Goal: Use online tool/utility: Utilize a website feature to perform a specific function

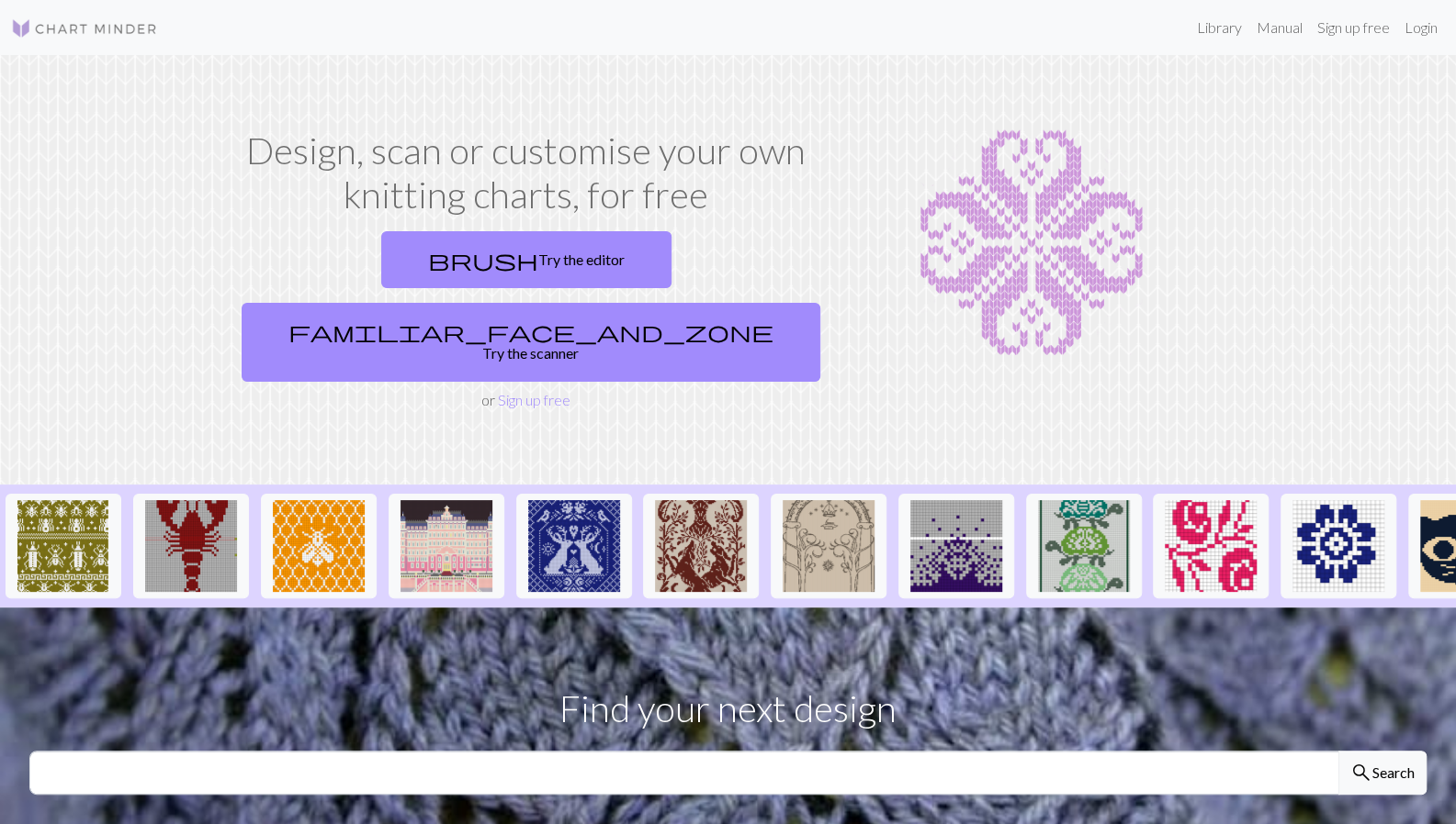
click at [695, 303] on link "familiar_face_and_zone Try the scanner" at bounding box center [530, 343] width 578 height 79
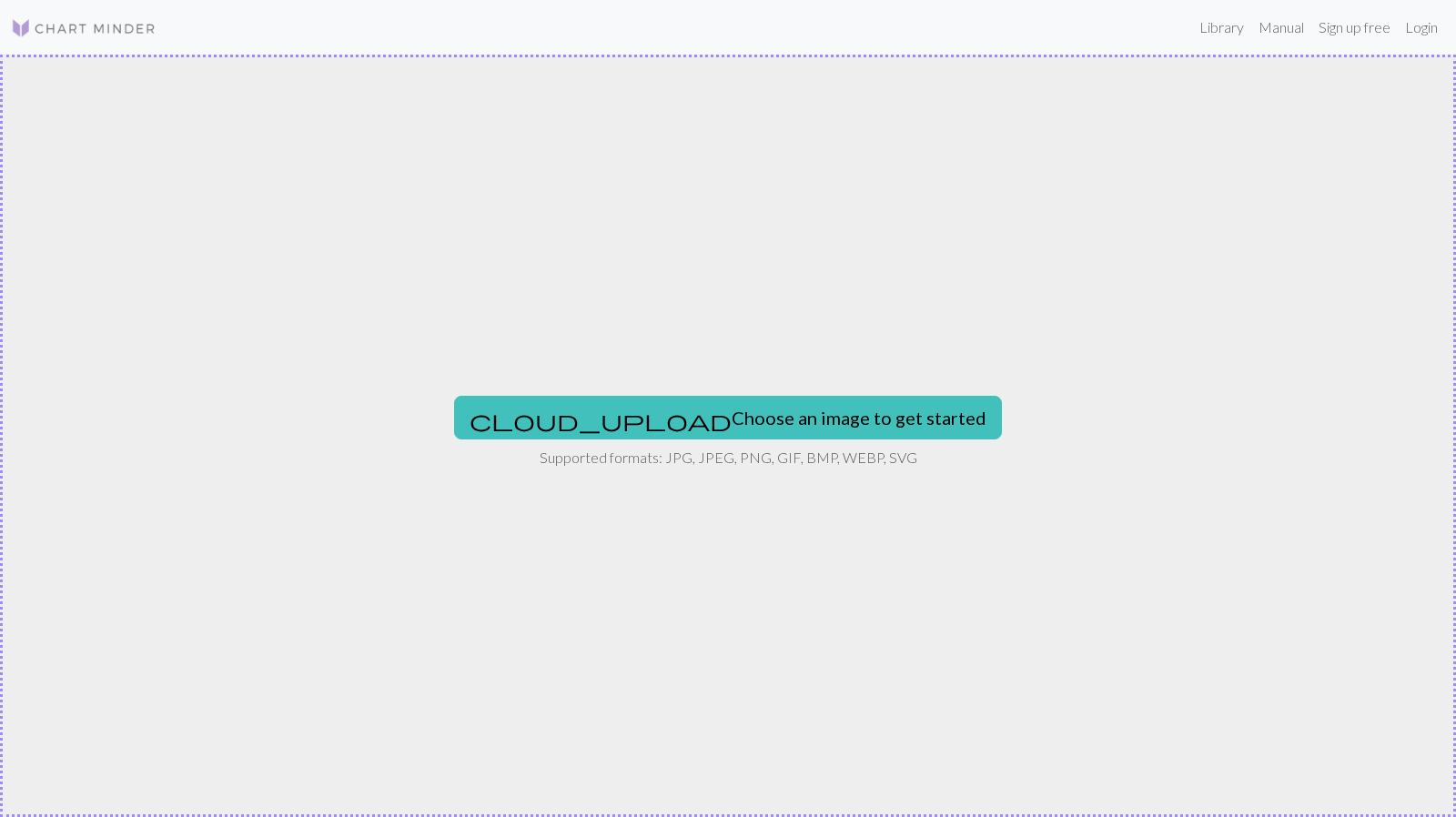
click at [728, 417] on button "cloud_upload Choose an image to get started" at bounding box center [728, 418] width 548 height 44
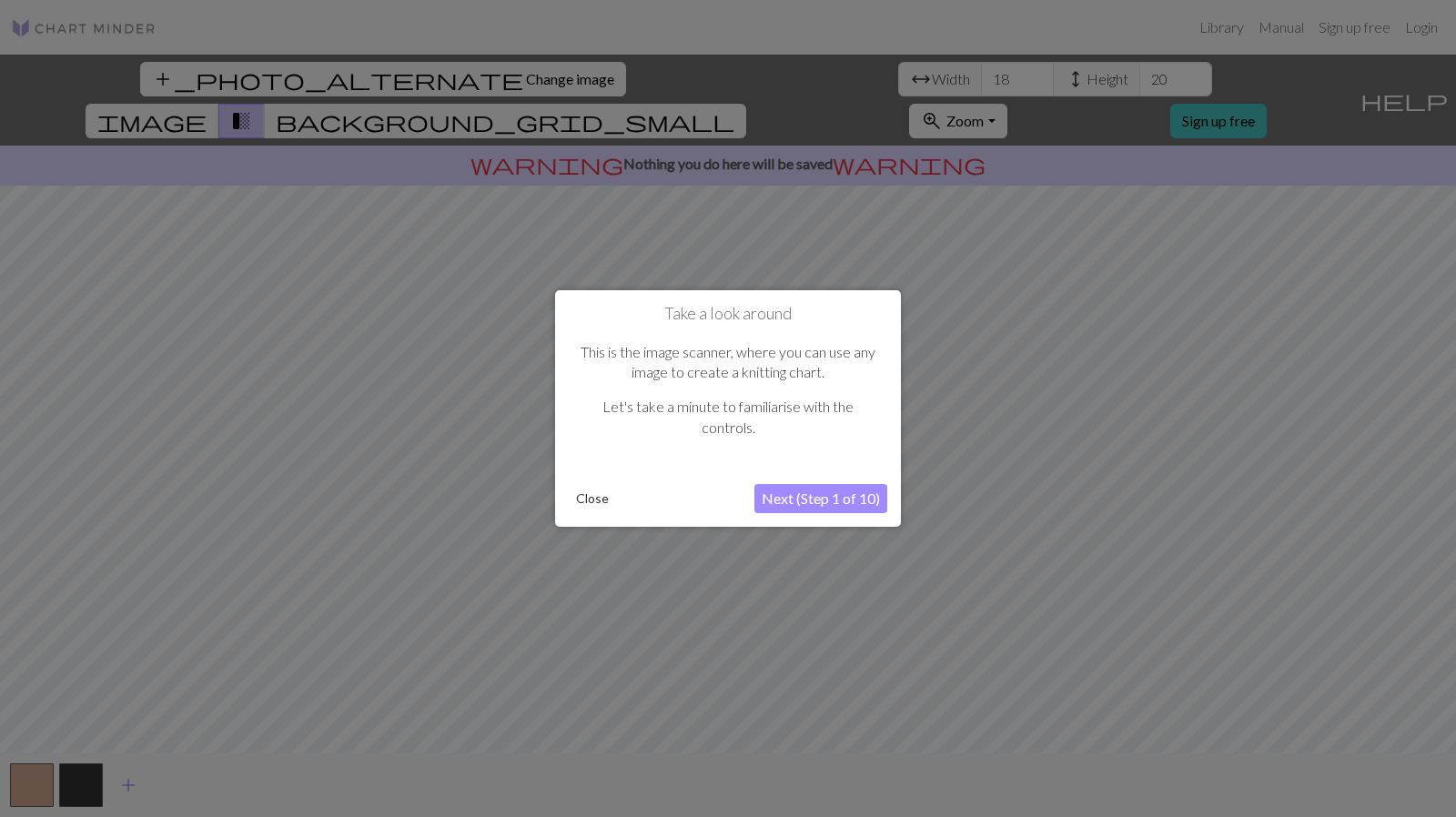
click at [1071, 251] on div at bounding box center [728, 408] width 1456 height 817
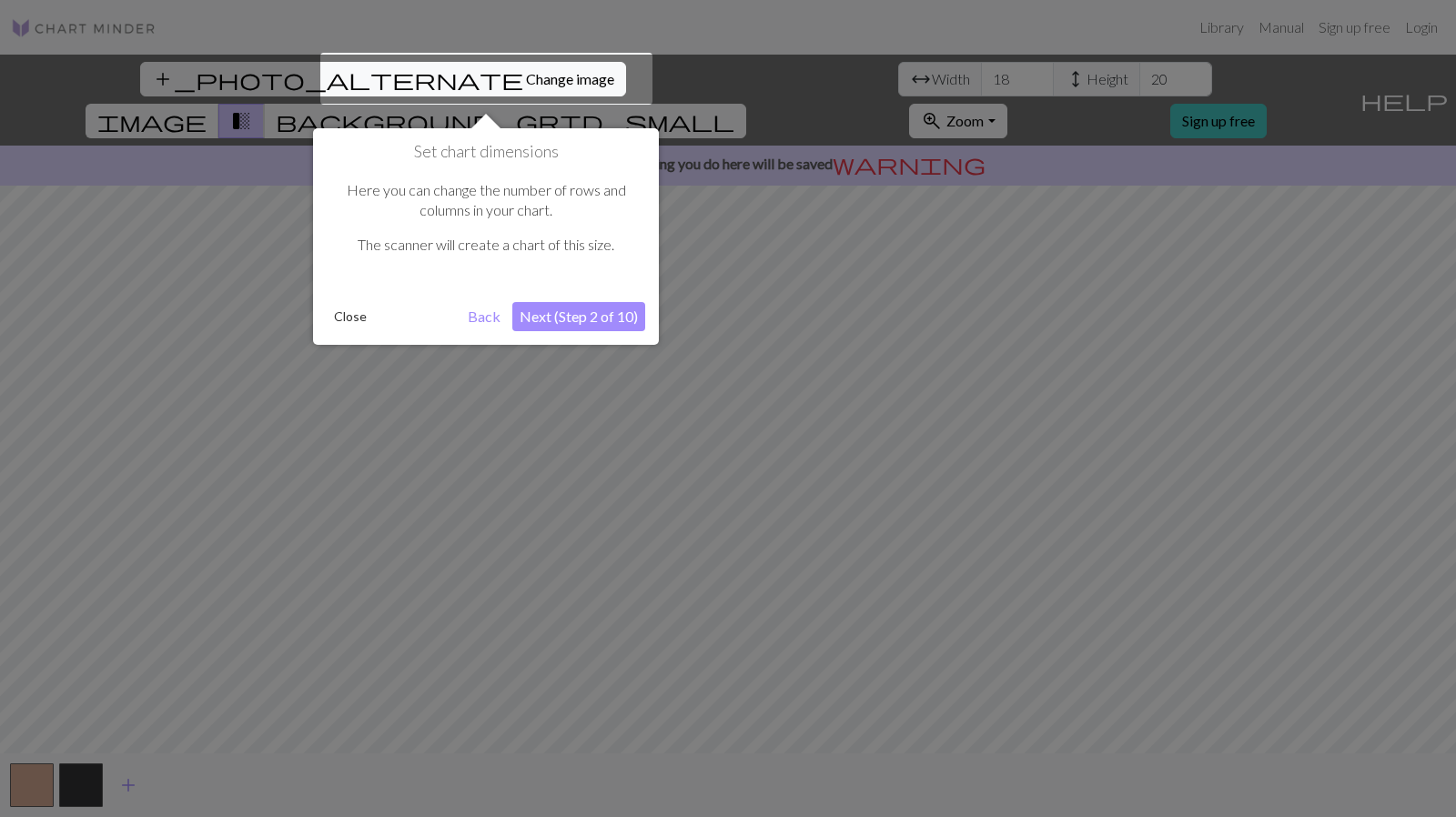
click at [463, 75] on div at bounding box center [486, 79] width 332 height 52
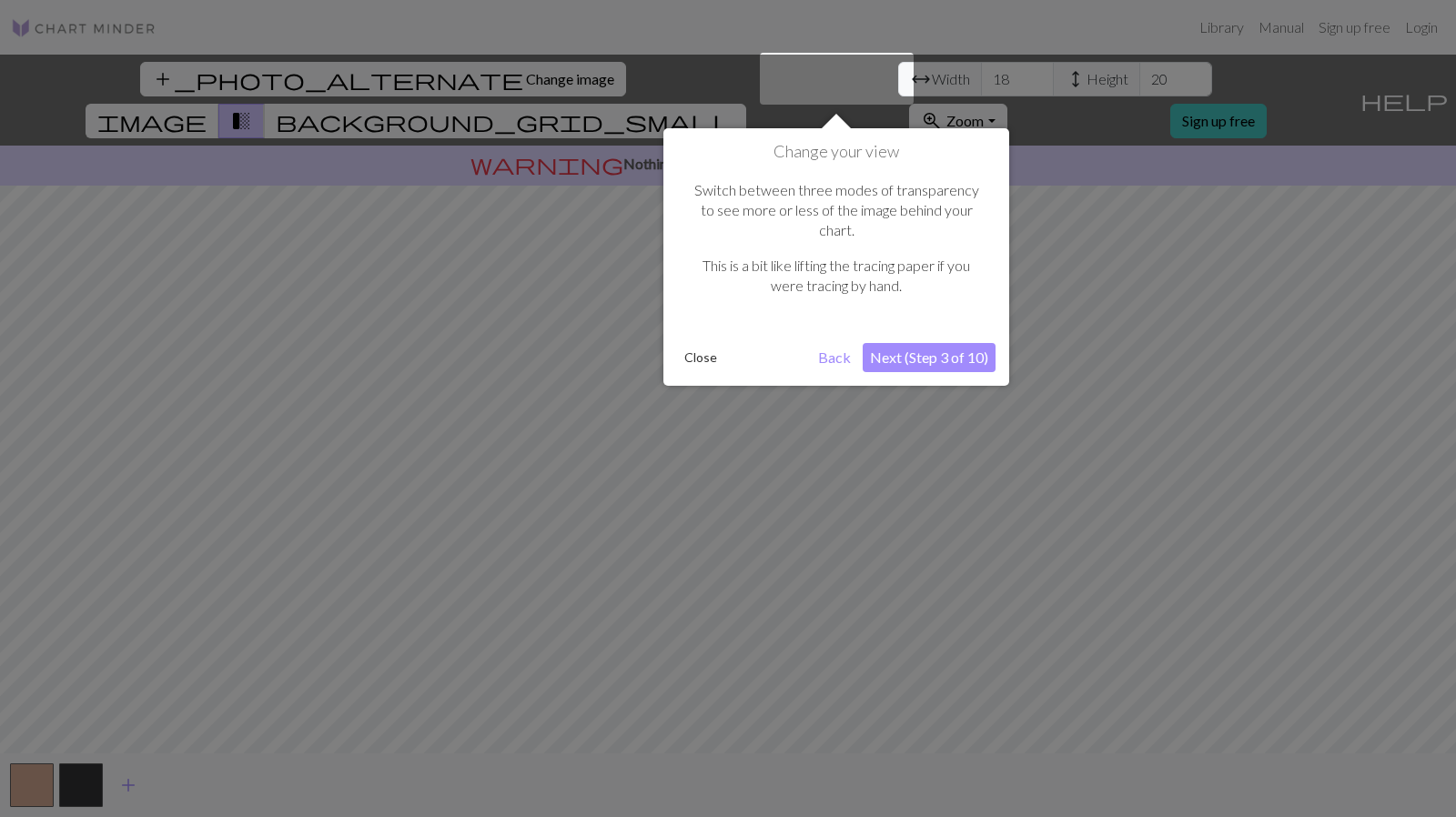
click at [583, 87] on div at bounding box center [728, 408] width 1456 height 817
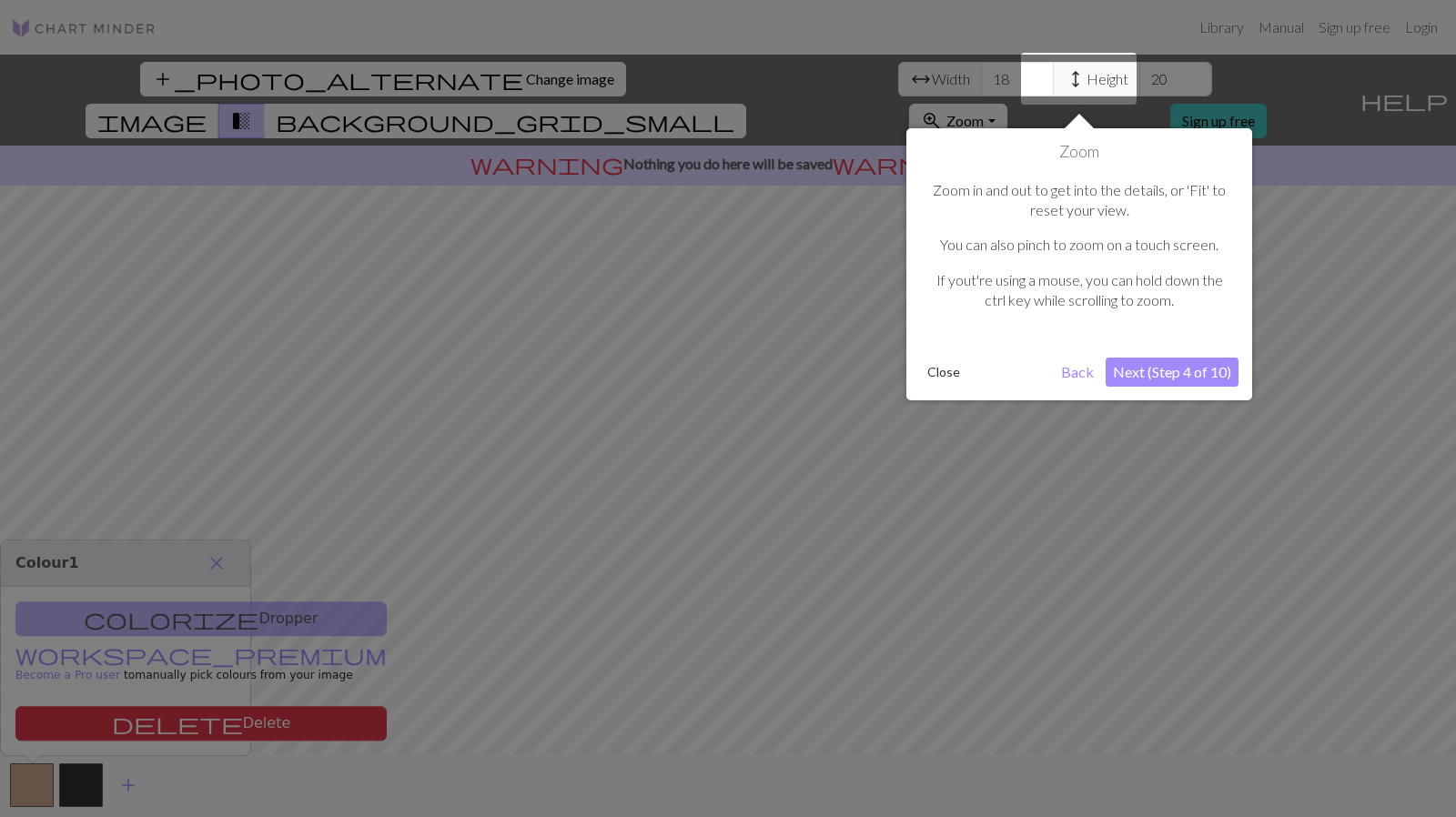
click at [617, 81] on div at bounding box center [728, 408] width 1456 height 817
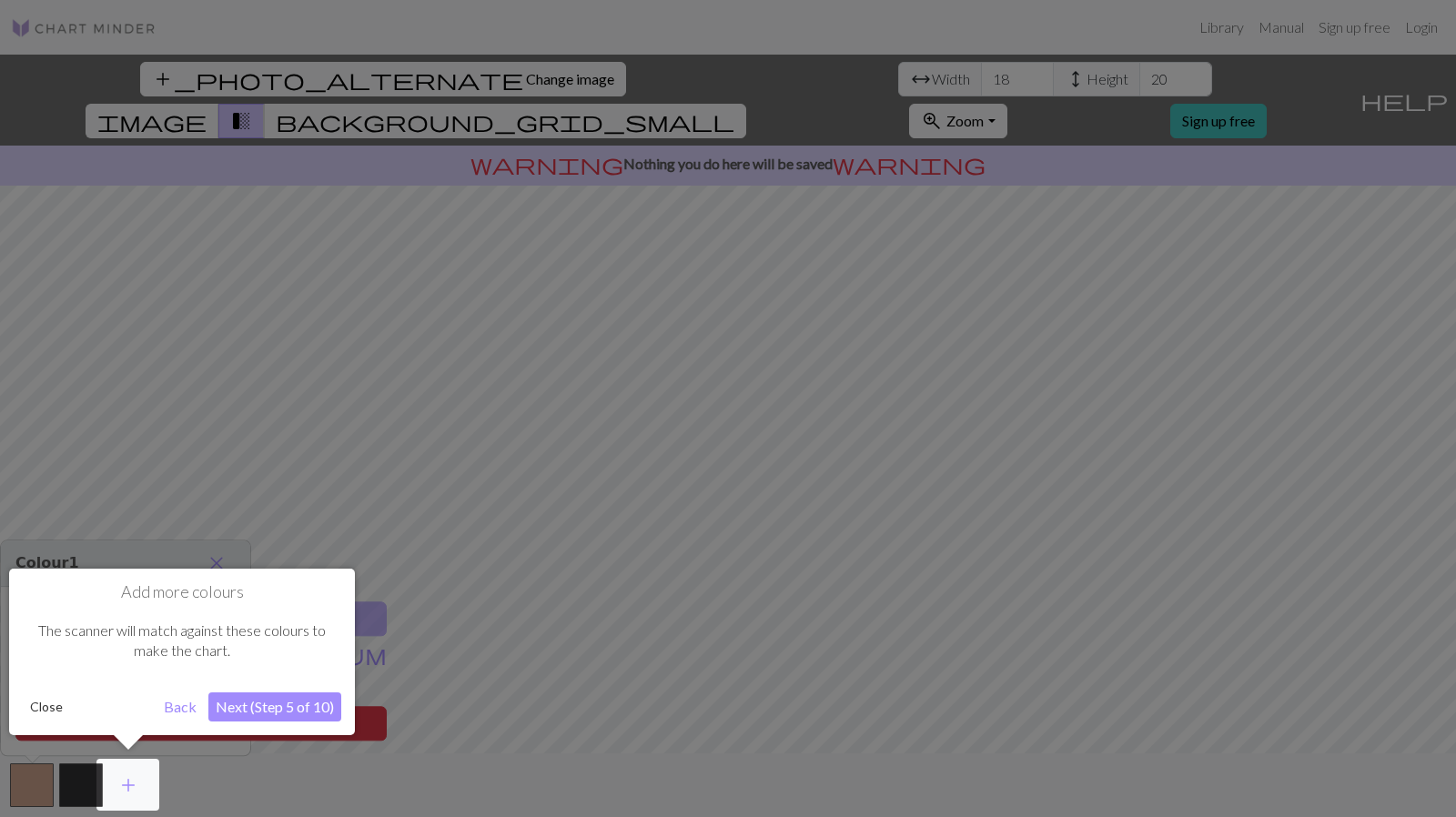
click at [628, 79] on div at bounding box center [728, 408] width 1456 height 817
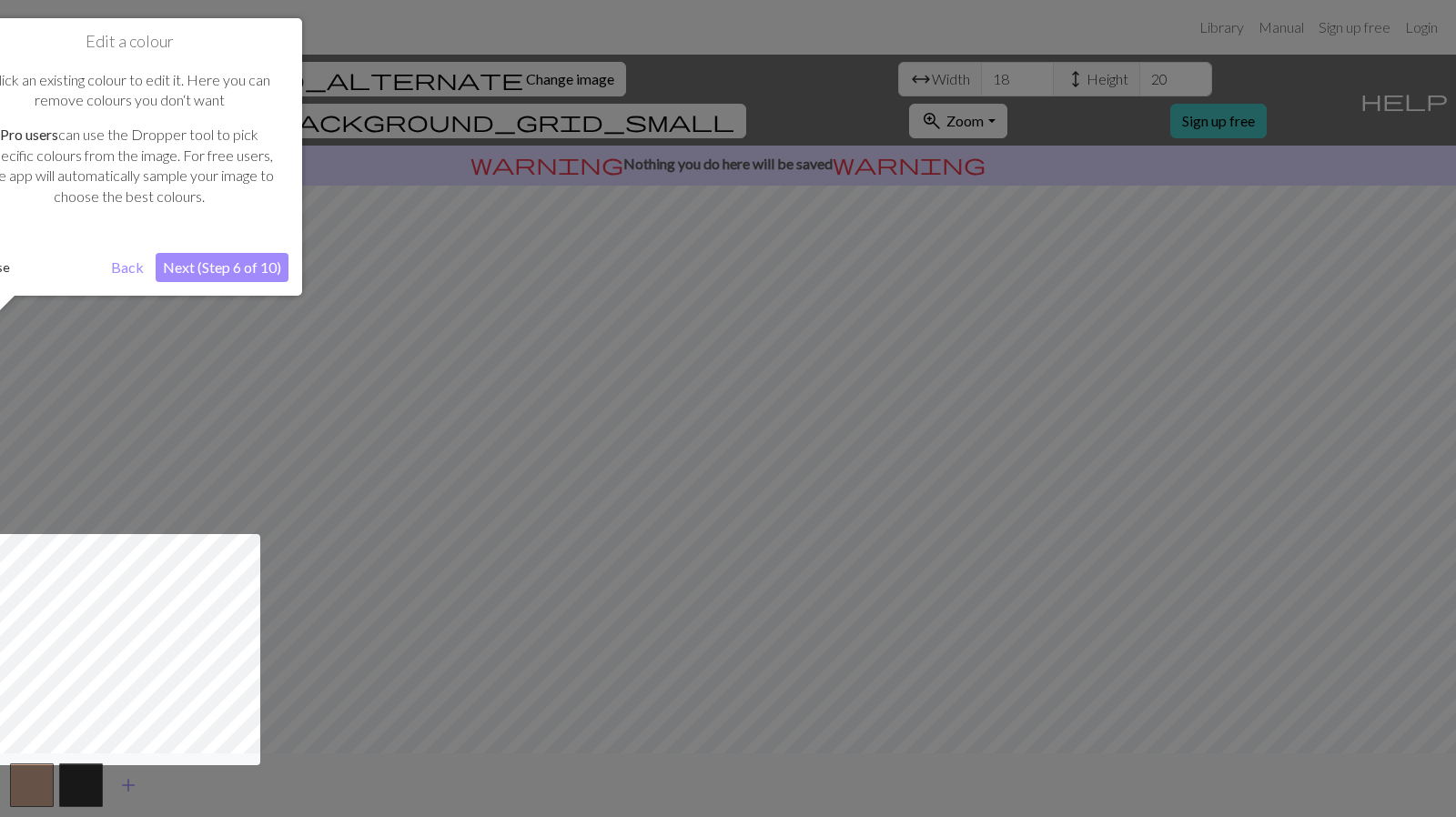
click at [628, 79] on div at bounding box center [728, 408] width 1456 height 817
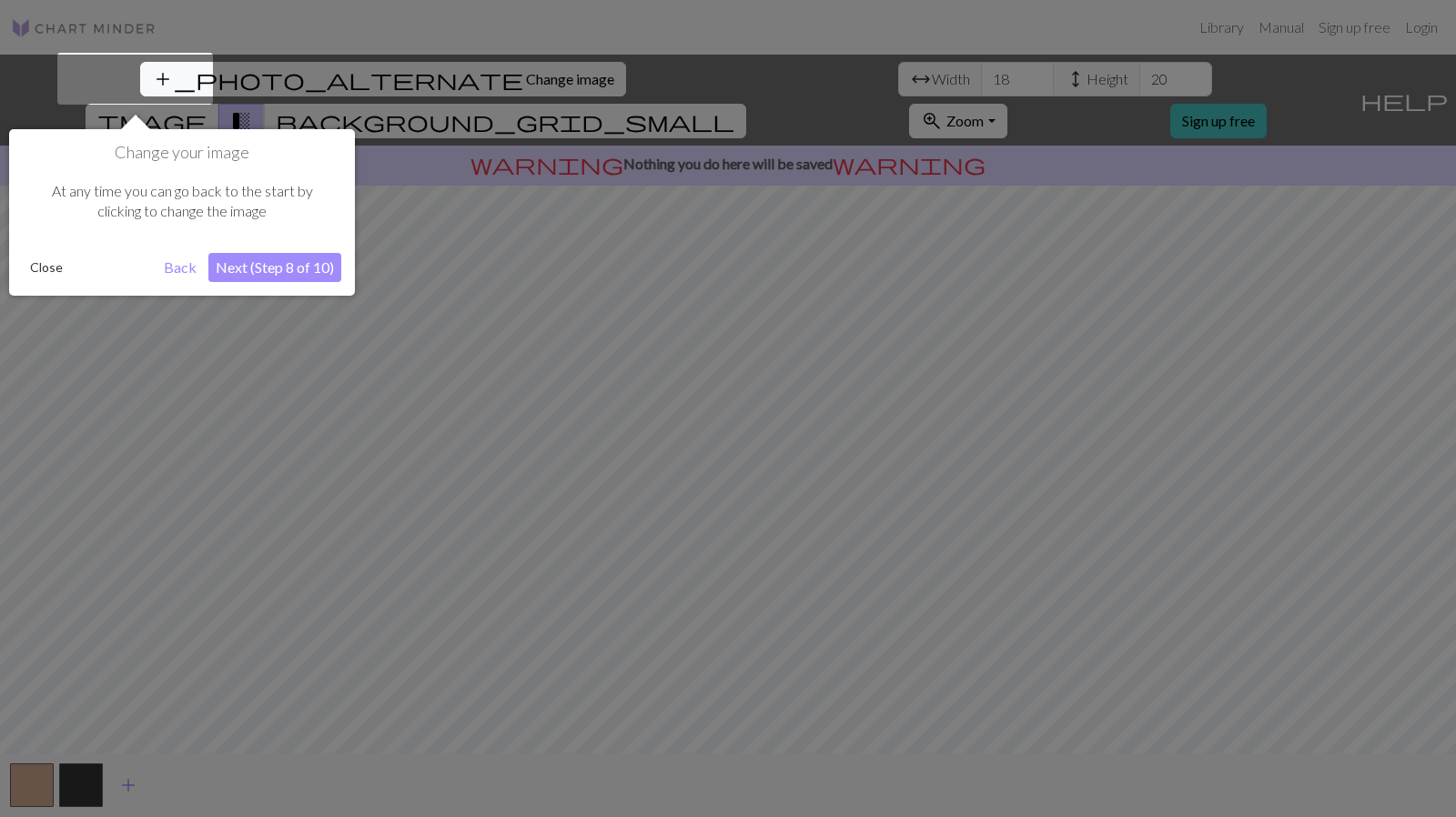
click at [628, 79] on div at bounding box center [728, 408] width 1456 height 817
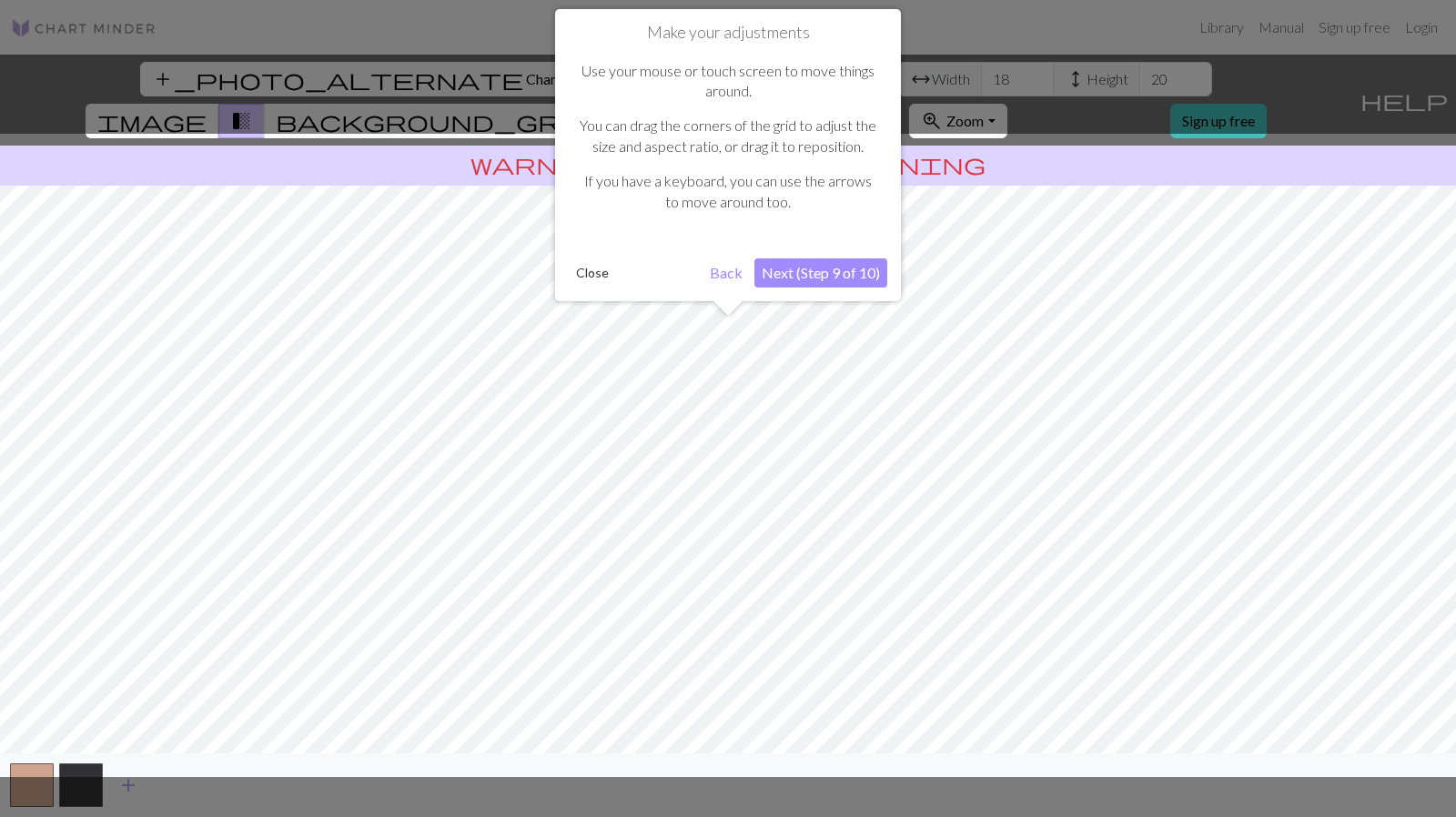
click at [628, 79] on p "Use your mouse or touch screen to move things around." at bounding box center [728, 82] width 301 height 41
click at [597, 274] on button "Close" at bounding box center [592, 273] width 47 height 27
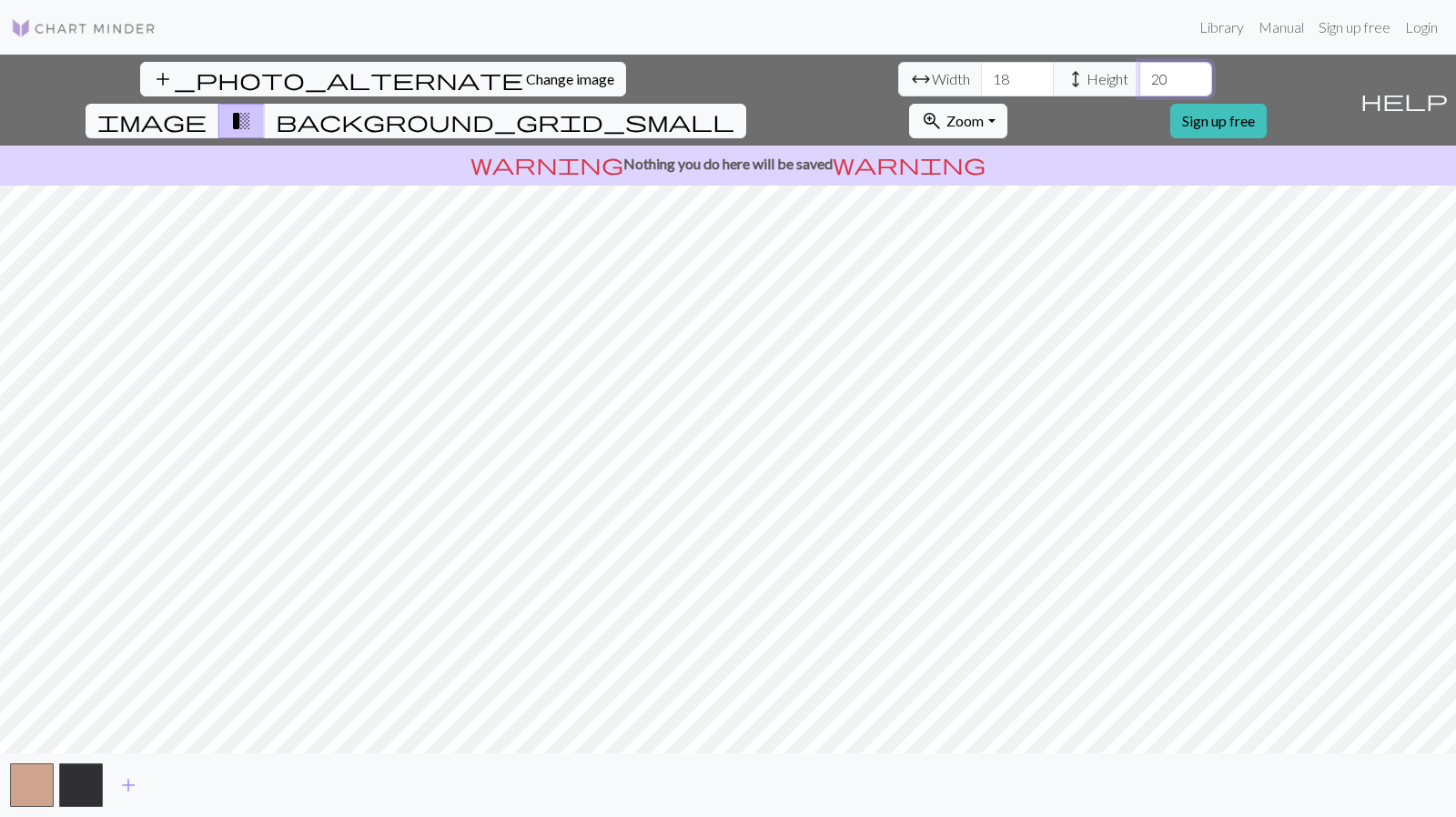
drag, startPoint x: 608, startPoint y: 79, endPoint x: 531, endPoint y: 74, distance: 77.2
click at [899, 74] on div "arrow_range Width 18 height Height 20" at bounding box center [1056, 79] width 314 height 34
type input "100"
drag, startPoint x: 451, startPoint y: 78, endPoint x: 395, endPoint y: 74, distance: 56.1
click at [899, 74] on div "arrow_range Width 18 height Height 100" at bounding box center [1056, 79] width 314 height 34
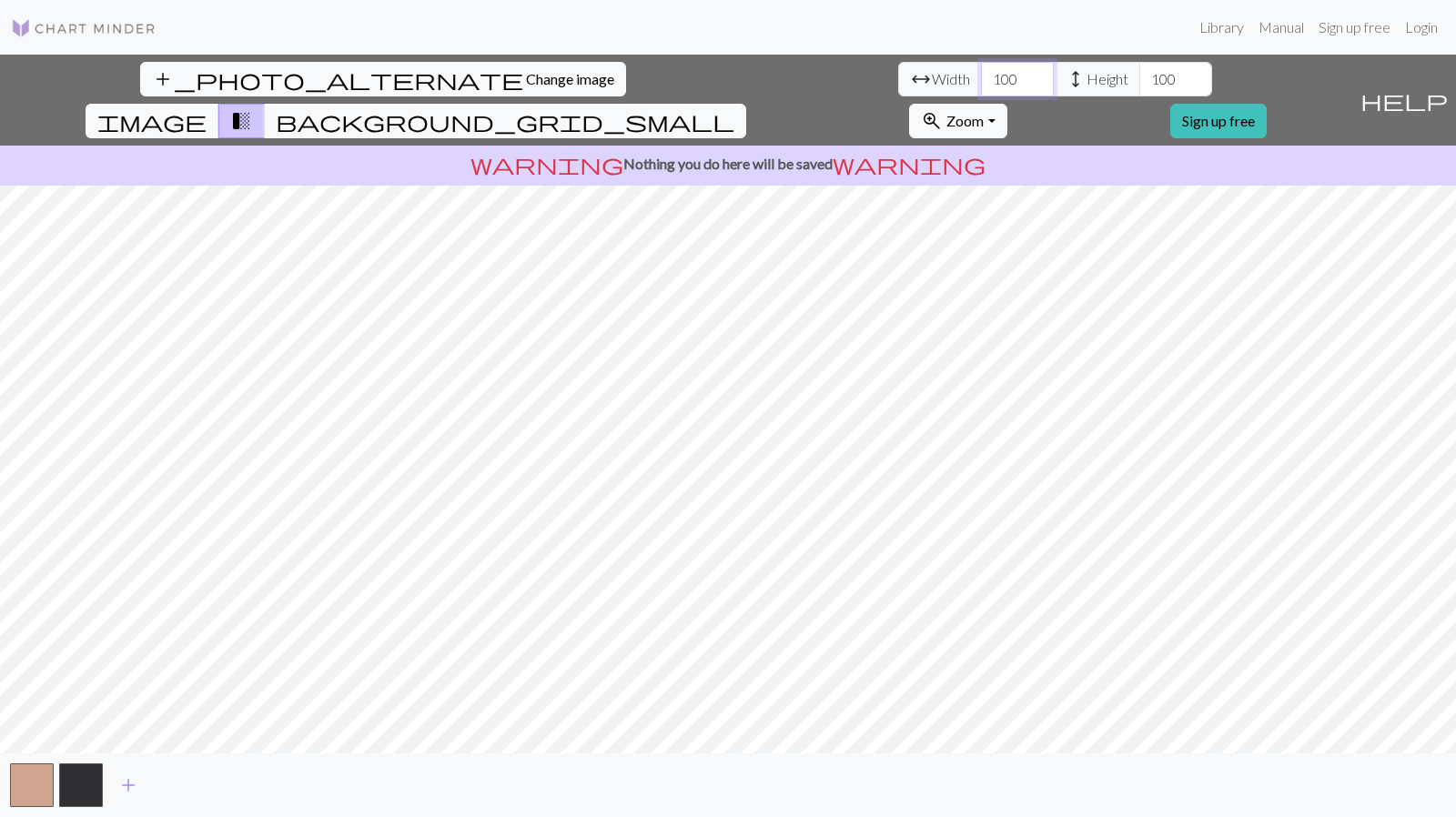
type input "100"
click at [126, 785] on span "add" at bounding box center [127, 785] width 21 height 25
click at [181, 784] on span "add" at bounding box center [177, 785] width 21 height 25
click at [225, 784] on span "add" at bounding box center [226, 785] width 21 height 25
click at [265, 785] on span "add" at bounding box center [275, 785] width 21 height 25
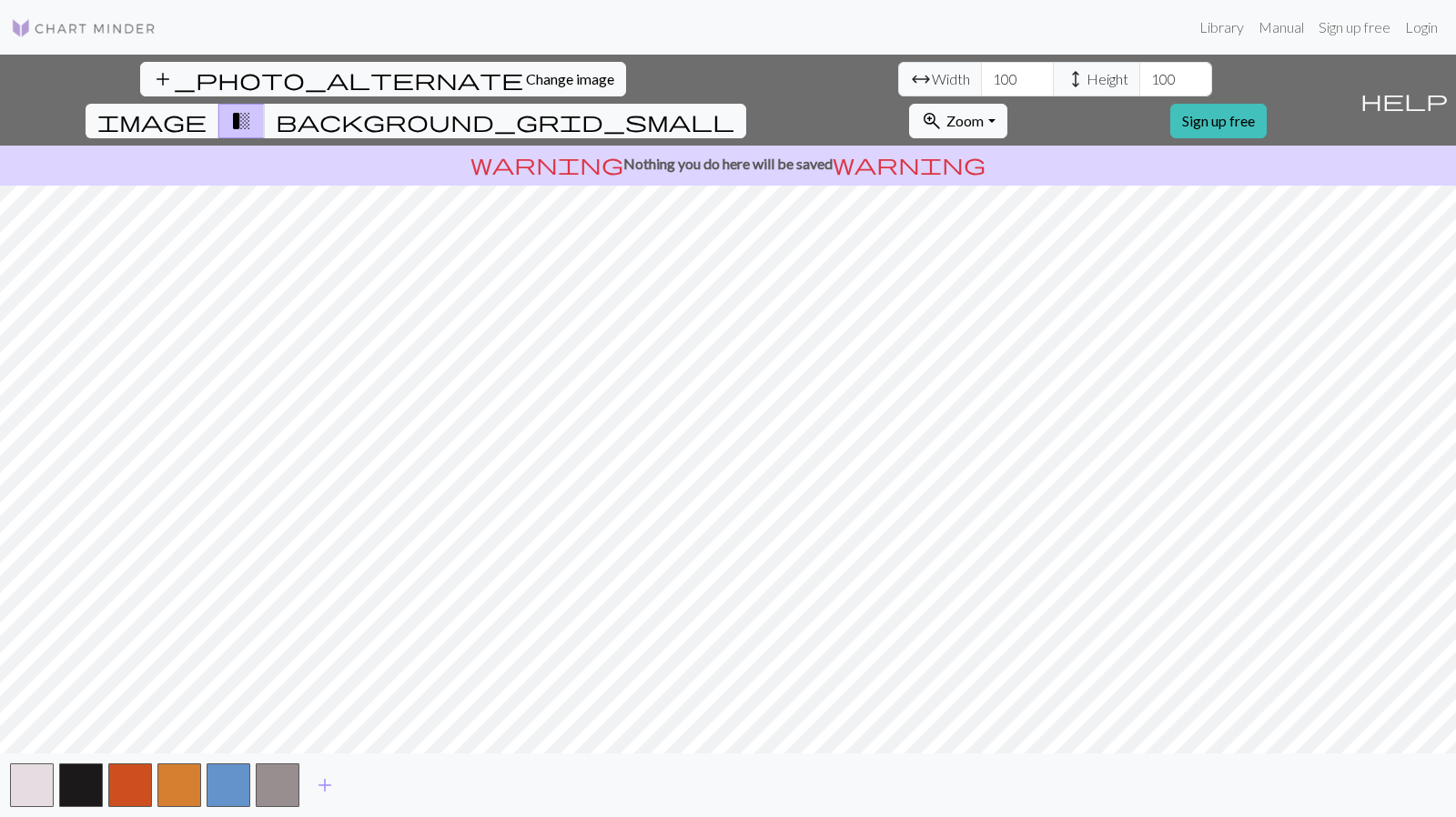
click at [323, 787] on span "add" at bounding box center [325, 785] width 21 height 25
click at [367, 784] on span "add" at bounding box center [373, 785] width 21 height 25
click at [404, 783] on button "add" at bounding box center [422, 785] width 46 height 34
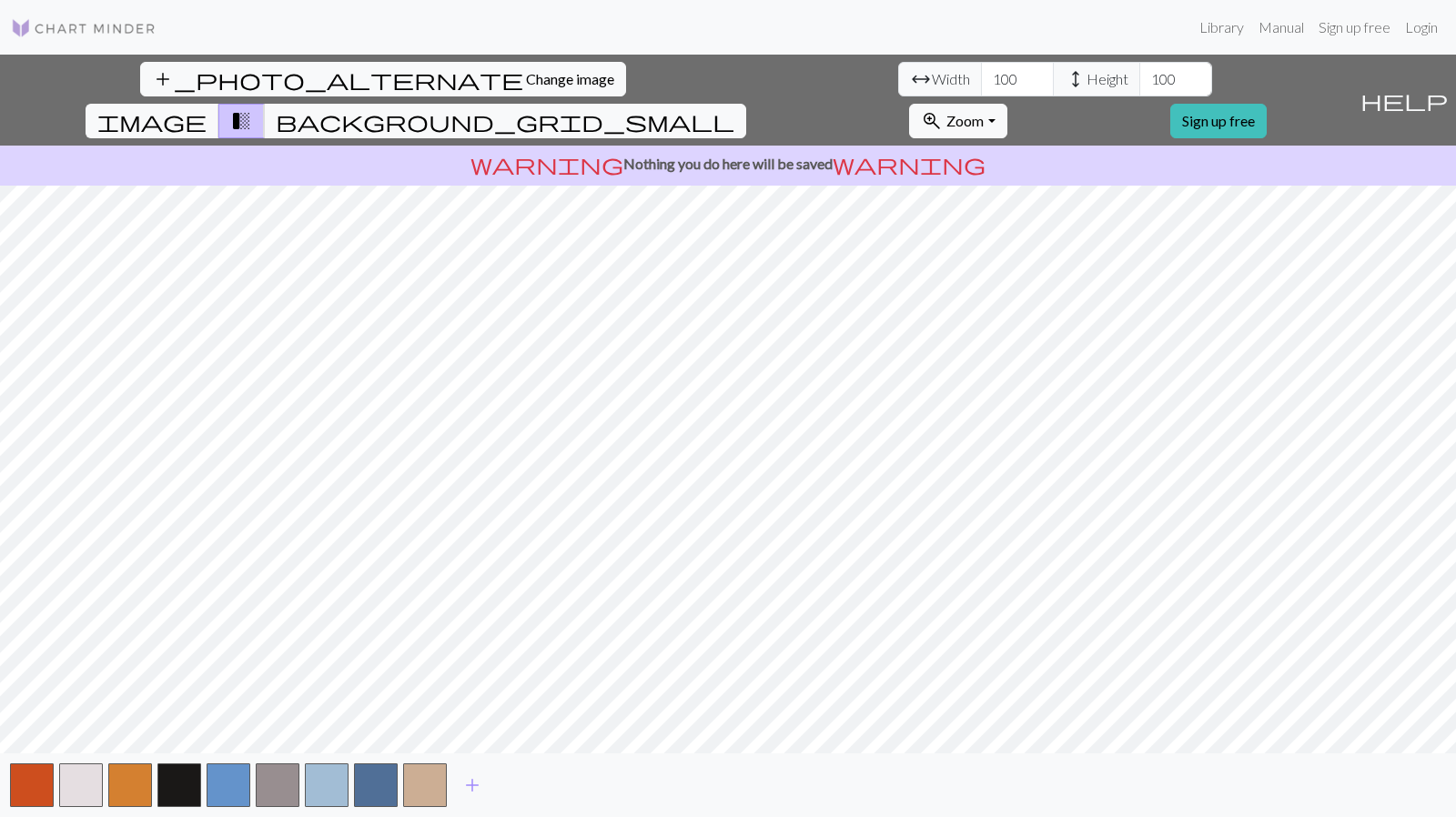
click at [475, 781] on span "add" at bounding box center [472, 785] width 21 height 25
click at [515, 789] on span "add" at bounding box center [521, 785] width 21 height 25
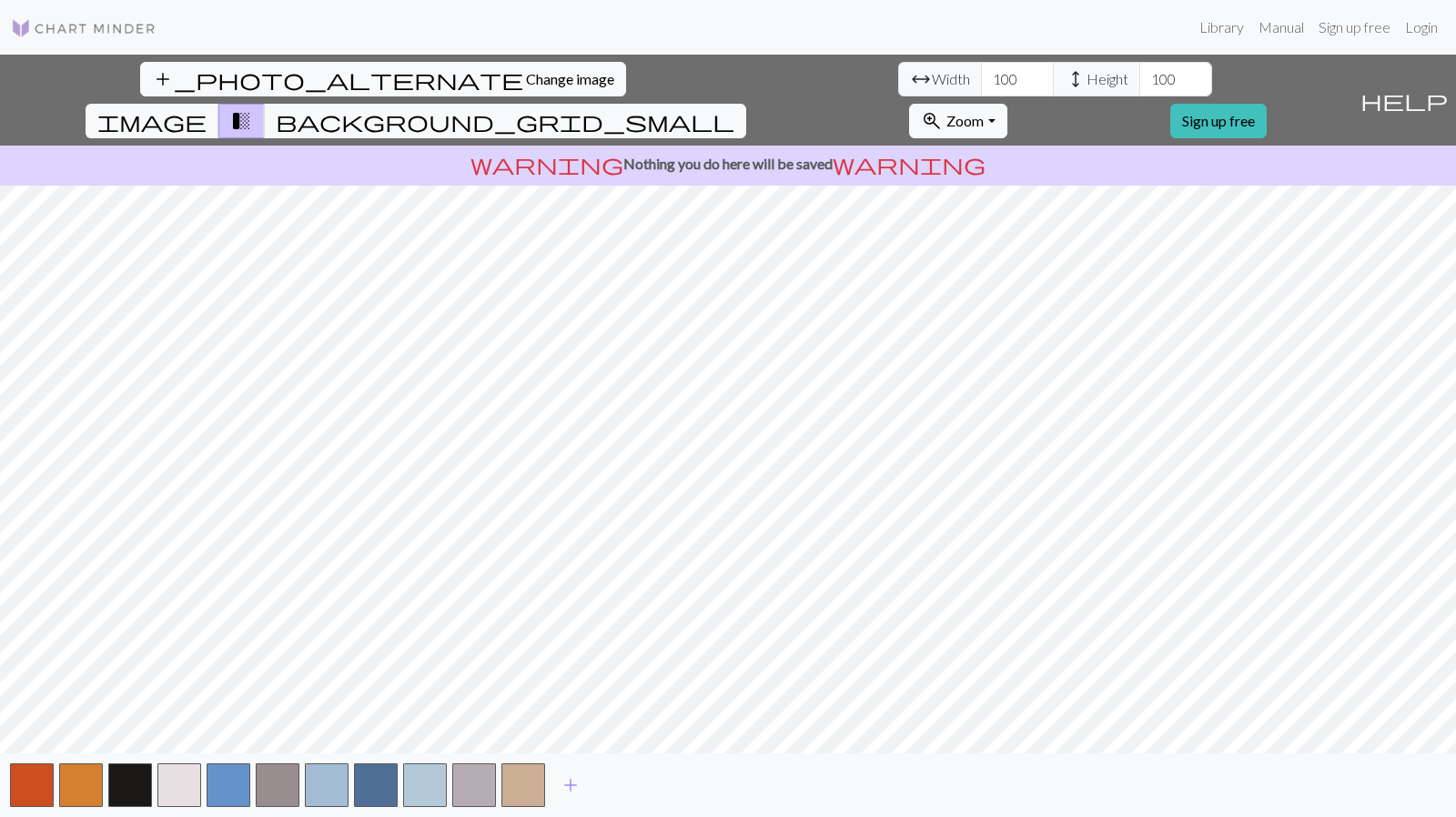
click at [556, 791] on button "add" at bounding box center [570, 785] width 46 height 34
click at [611, 795] on span "add" at bounding box center [619, 785] width 21 height 25
click at [666, 792] on span "add" at bounding box center [668, 785] width 21 height 25
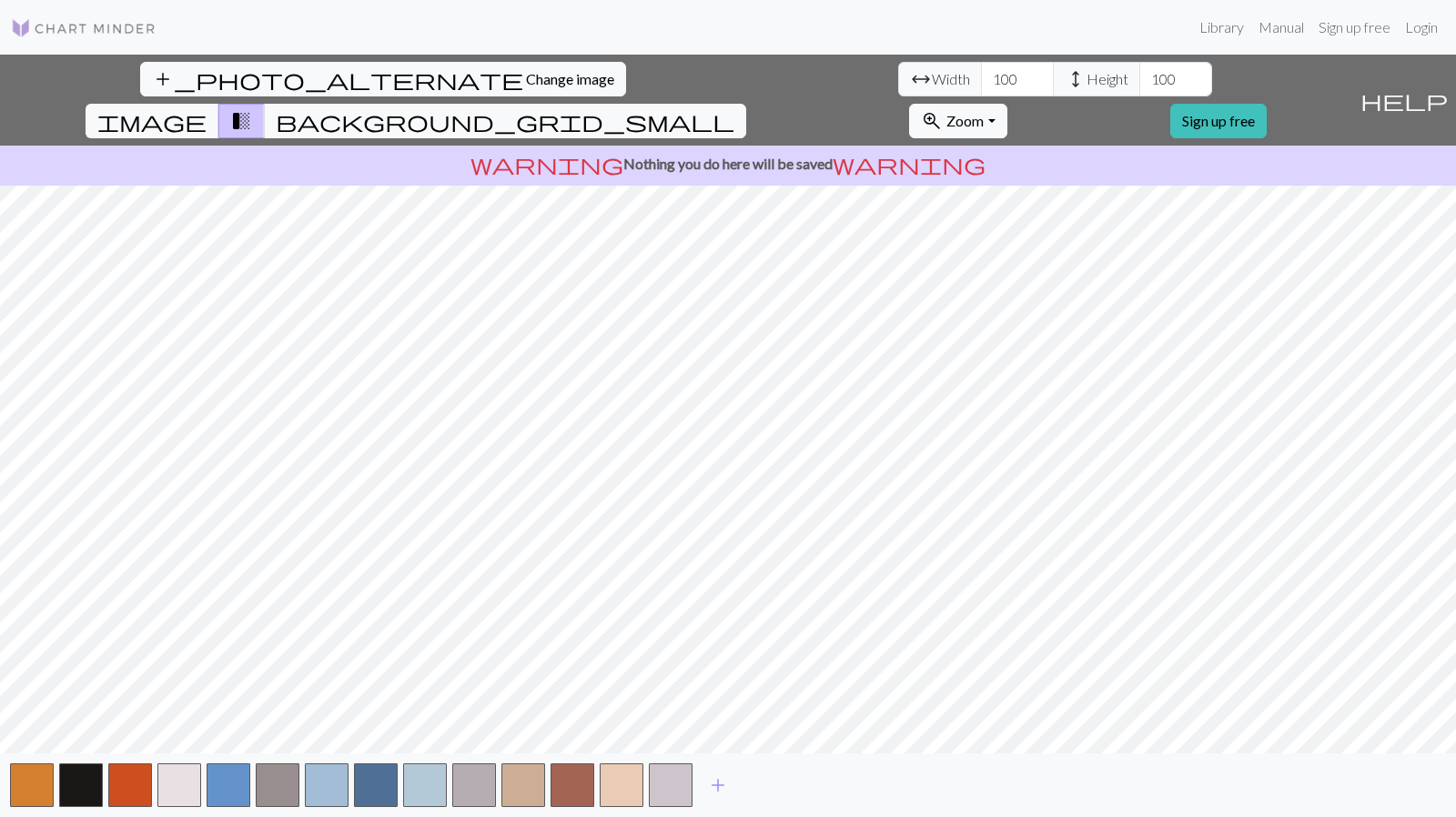
click at [720, 792] on span "add" at bounding box center [717, 785] width 21 height 25
click at [784, 793] on button "add" at bounding box center [767, 785] width 46 height 34
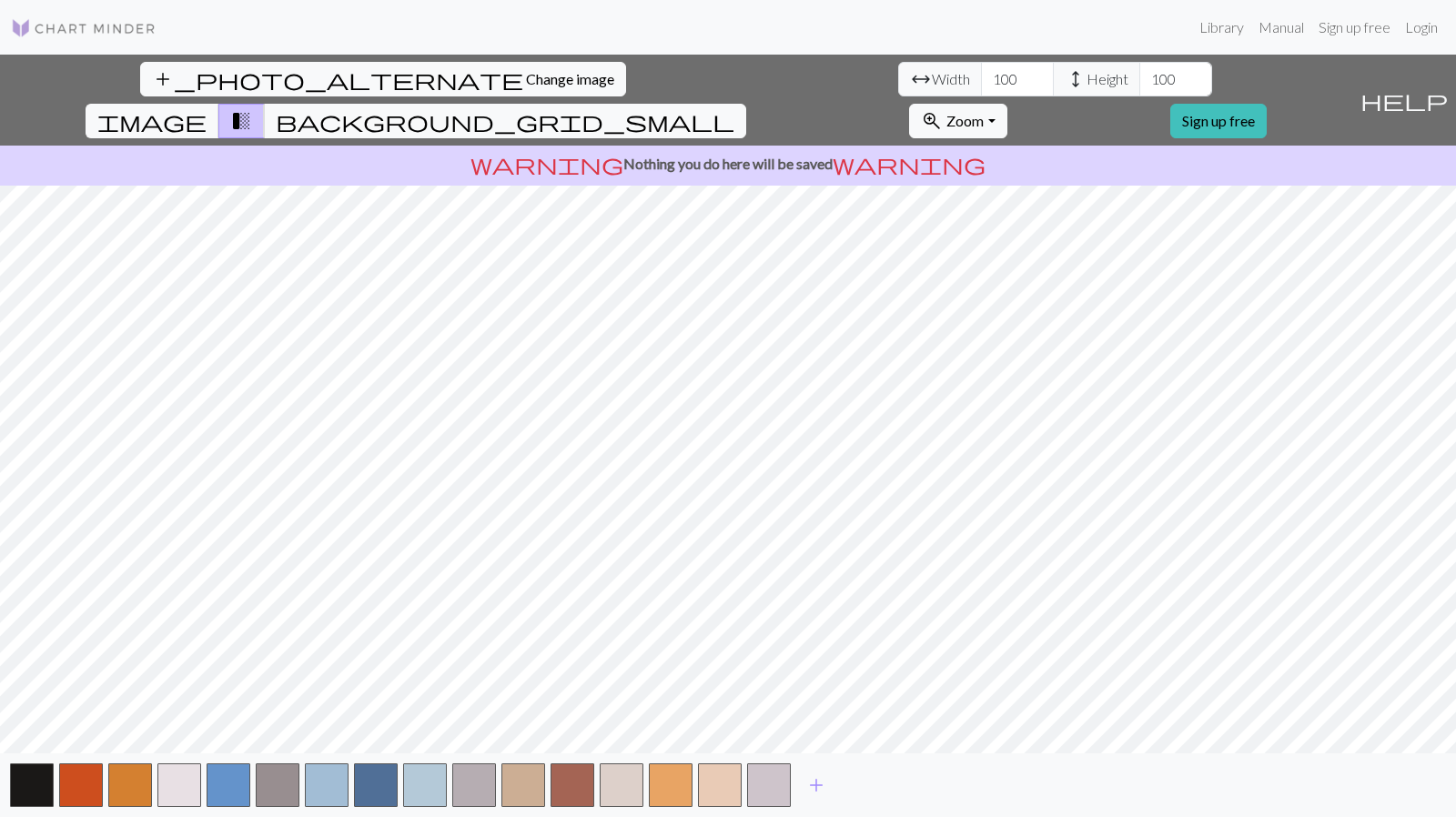
click at [835, 788] on button "add" at bounding box center [816, 785] width 46 height 34
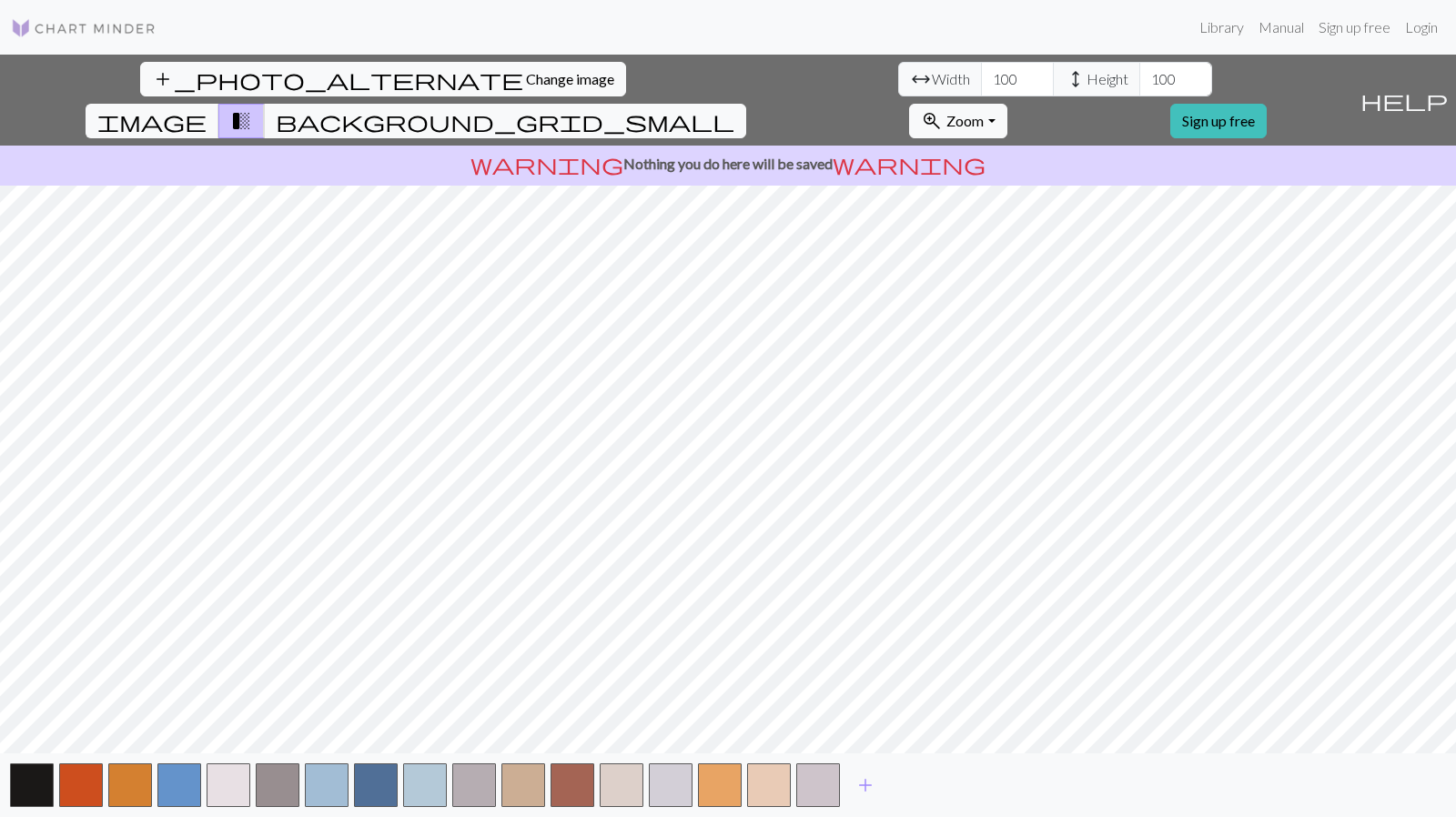
click at [207, 108] on span "image" at bounding box center [152, 120] width 109 height 25
click at [252, 108] on span "transition_fade" at bounding box center [241, 120] width 21 height 25
click at [734, 108] on span "background_grid_small" at bounding box center [504, 120] width 459 height 25
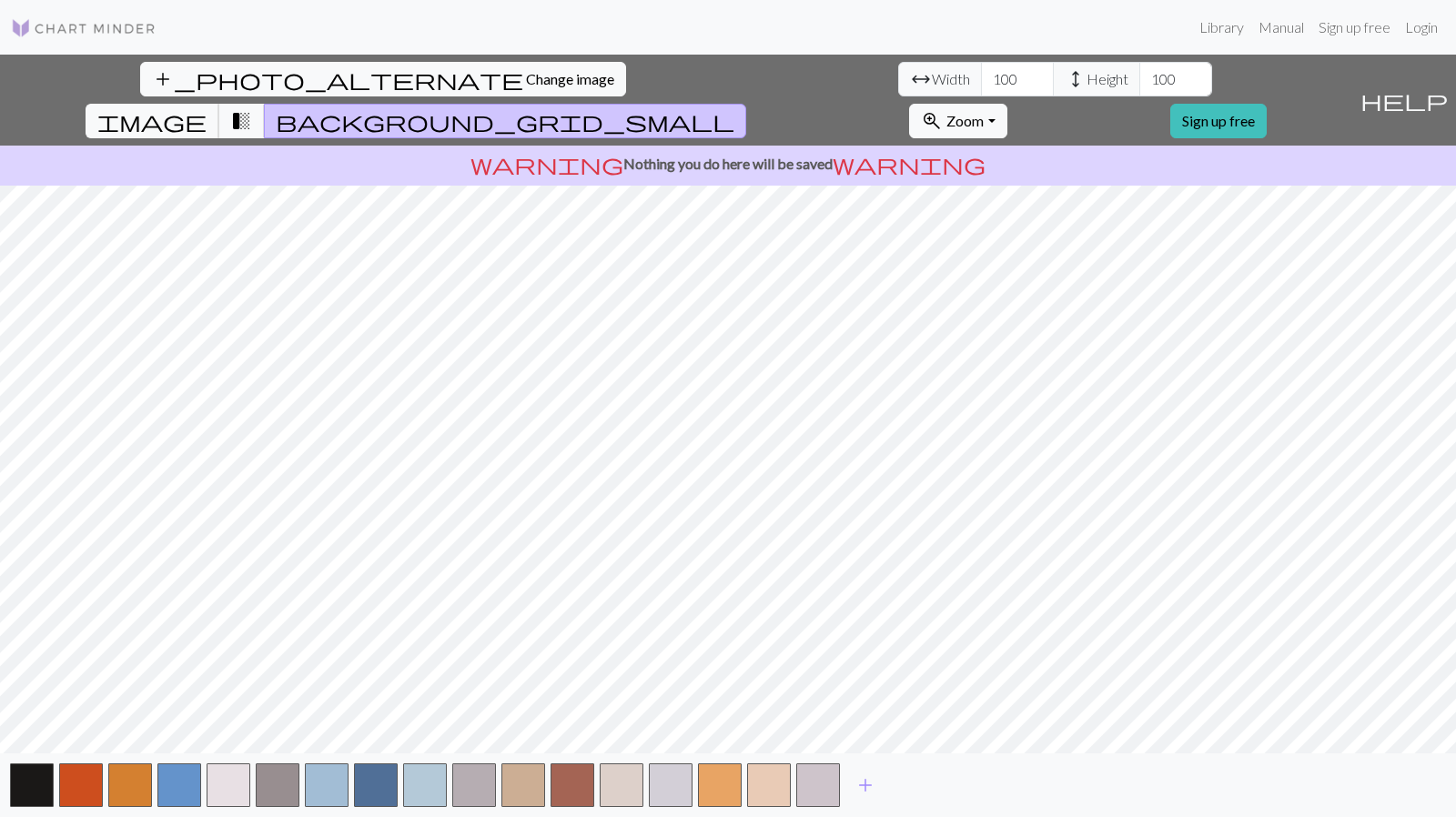
click at [207, 108] on span "image" at bounding box center [152, 120] width 109 height 25
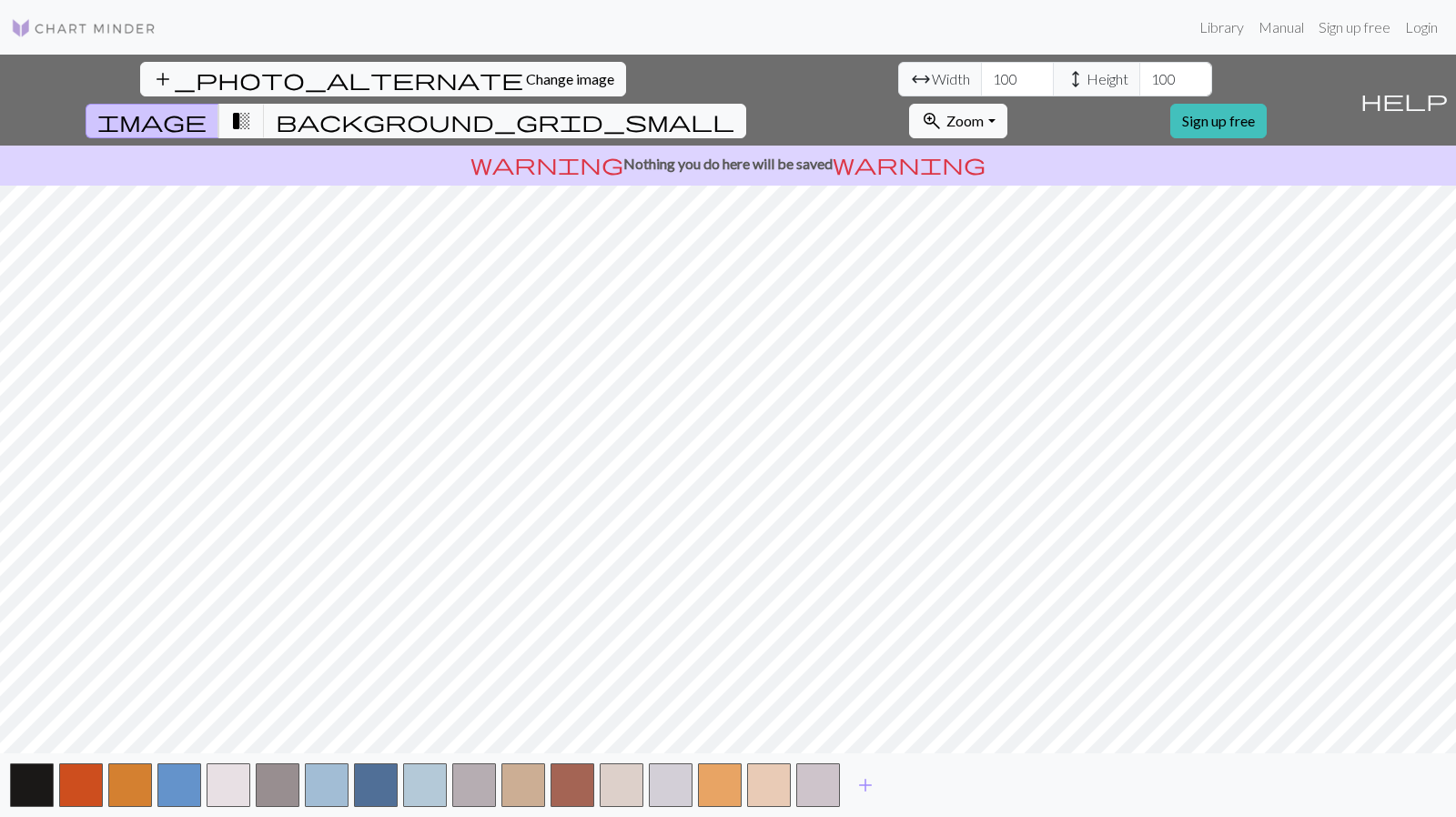
click at [763, 146] on div "warning Nothing you do here will be saved warning" at bounding box center [728, 166] width 1456 height 40
click at [608, 151] on span "warning" at bounding box center [547, 163] width 153 height 25
click at [843, 151] on span "warning" at bounding box center [909, 163] width 153 height 25
click at [1417, 30] on link "Login" at bounding box center [1422, 27] width 47 height 36
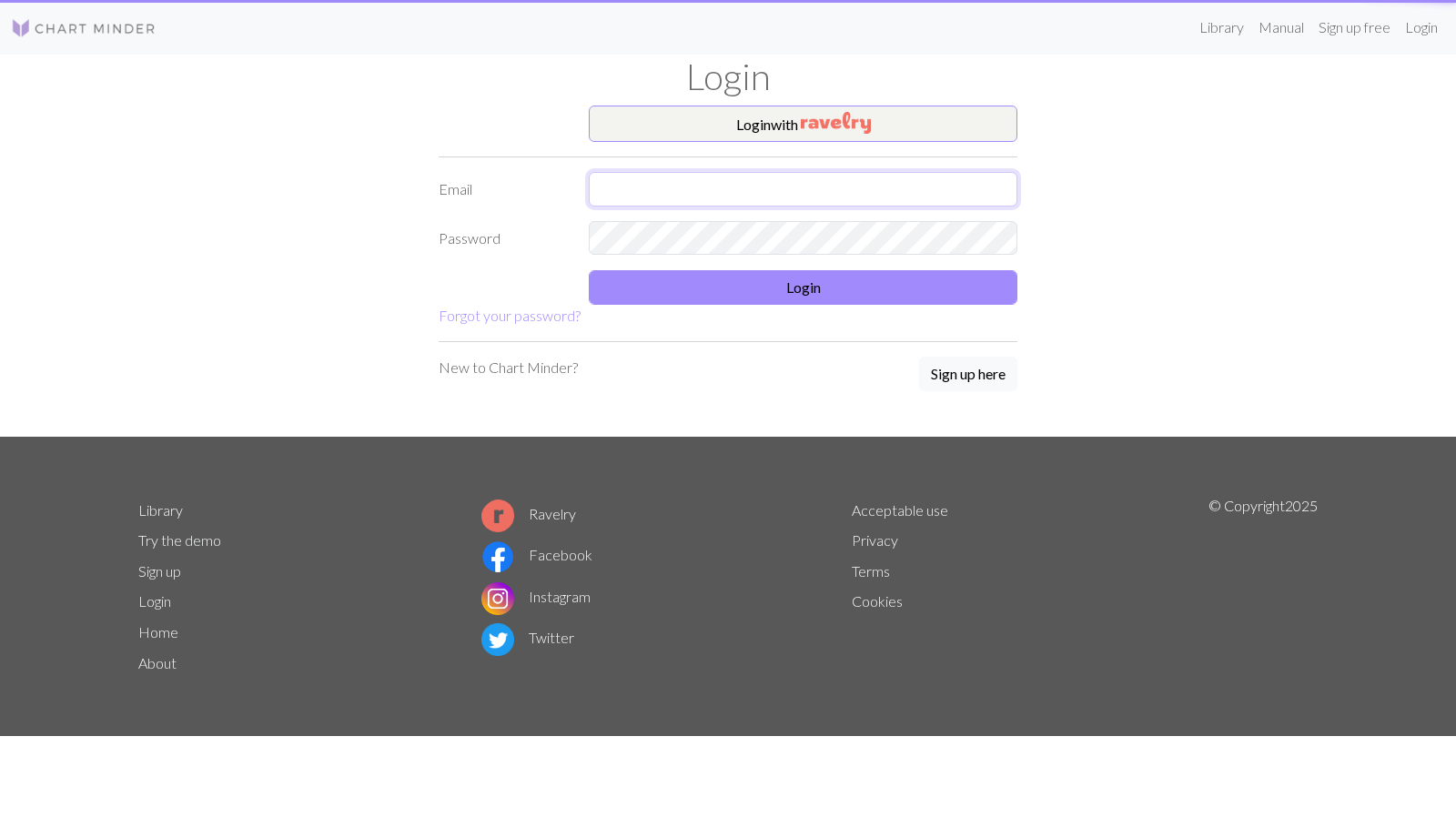
type input "[EMAIL_ADDRESS][DOMAIN_NAME]"
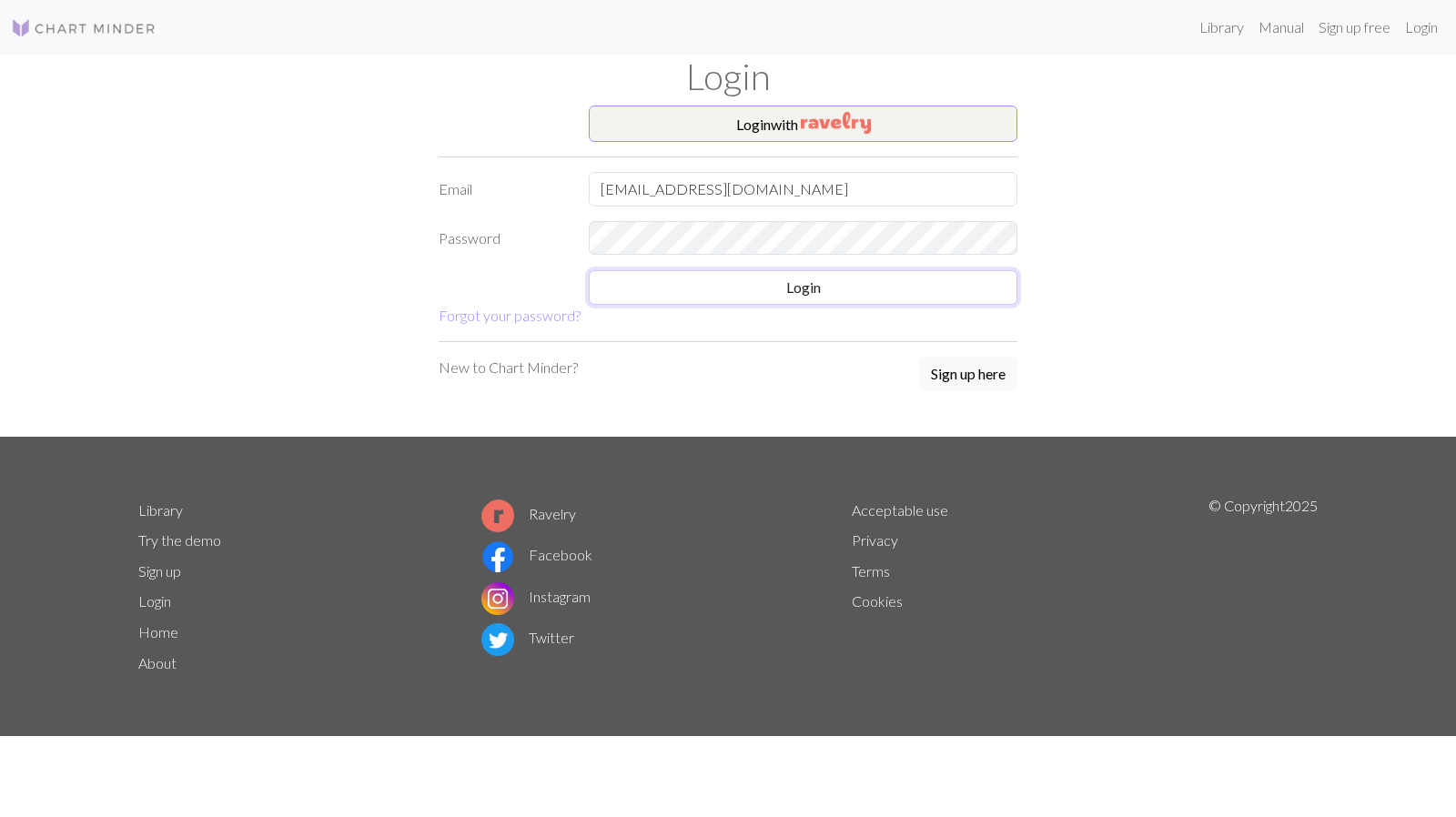
click at [715, 291] on button "Login" at bounding box center [803, 288] width 429 height 34
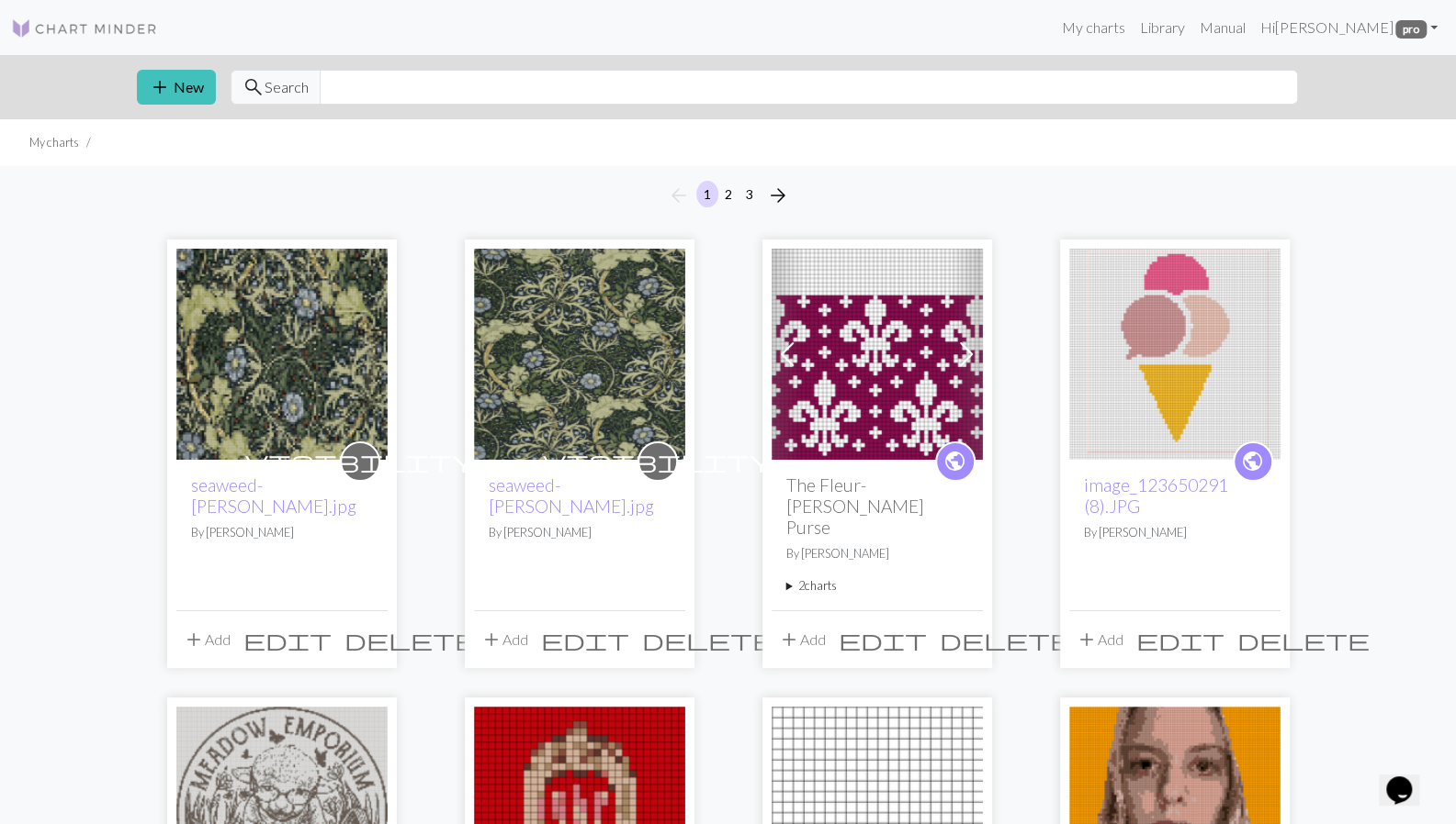
click at [191, 87] on button "add New" at bounding box center [176, 86] width 79 height 35
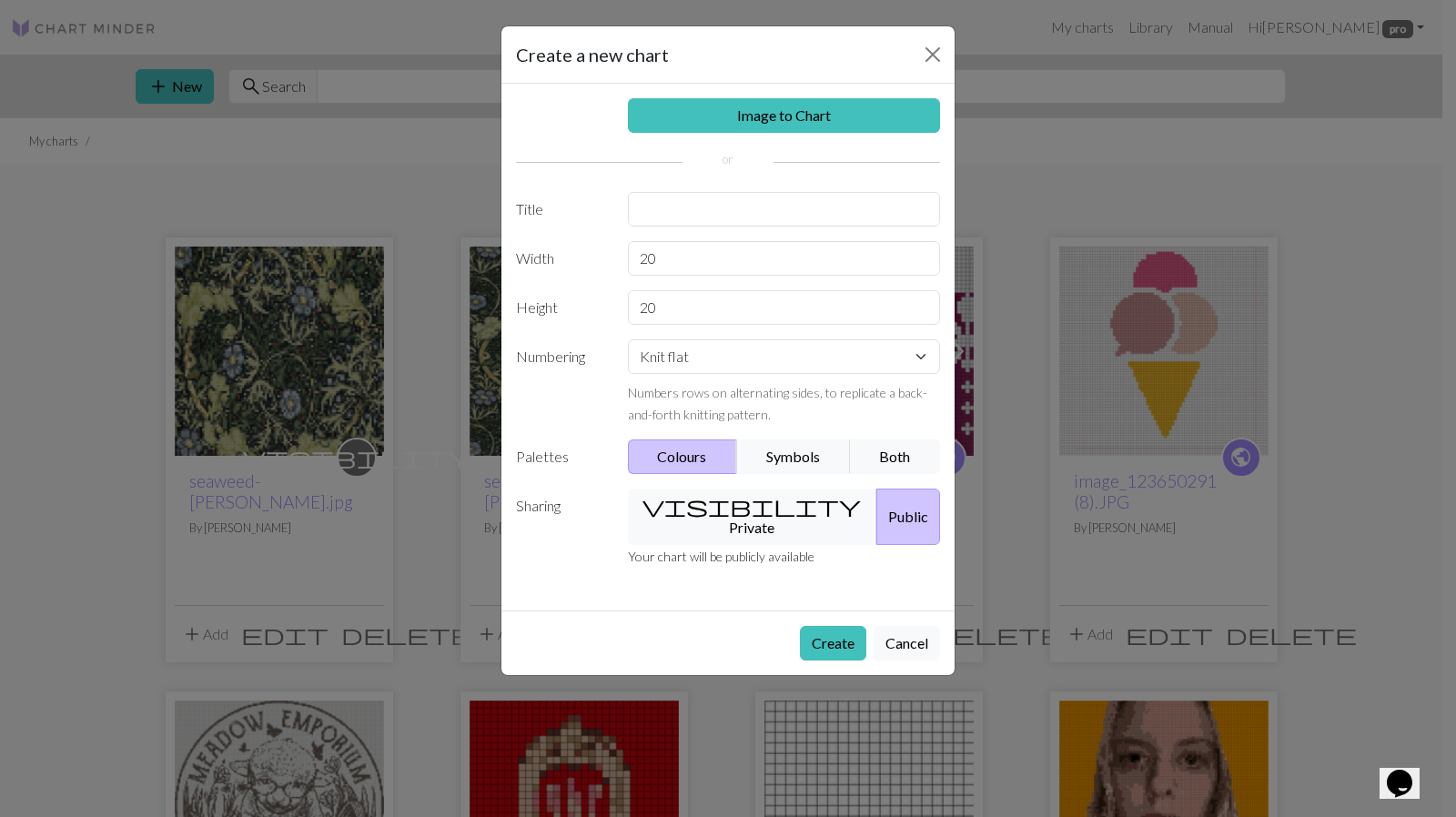
click at [714, 120] on link "Image to Chart" at bounding box center [784, 115] width 314 height 34
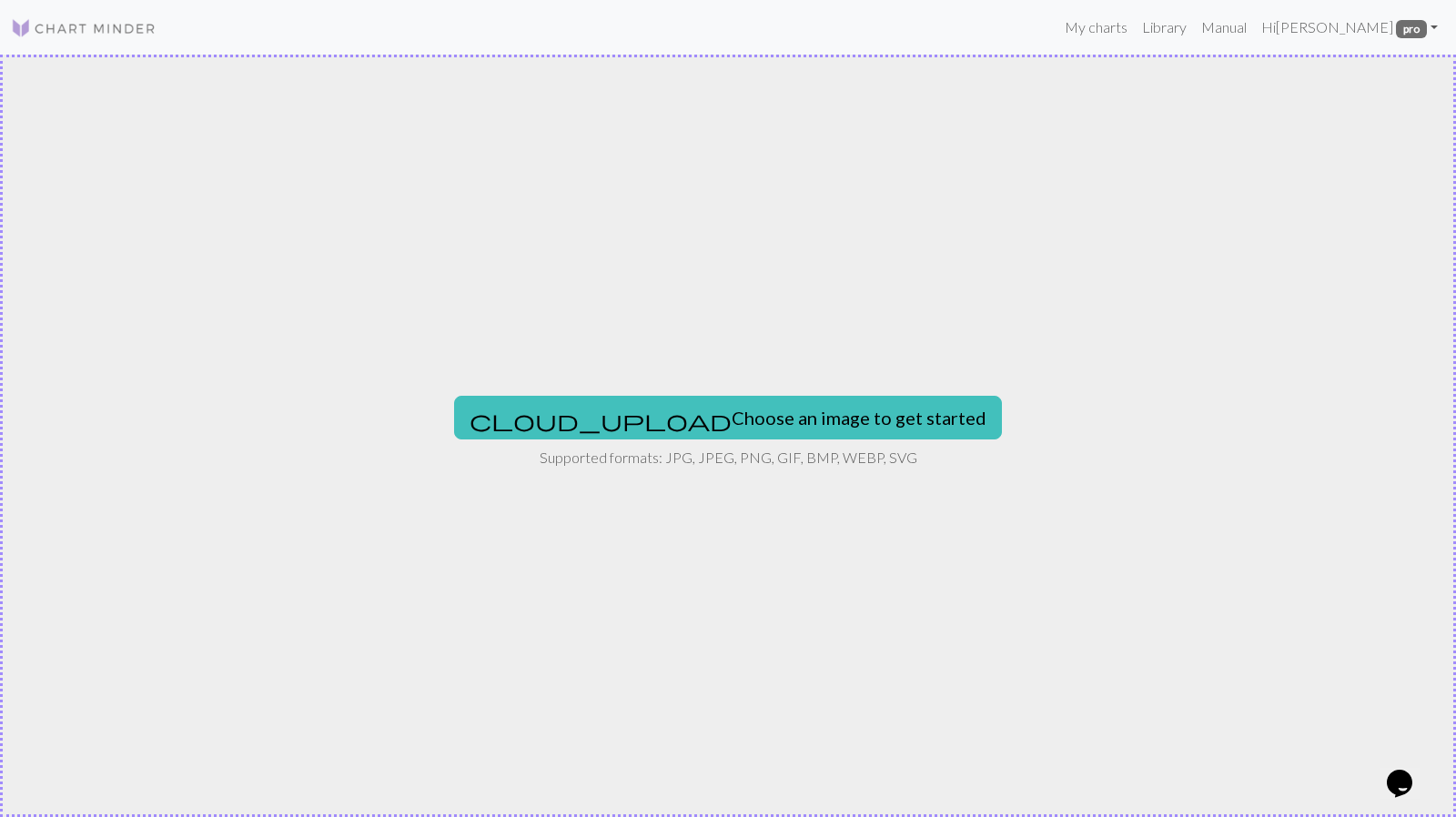
click at [675, 408] on button "cloud_upload Choose an image to get started" at bounding box center [728, 418] width 548 height 44
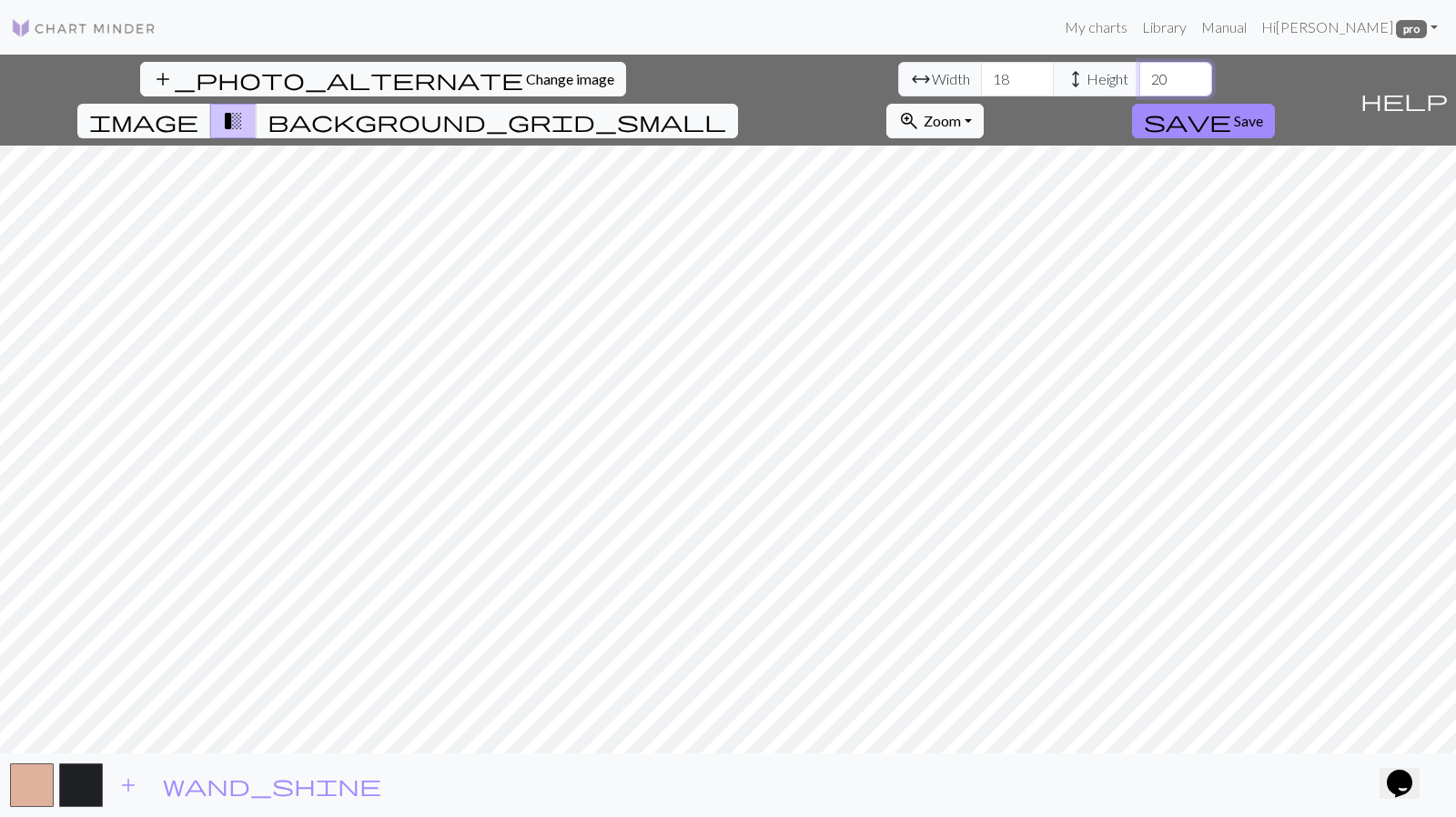
click at [1140, 77] on input "20" at bounding box center [1176, 79] width 73 height 34
drag, startPoint x: 612, startPoint y: 80, endPoint x: 541, endPoint y: 66, distance: 72.4
click at [899, 66] on div "arrow_range Width 18 height Height 20" at bounding box center [1056, 79] width 314 height 34
type input "100"
drag, startPoint x: 417, startPoint y: 79, endPoint x: 393, endPoint y: 79, distance: 24.0
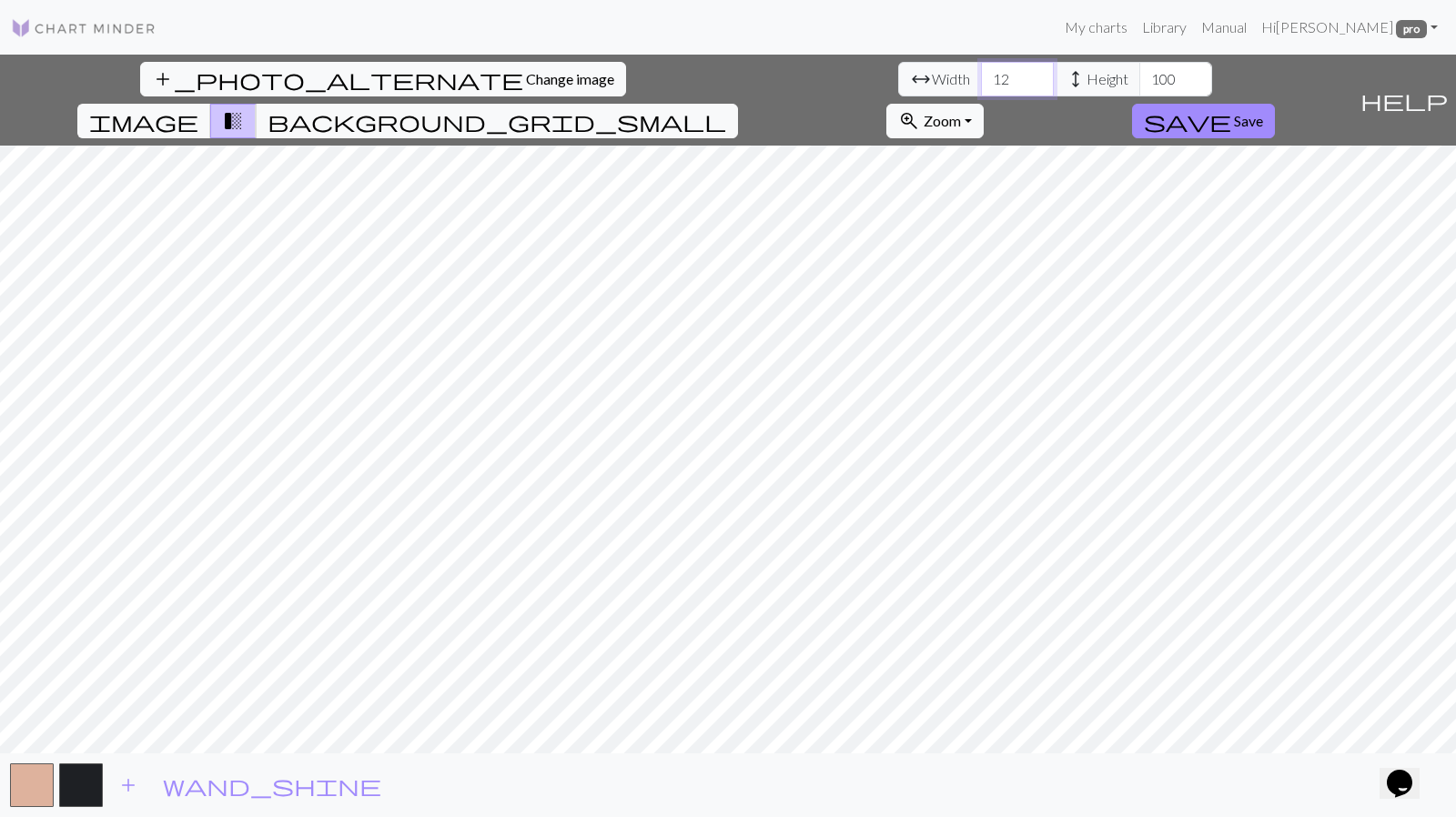
click at [982, 79] on input "12" at bounding box center [1018, 79] width 73 height 34
drag, startPoint x: 457, startPoint y: 81, endPoint x: 418, endPoint y: 74, distance: 39.6
click at [899, 74] on div "arrow_range Width 12 height Height 100" at bounding box center [1056, 79] width 314 height 34
type input "100"
click at [177, 784] on span "wand_shine" at bounding box center [272, 785] width 219 height 25
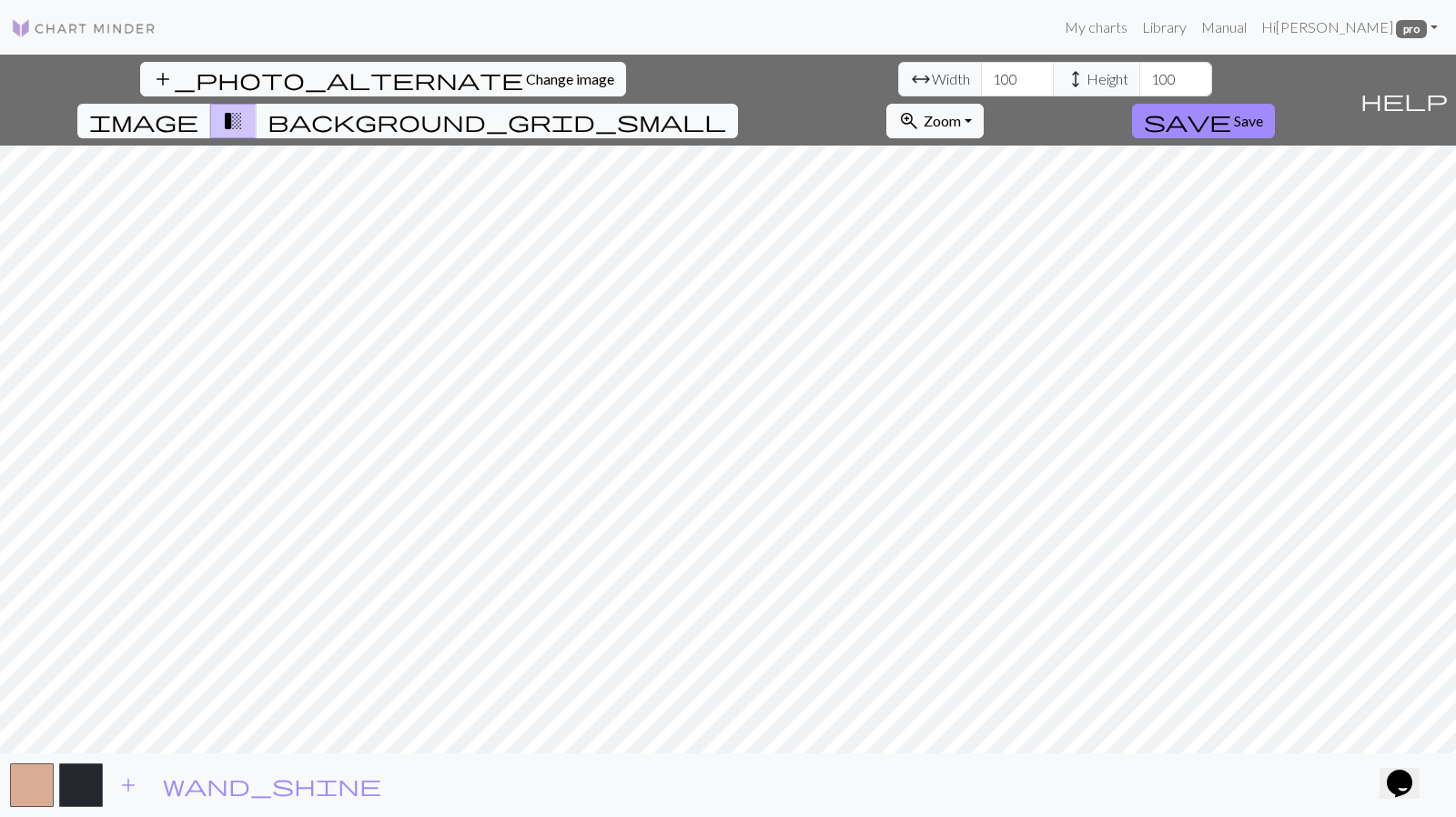
click at [198, 108] on span "image" at bounding box center [143, 120] width 109 height 25
click at [244, 108] on span "transition_fade" at bounding box center [233, 120] width 21 height 25
click at [198, 108] on span "image" at bounding box center [143, 120] width 109 height 25
click at [129, 788] on span "add" at bounding box center [127, 785] width 21 height 25
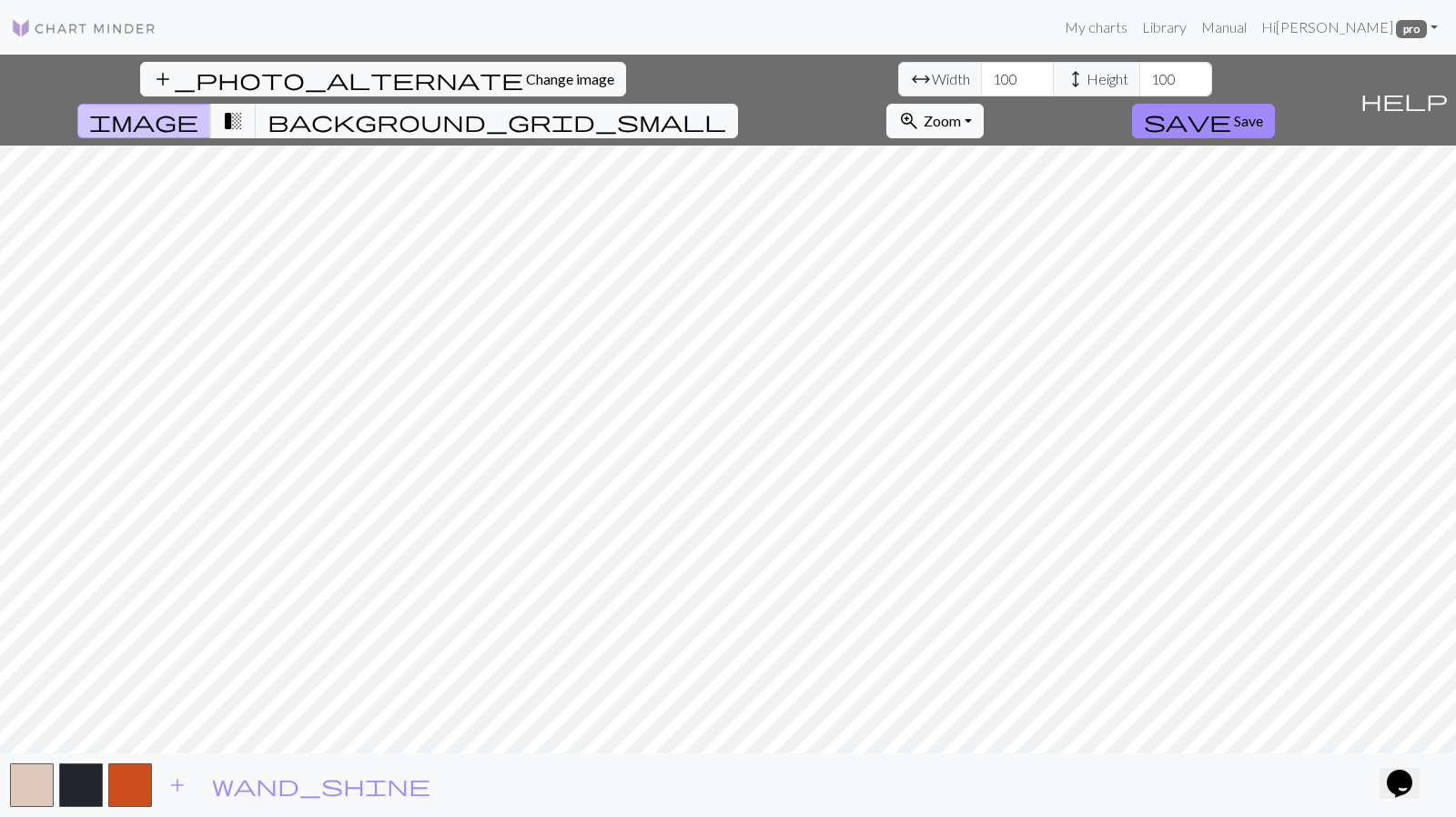
click at [188, 781] on span "add" at bounding box center [177, 785] width 21 height 25
click at [238, 780] on button "add" at bounding box center [226, 785] width 46 height 34
click at [278, 786] on span "add" at bounding box center [275, 785] width 21 height 25
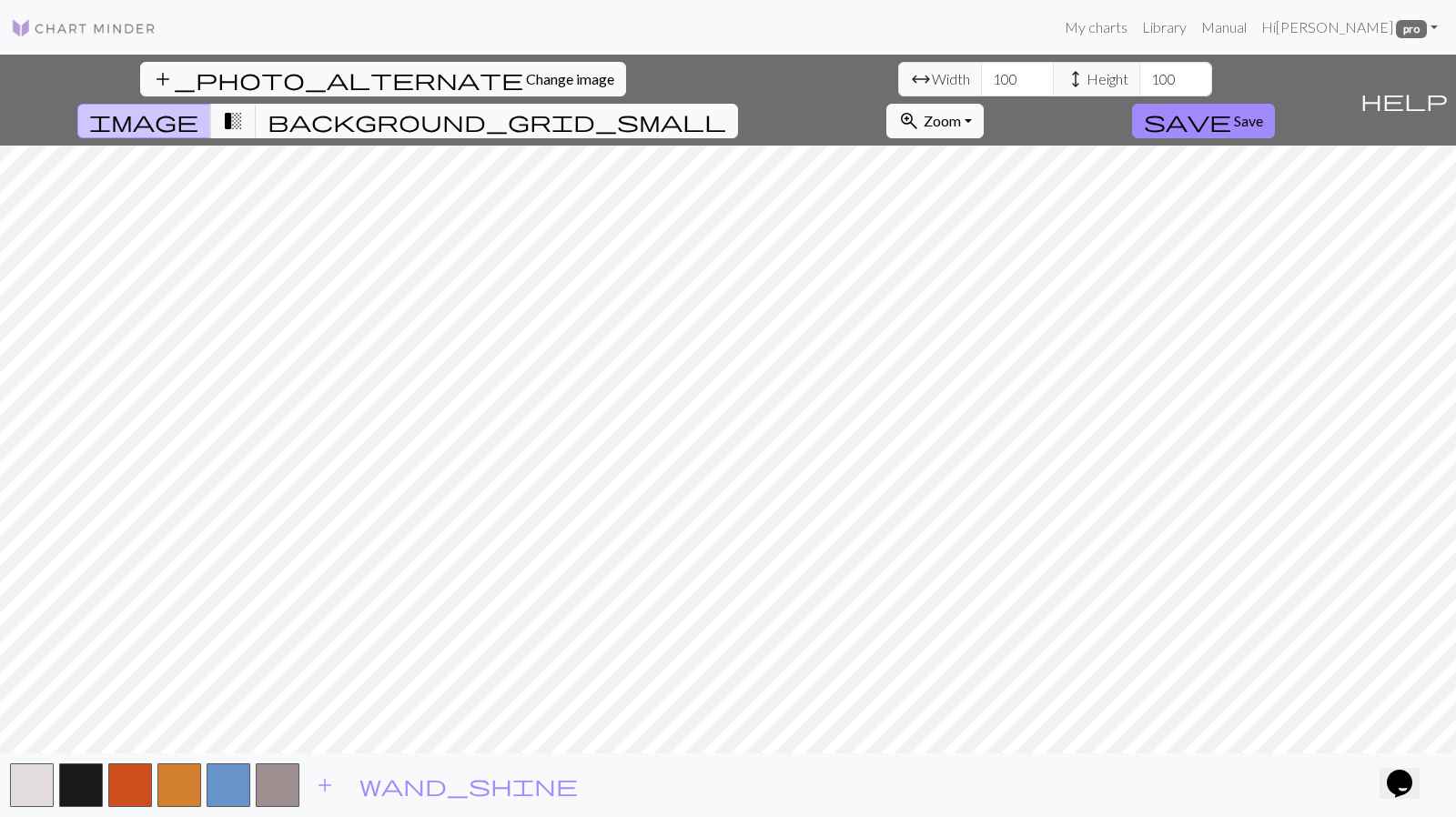
click at [346, 786] on button "add" at bounding box center [325, 785] width 46 height 34
click at [377, 788] on span "add" at bounding box center [373, 785] width 21 height 25
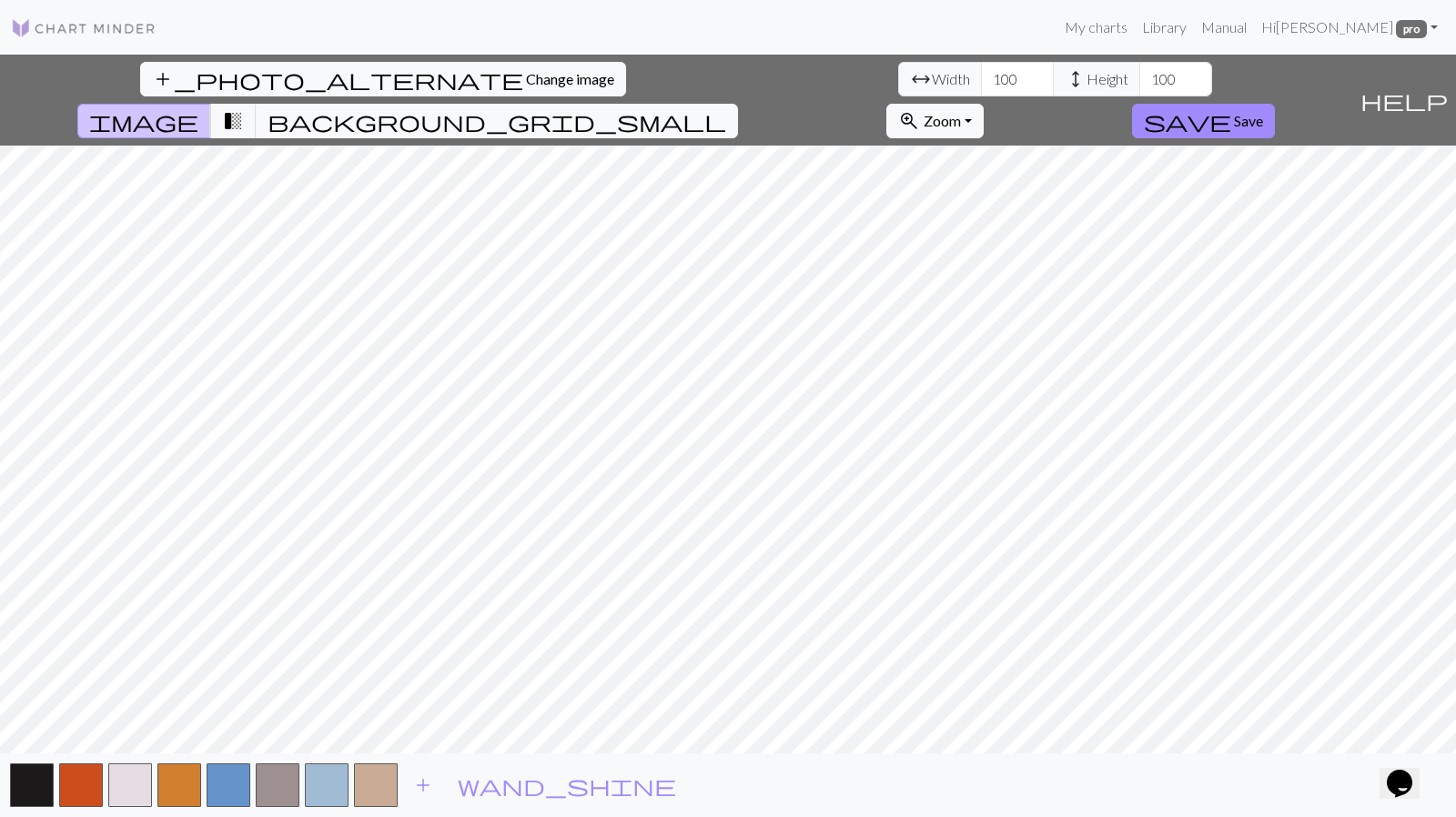
click at [444, 784] on button "add" at bounding box center [422, 785] width 46 height 34
click at [476, 788] on span "add" at bounding box center [472, 785] width 21 height 25
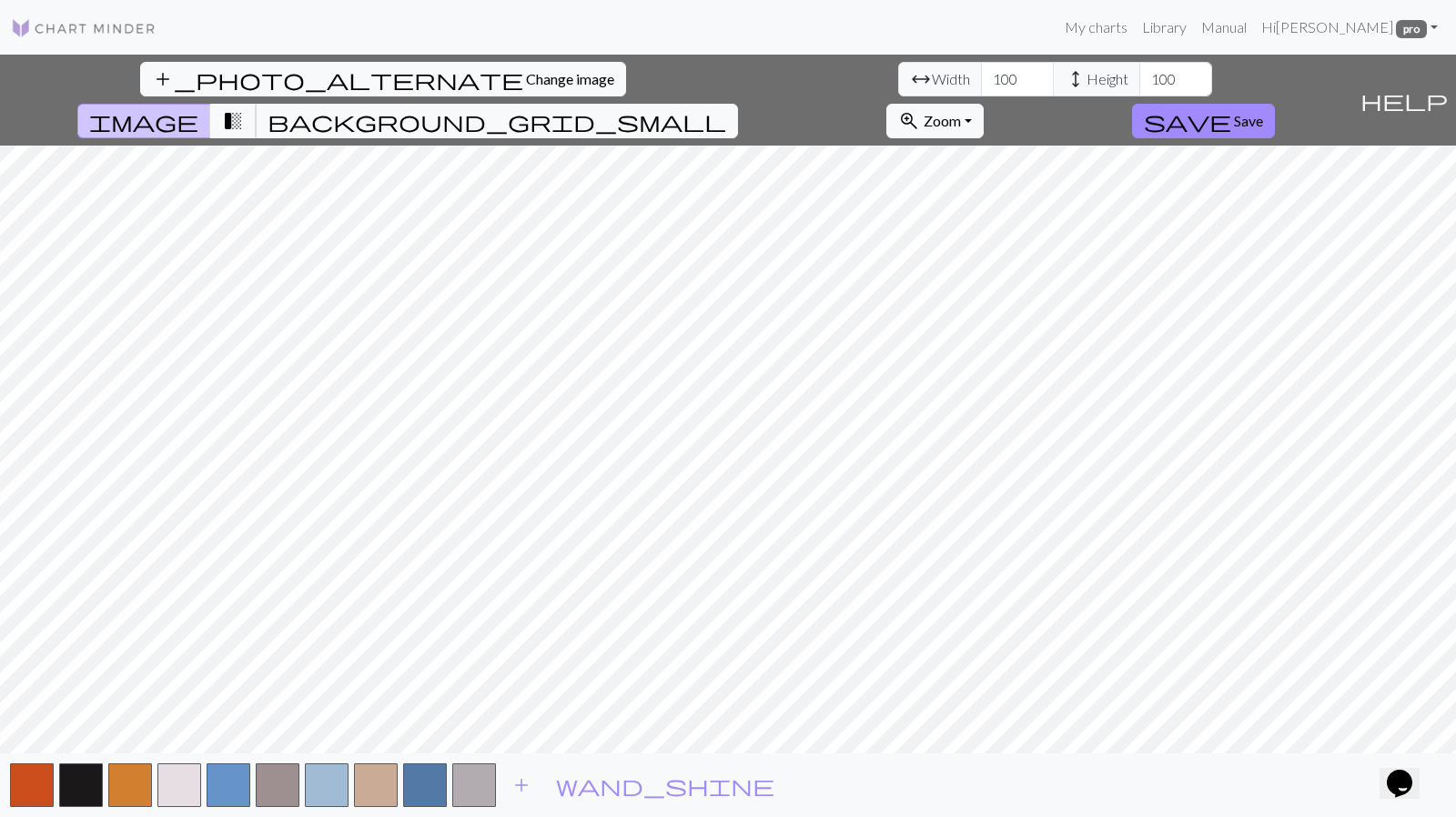
click at [244, 108] on span "transition_fade" at bounding box center [233, 120] width 21 height 25
click at [198, 108] on span "image" at bounding box center [143, 120] width 109 height 25
click at [244, 108] on span "transition_fade" at bounding box center [233, 120] width 21 height 25
click at [198, 108] on span "image" at bounding box center [143, 120] width 109 height 25
click at [575, 776] on span "wand_shine" at bounding box center [665, 785] width 219 height 25
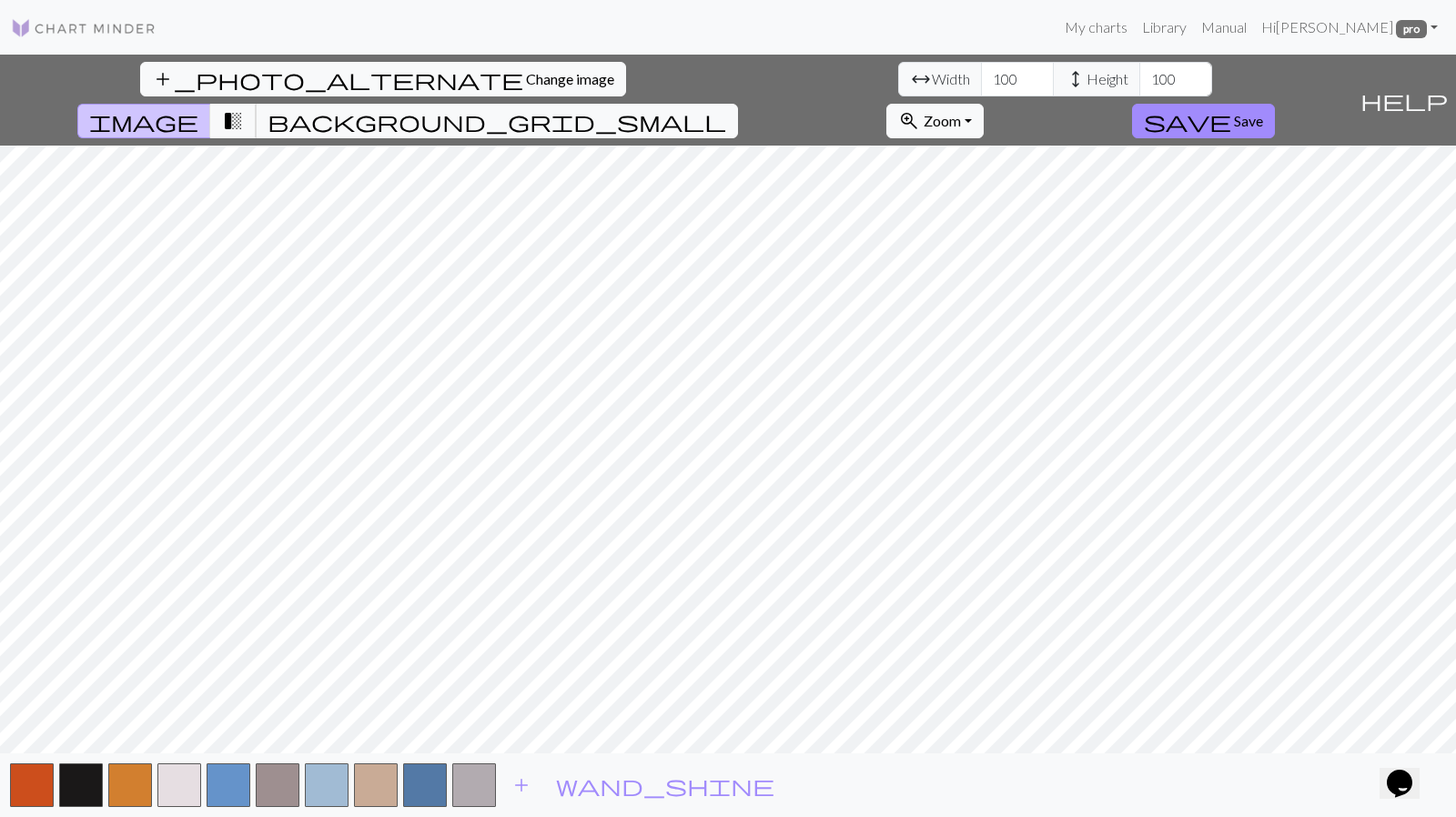
click at [244, 108] on span "transition_fade" at bounding box center [233, 120] width 21 height 25
click at [738, 104] on button "background_grid_small" at bounding box center [497, 121] width 482 height 34
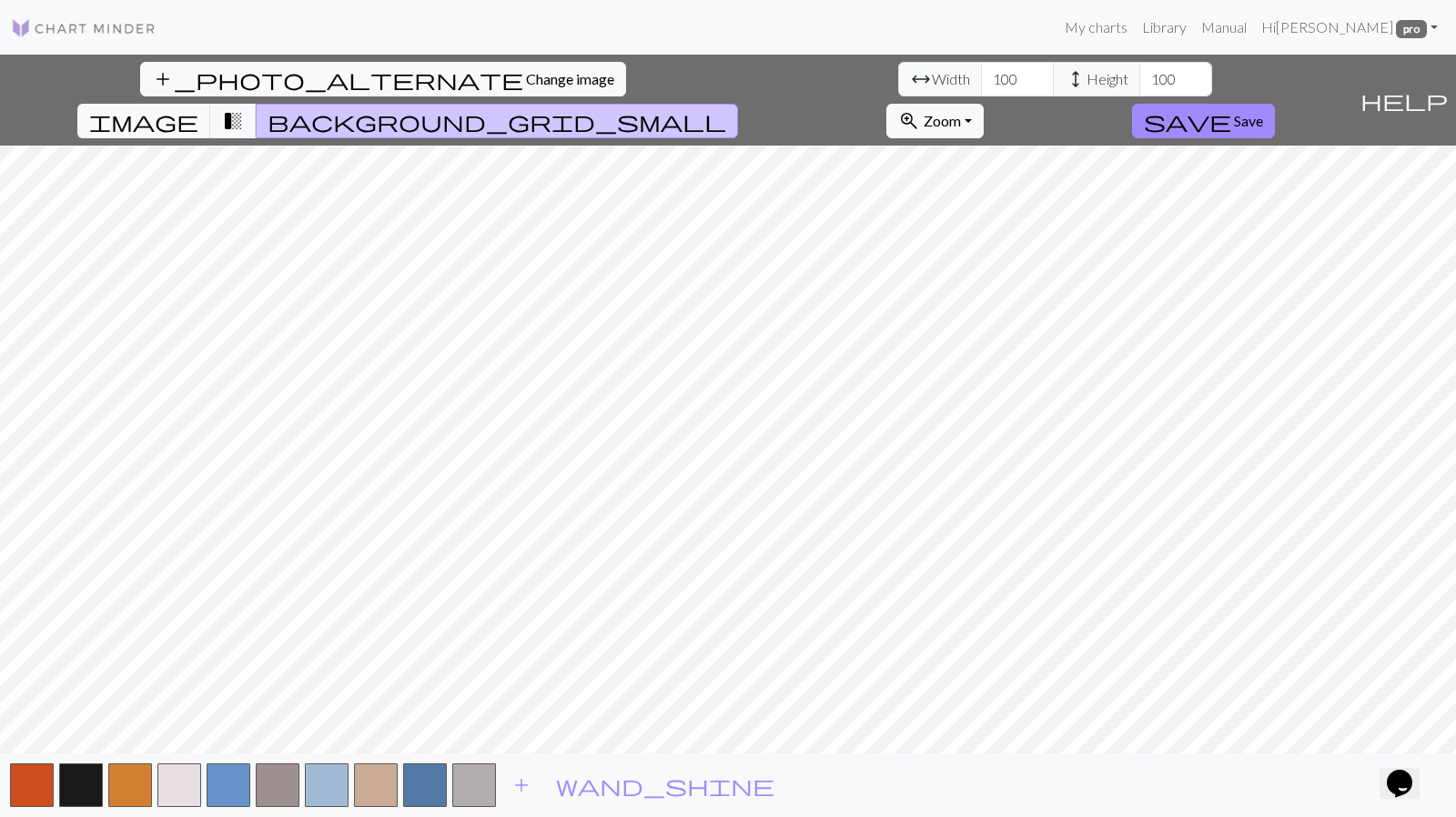
click at [244, 108] on span "transition_fade" at bounding box center [233, 120] width 21 height 25
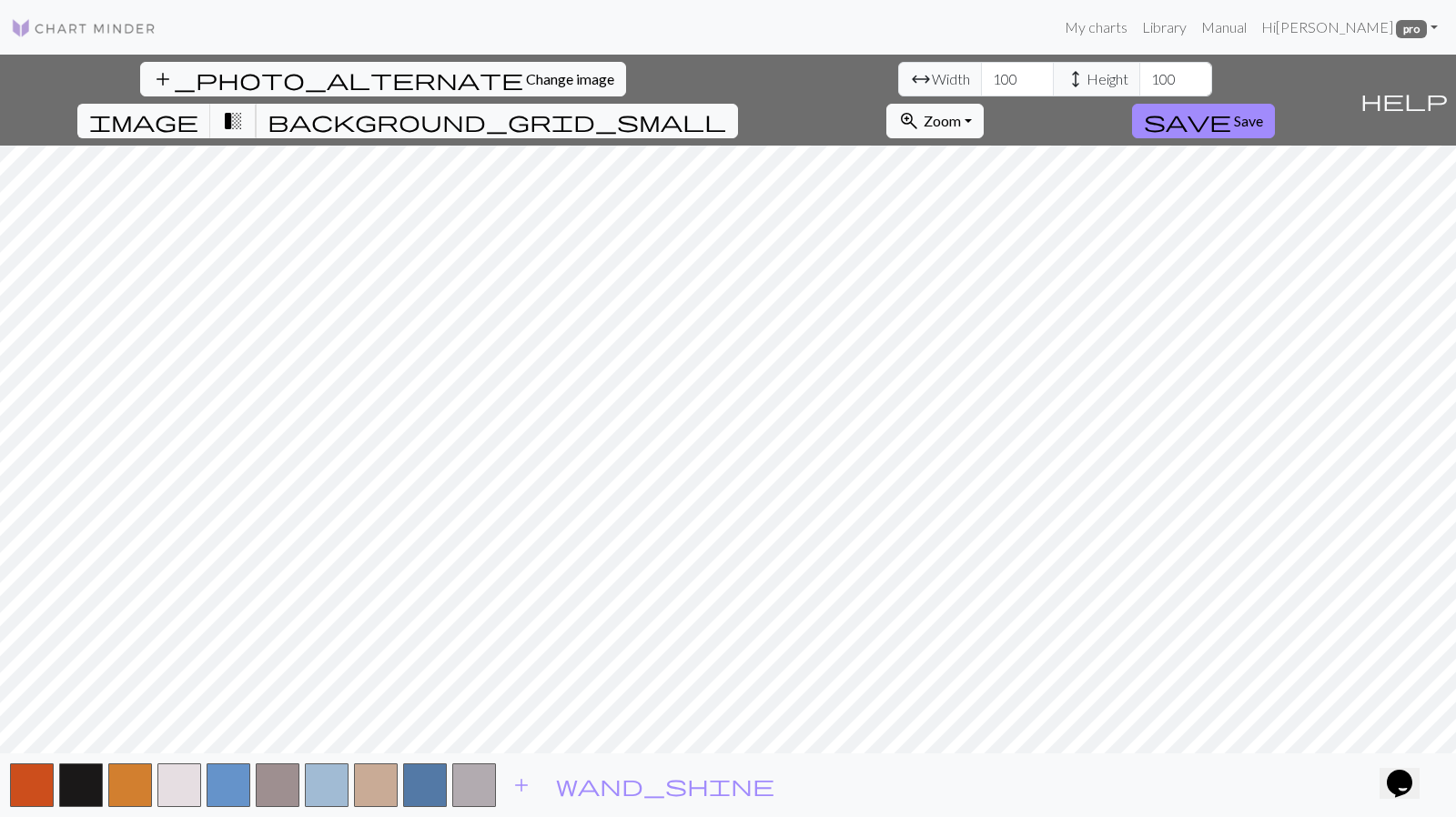
click at [244, 108] on span "transition_fade" at bounding box center [233, 120] width 21 height 25
click at [774, 74] on div "add_photo_alternate Change image arrow_range Width 100 height Height 100 image …" at bounding box center [676, 100] width 1353 height 91
click at [198, 108] on span "image" at bounding box center [143, 120] width 109 height 25
click at [244, 108] on span "transition_fade" at bounding box center [233, 120] width 21 height 25
click at [727, 108] on span "background_grid_small" at bounding box center [497, 120] width 459 height 25
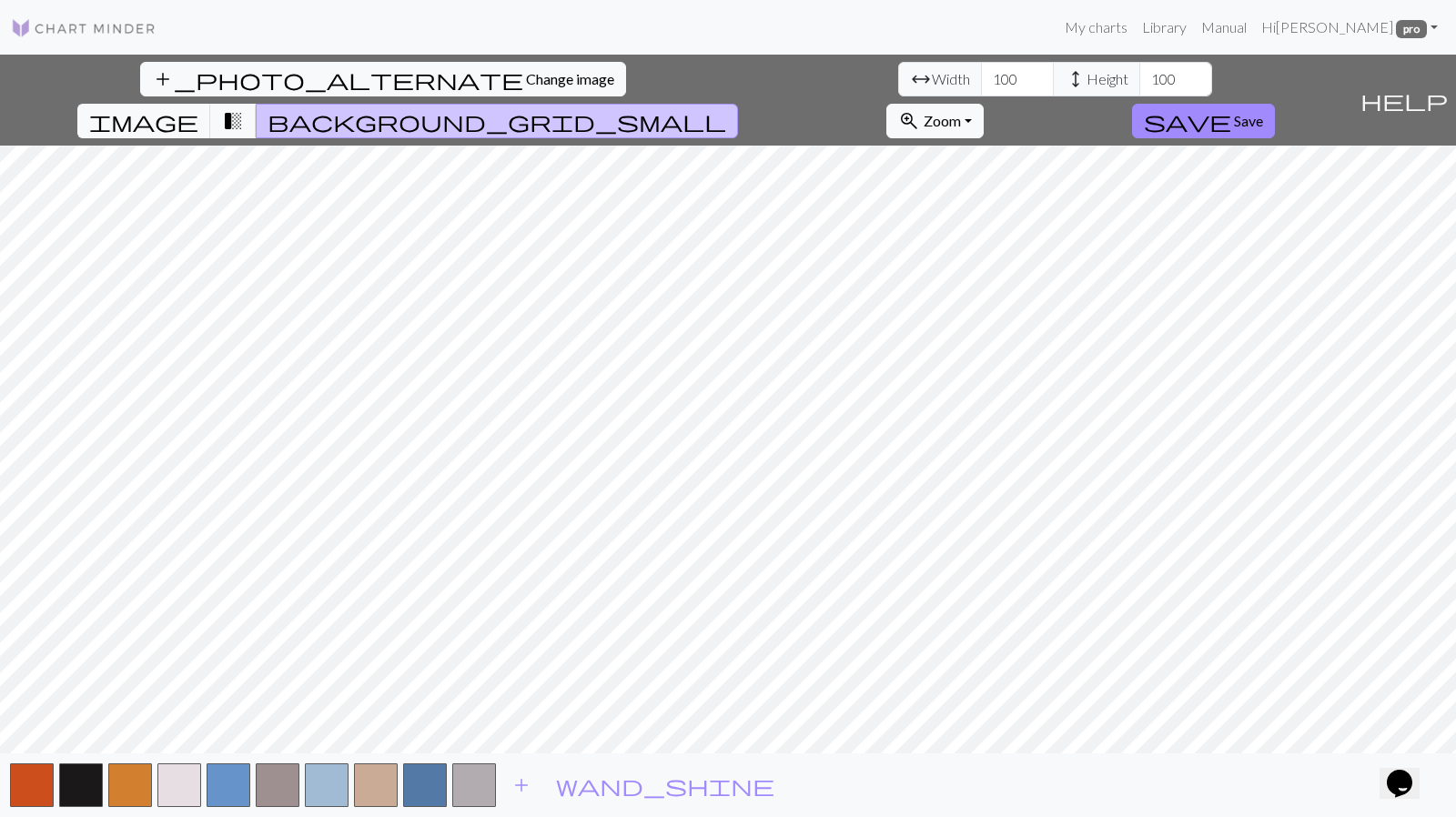
click at [244, 108] on span "transition_fade" at bounding box center [233, 120] width 21 height 25
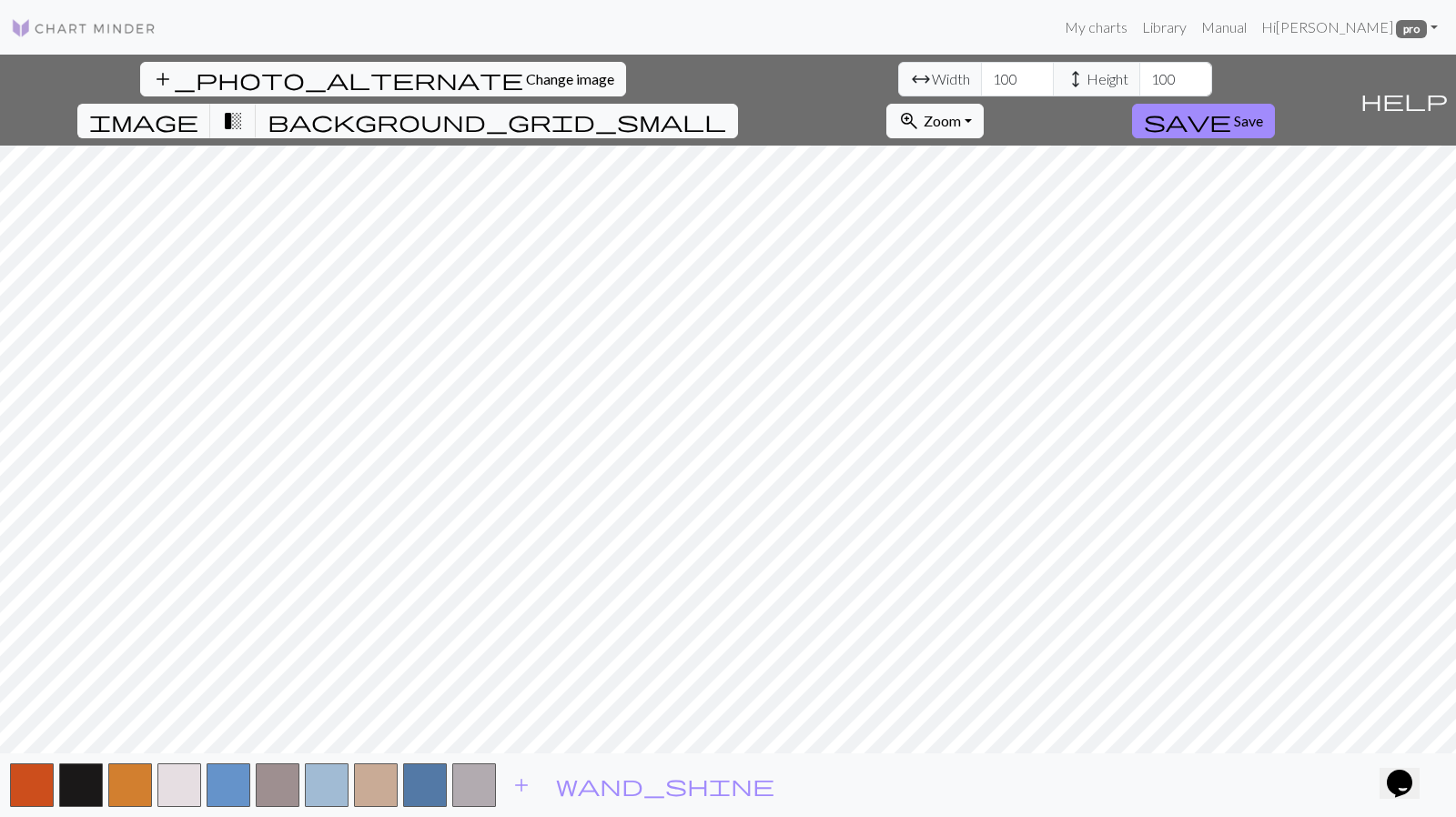
click at [521, 787] on span "add" at bounding box center [521, 785] width 21 height 25
click at [581, 784] on span "add" at bounding box center [570, 785] width 21 height 25
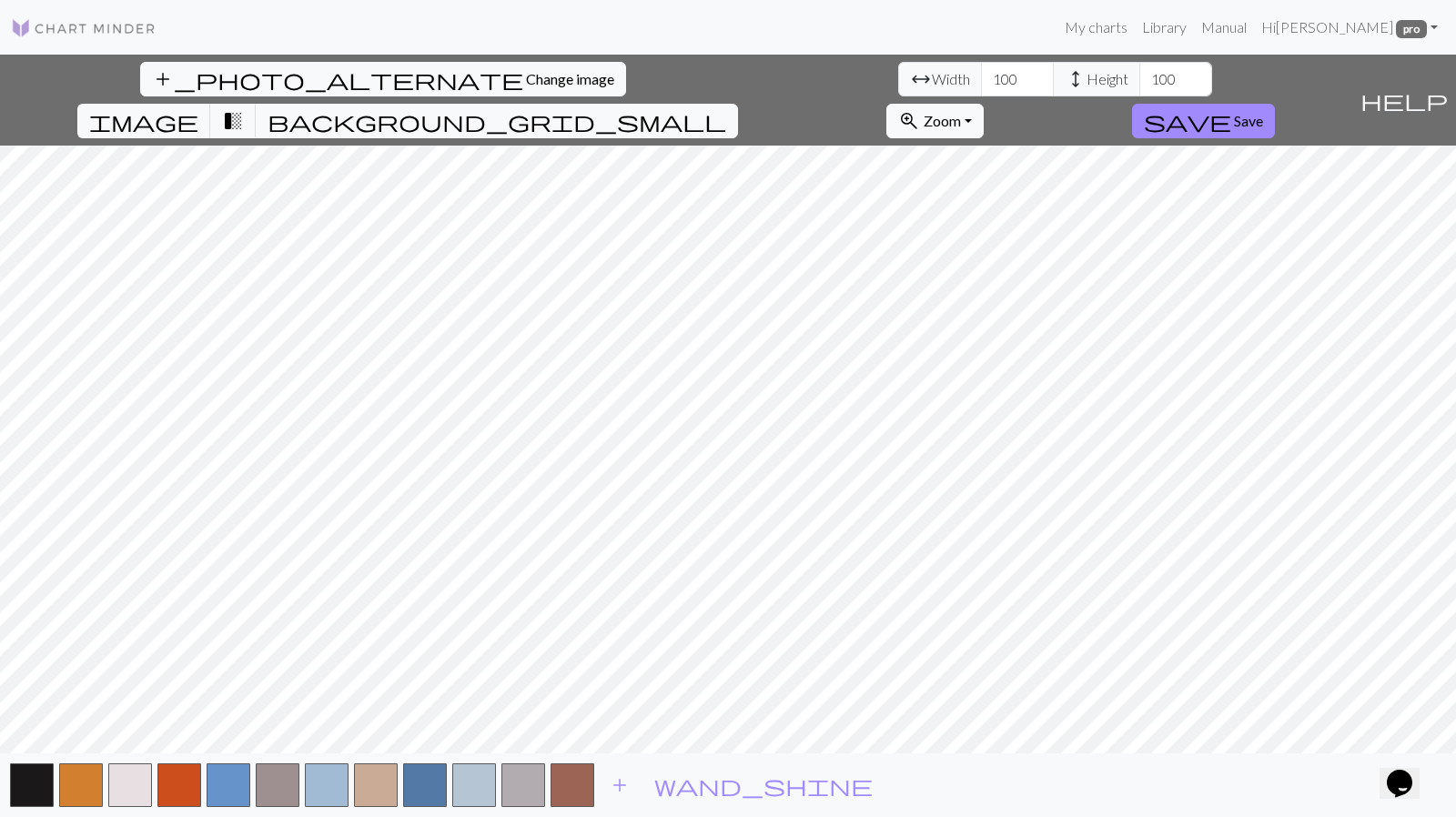
click at [628, 784] on span "add" at bounding box center [619, 785] width 21 height 25
click at [664, 792] on span "add" at bounding box center [668, 785] width 21 height 25
click at [712, 785] on span "add" at bounding box center [717, 785] width 21 height 25
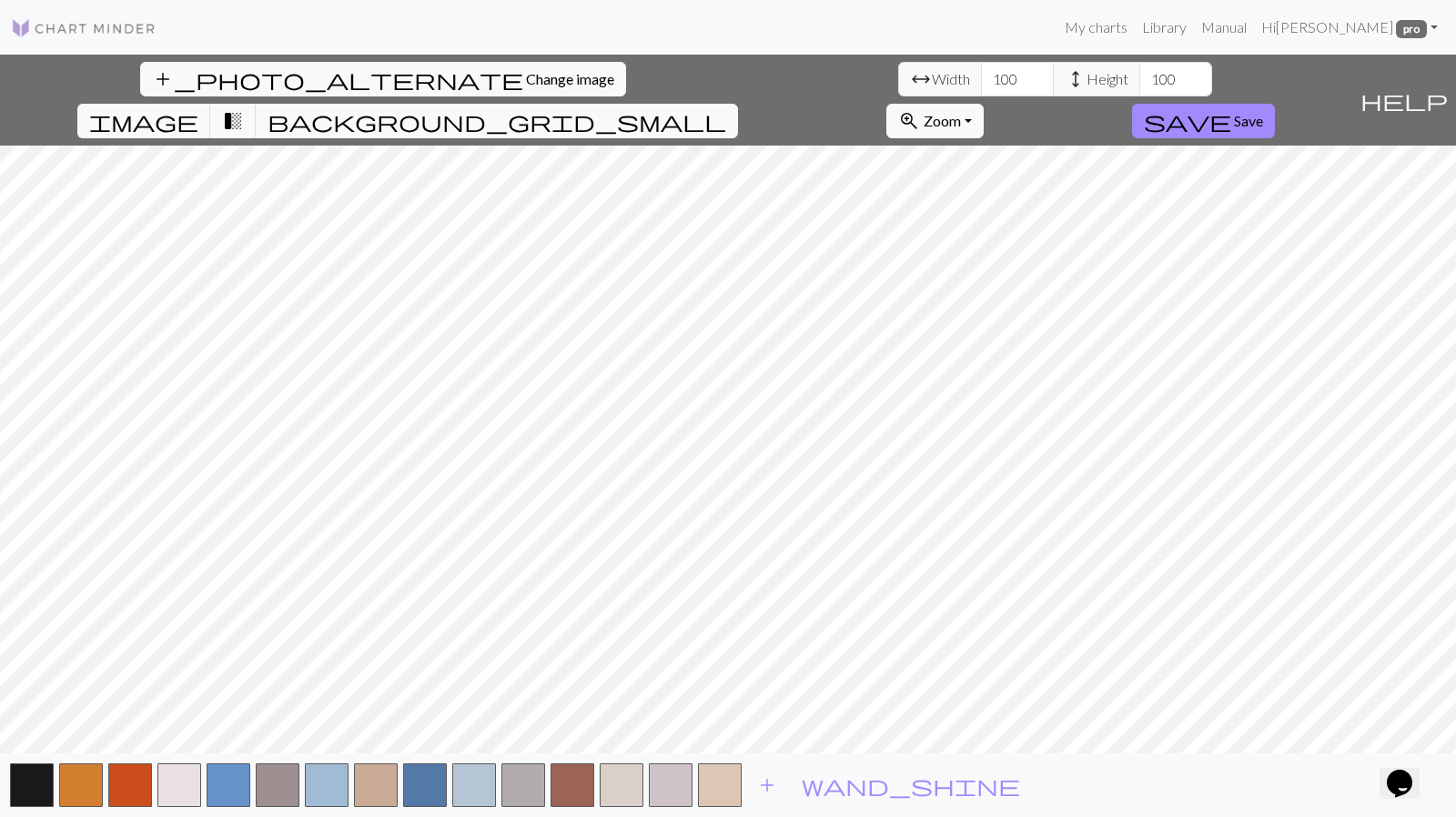
click at [771, 785] on span "add" at bounding box center [767, 785] width 21 height 25
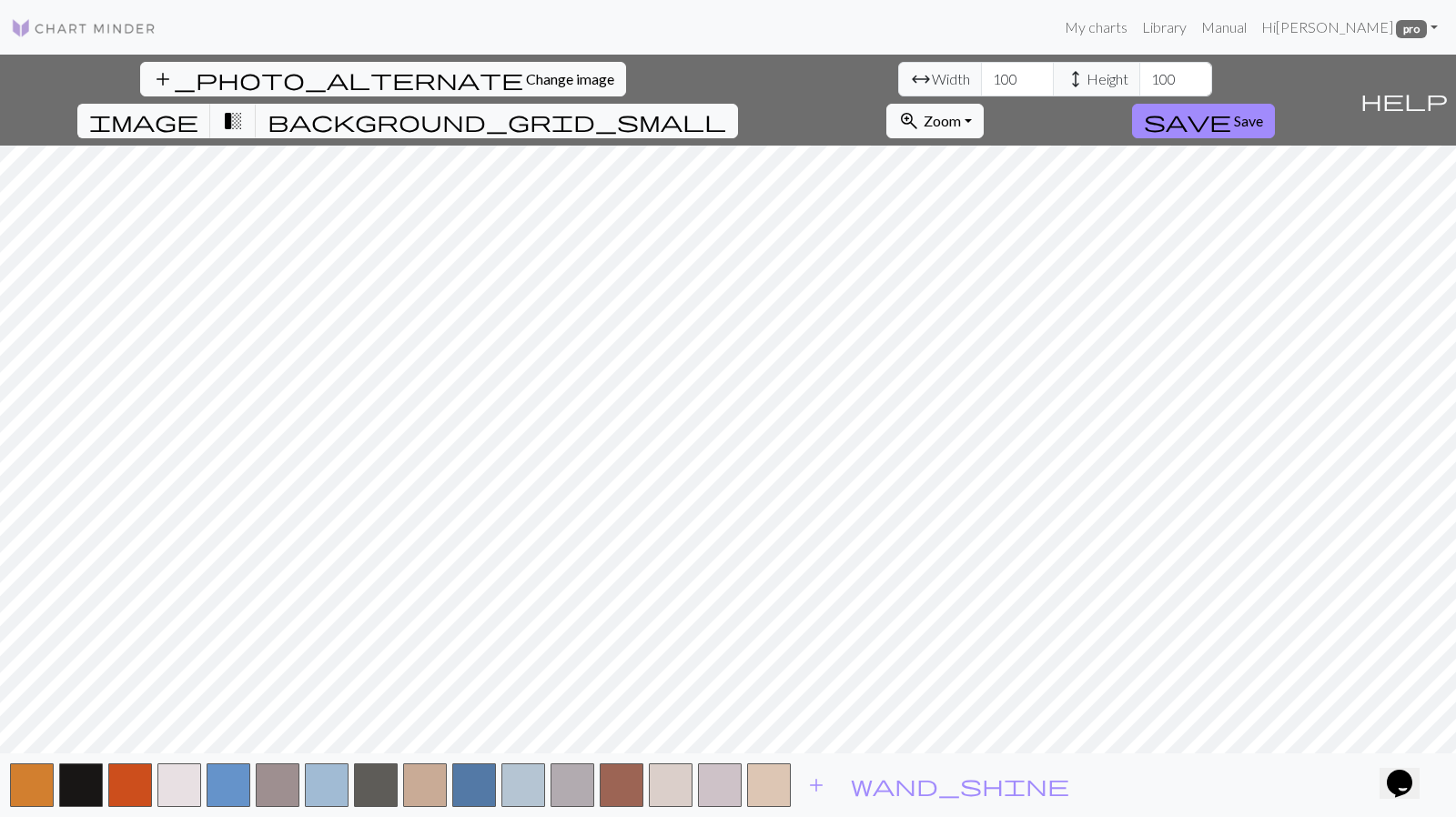
click at [822, 780] on span "add" at bounding box center [816, 785] width 21 height 25
click at [870, 785] on span "add" at bounding box center [865, 785] width 21 height 25
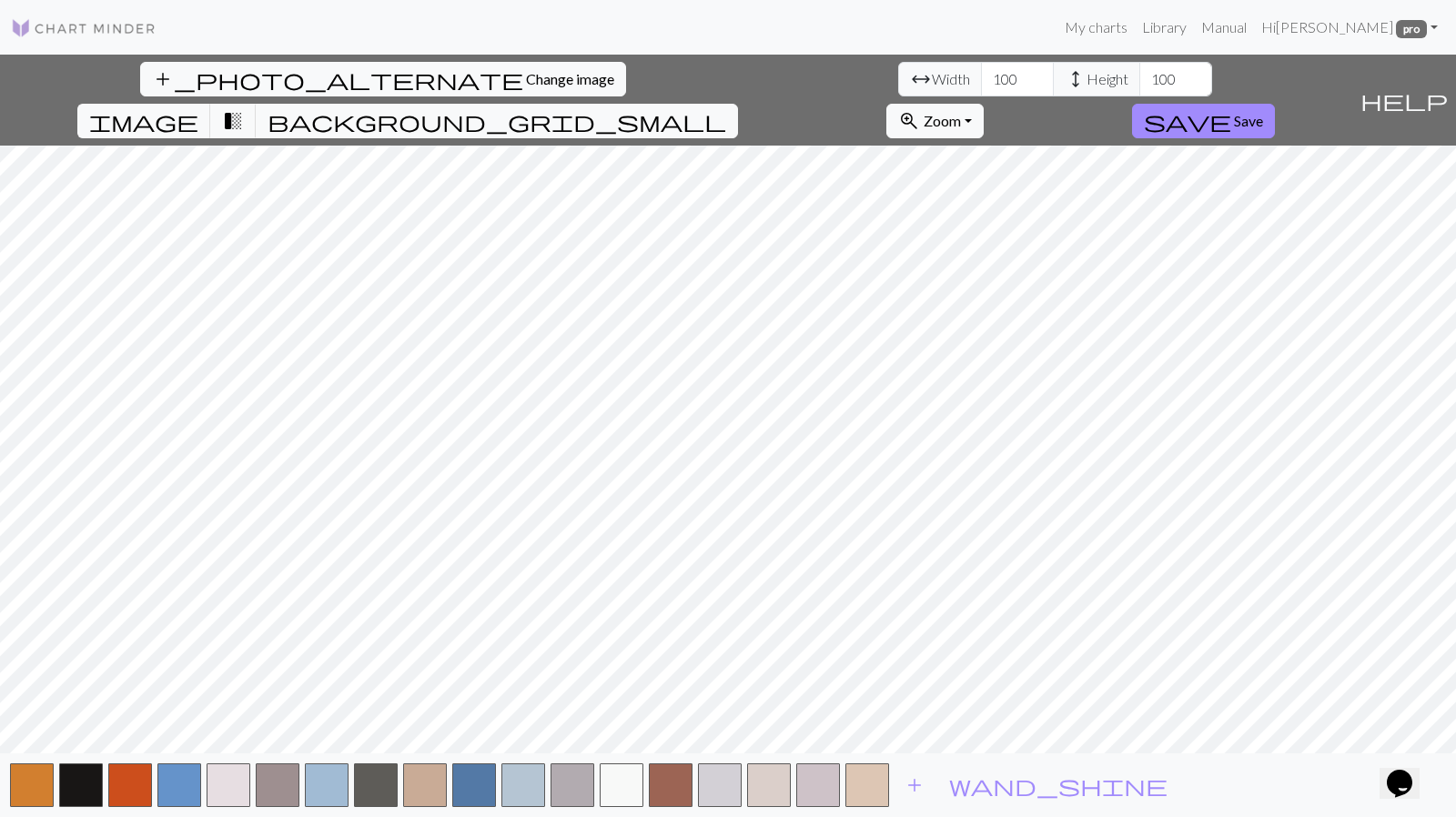
click at [868, 794] on button "button" at bounding box center [867, 785] width 44 height 44
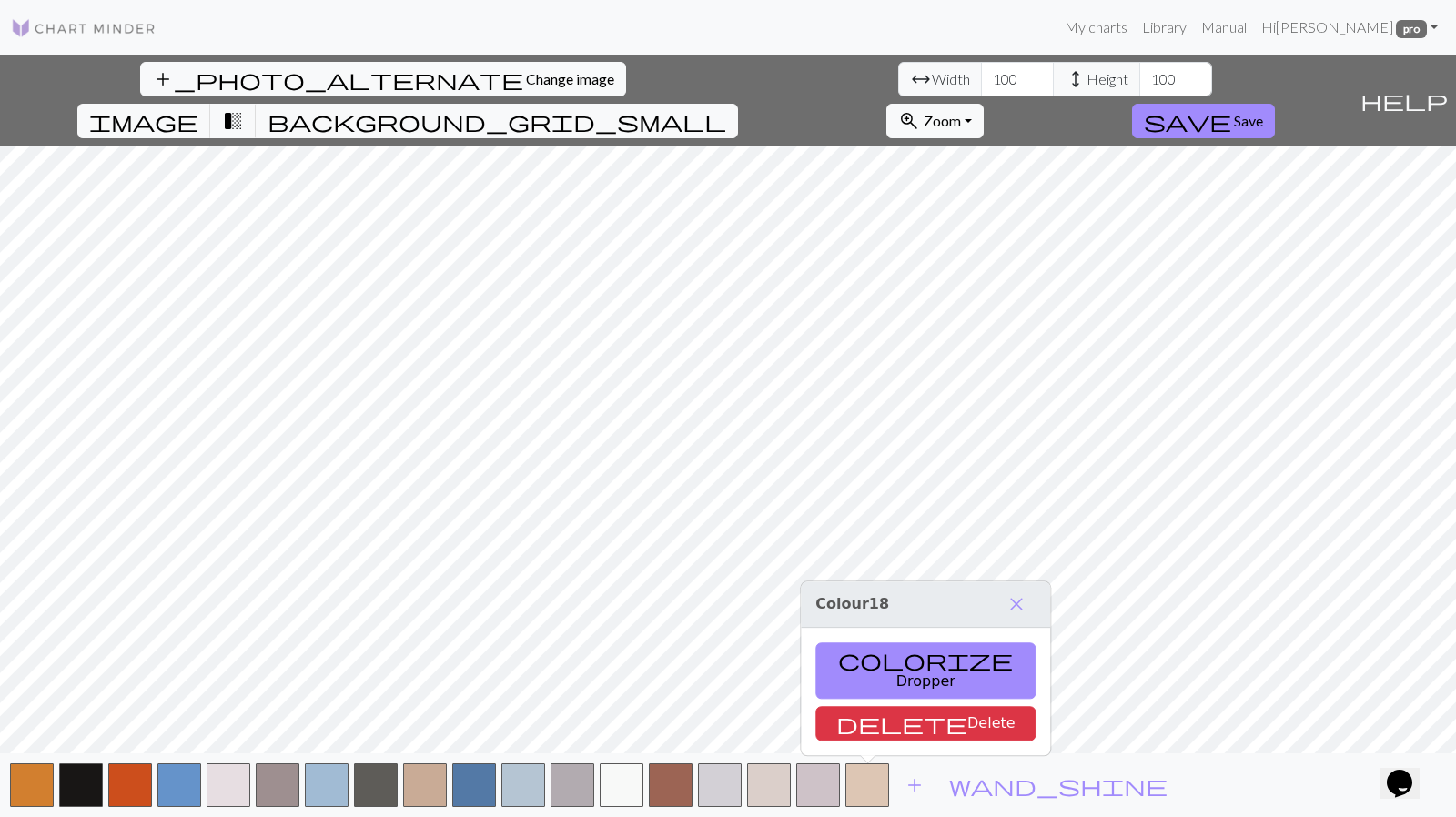
click at [873, 724] on button "delete Delete" at bounding box center [926, 723] width 220 height 34
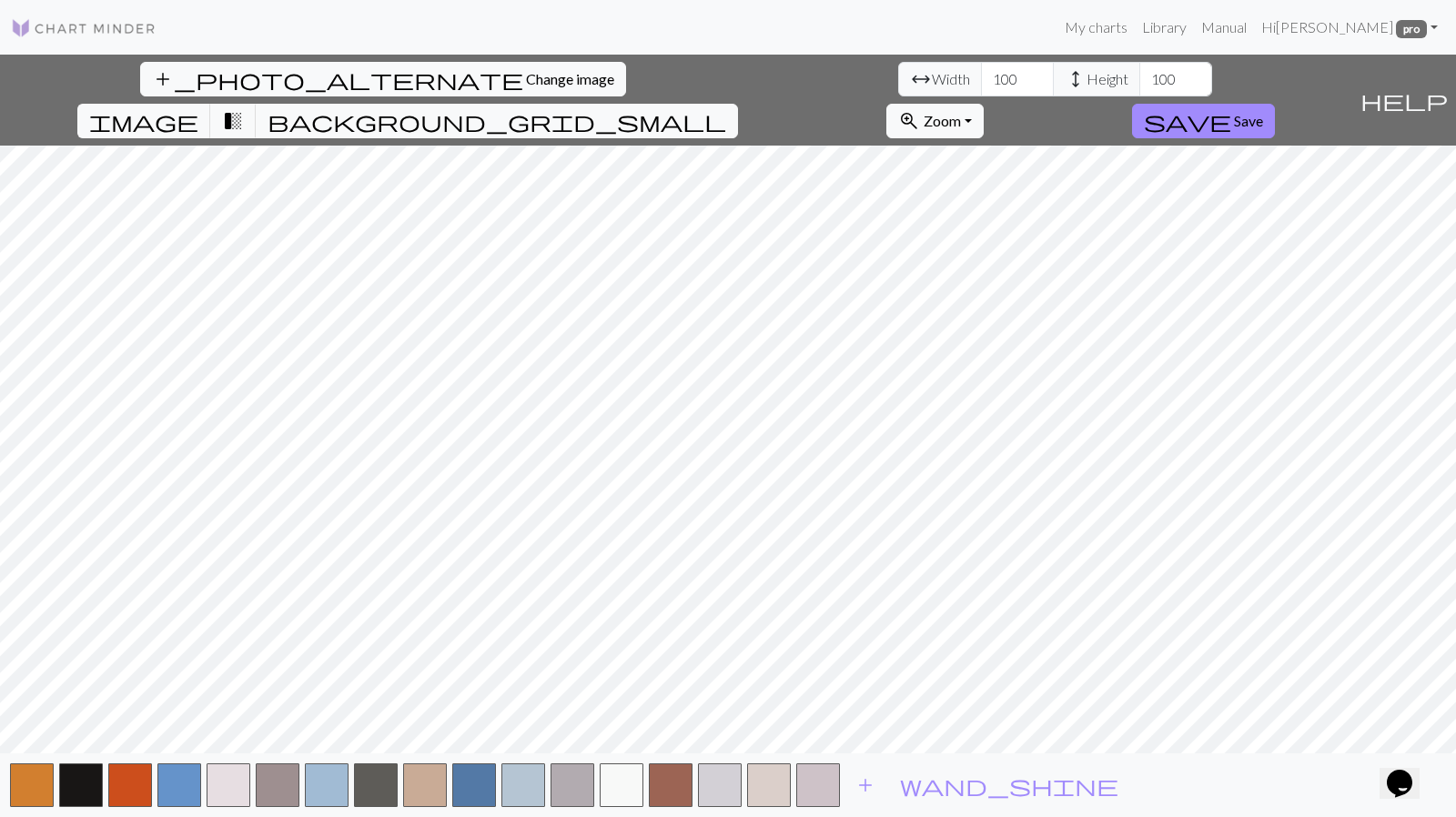
click at [829, 796] on button "button" at bounding box center [818, 785] width 44 height 44
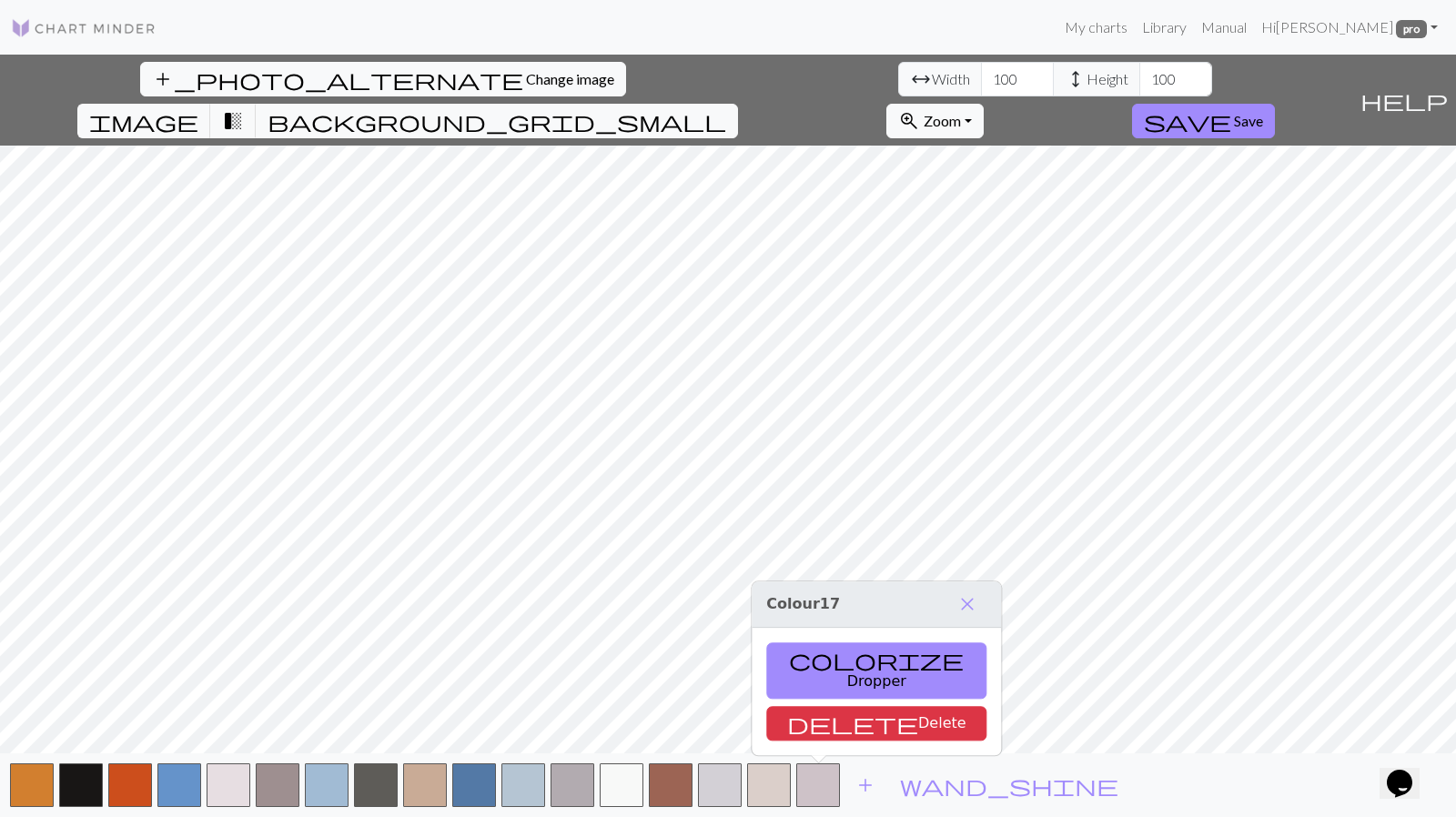
click at [827, 715] on button "delete Delete" at bounding box center [876, 723] width 220 height 34
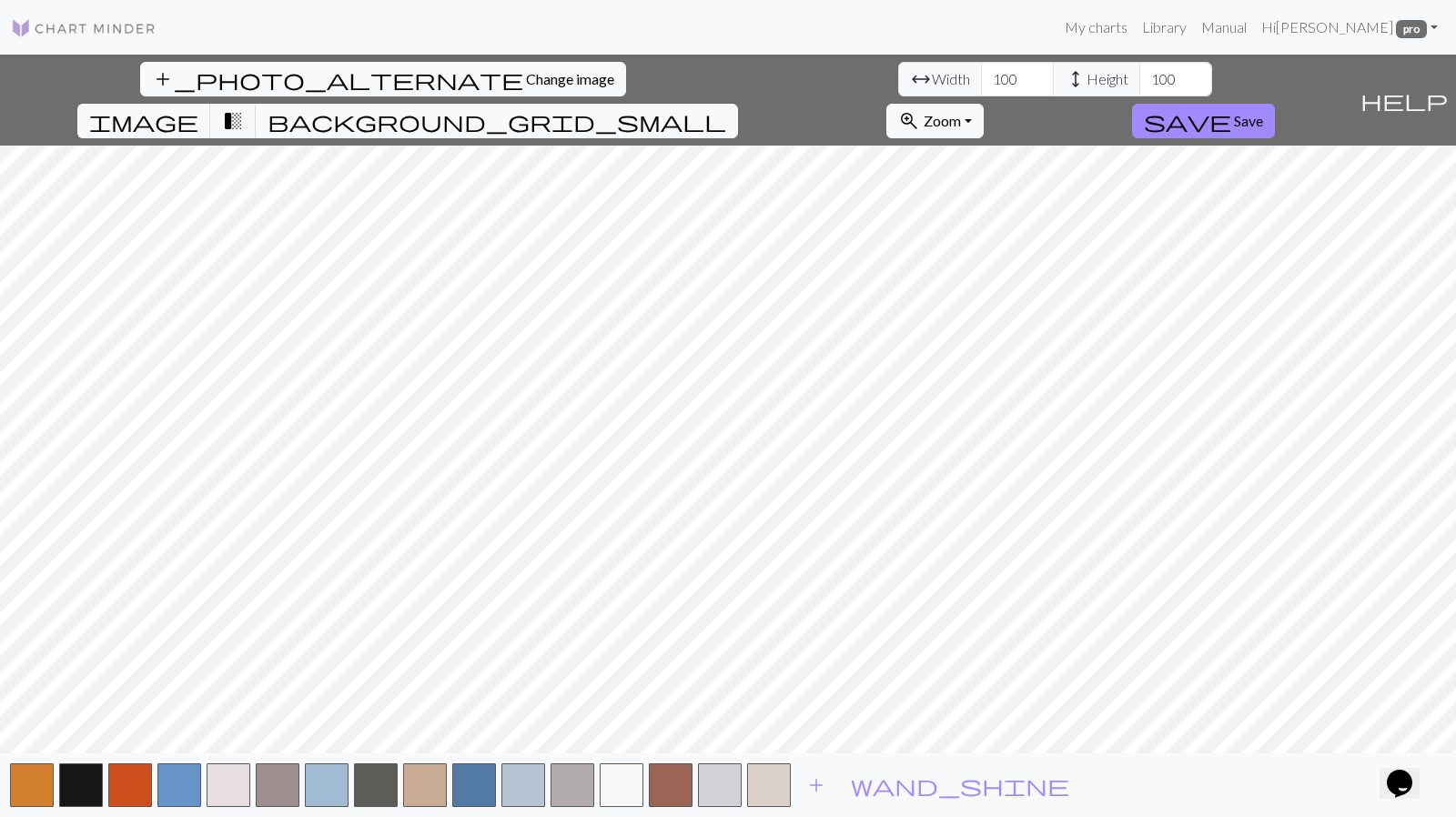
click at [779, 799] on button "button" at bounding box center [768, 785] width 44 height 44
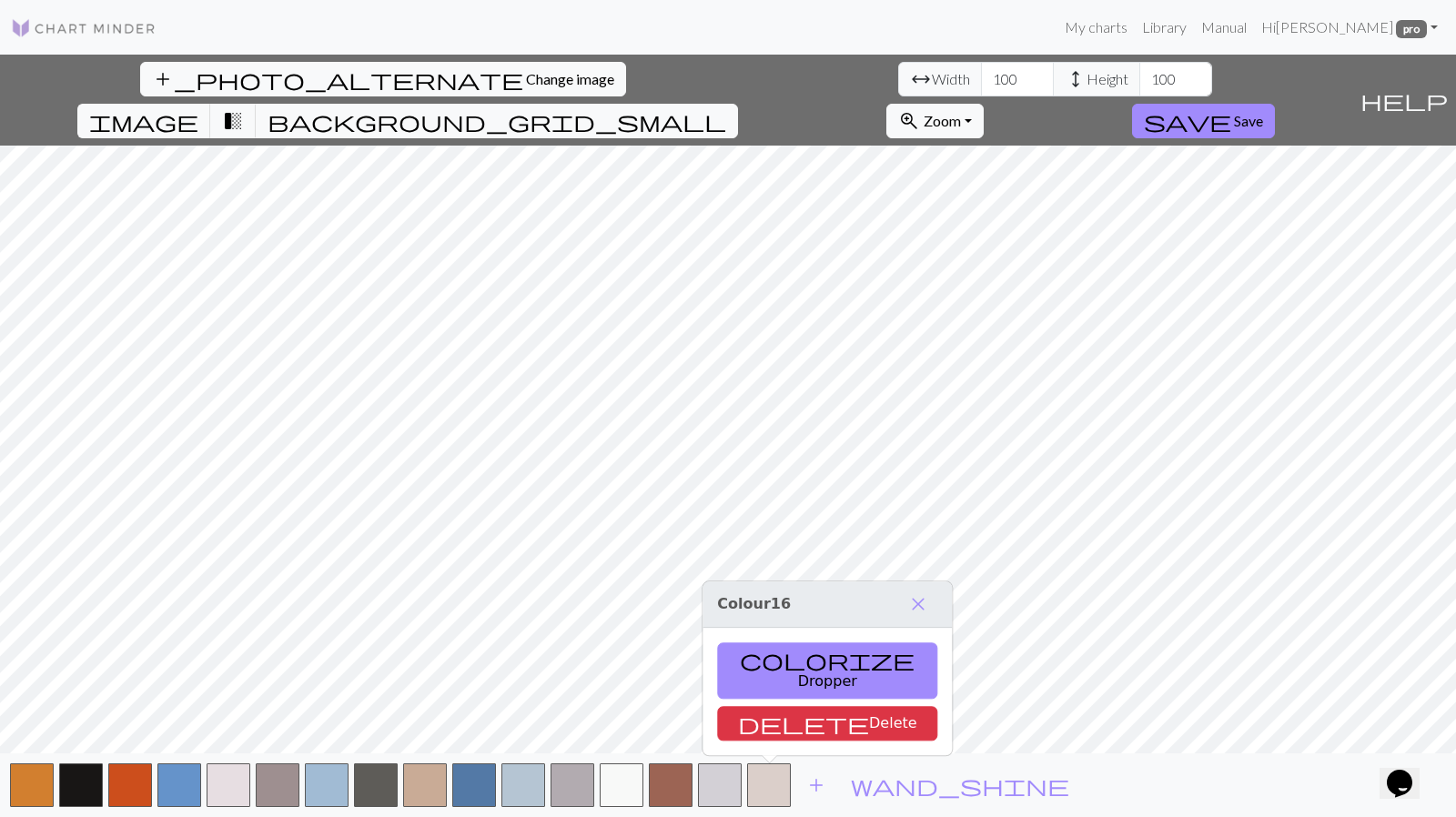
click at [768, 715] on button "delete Delete" at bounding box center [827, 723] width 220 height 34
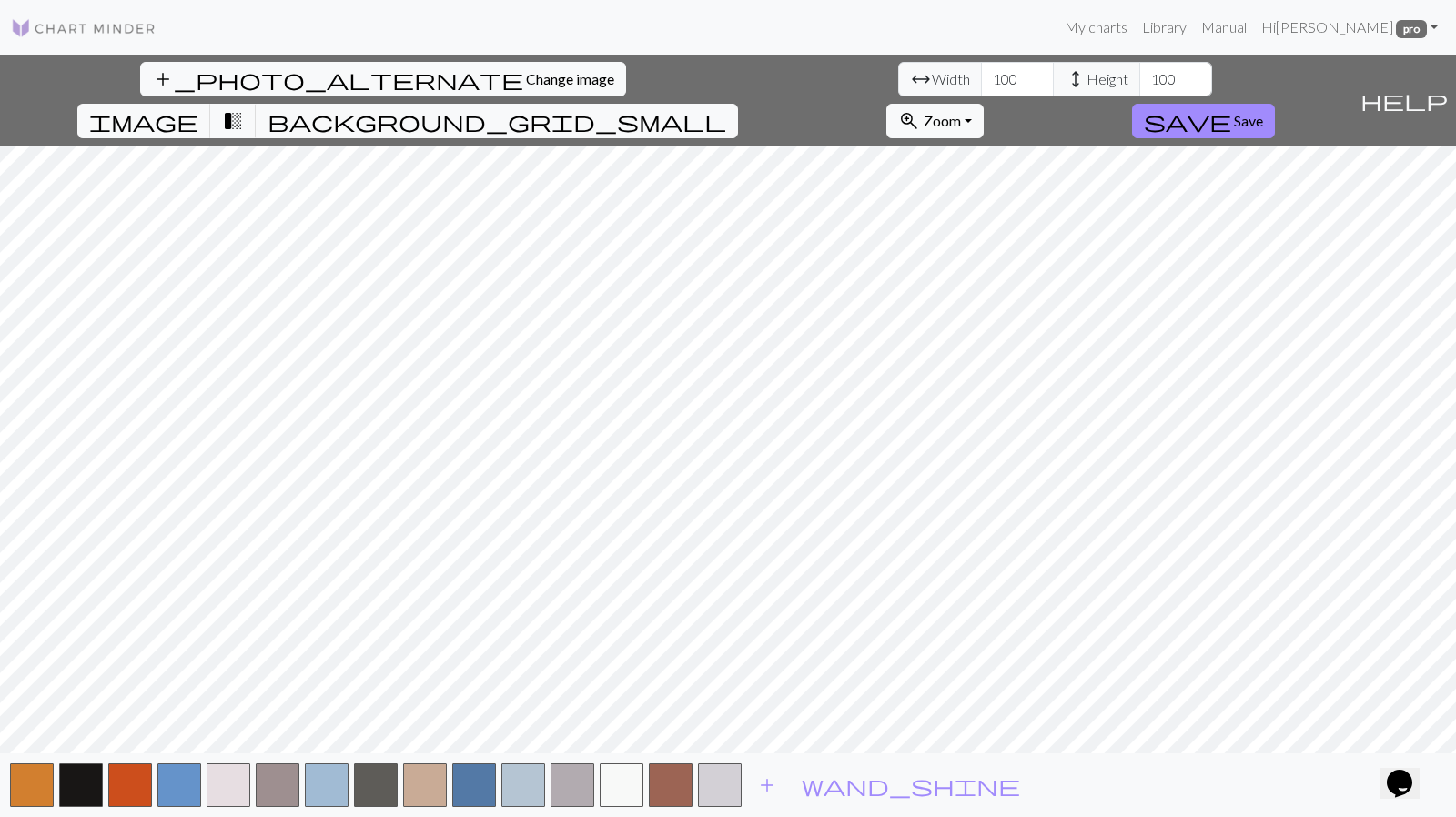
click at [708, 786] on button "button" at bounding box center [719, 785] width 44 height 44
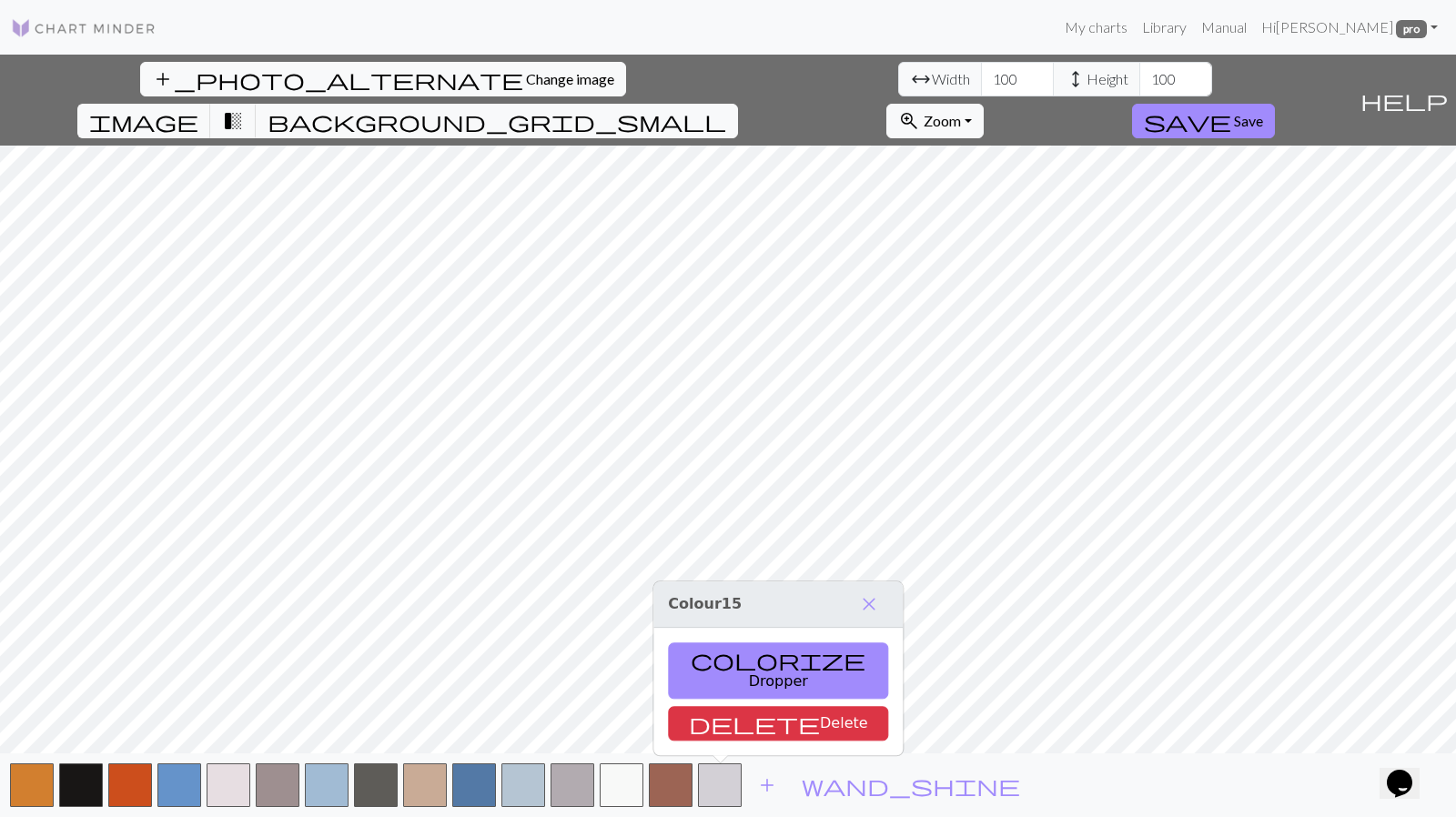
click at [727, 718] on button "delete Delete" at bounding box center [778, 723] width 220 height 34
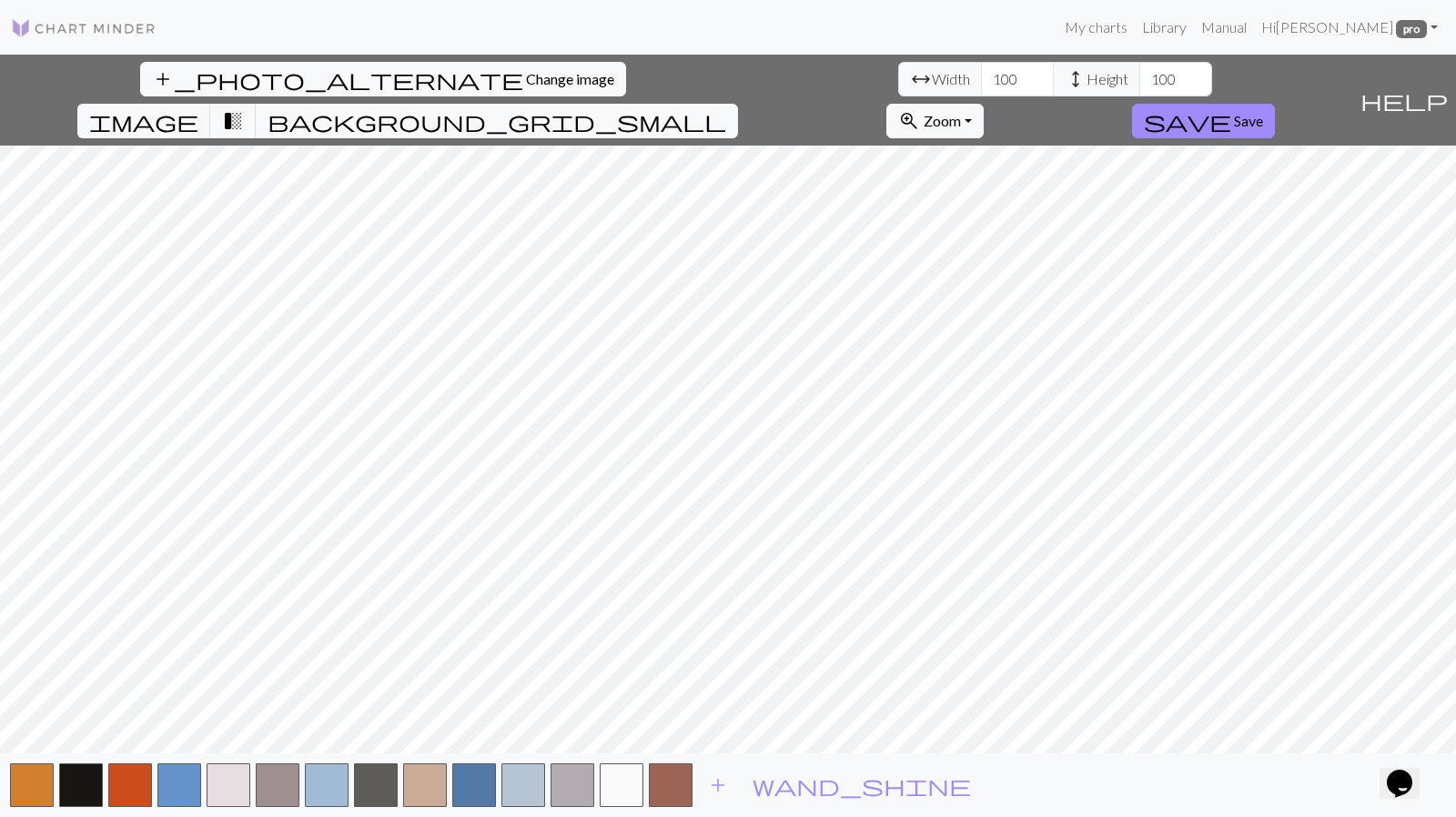
click at [675, 785] on button "button" at bounding box center [671, 785] width 44 height 44
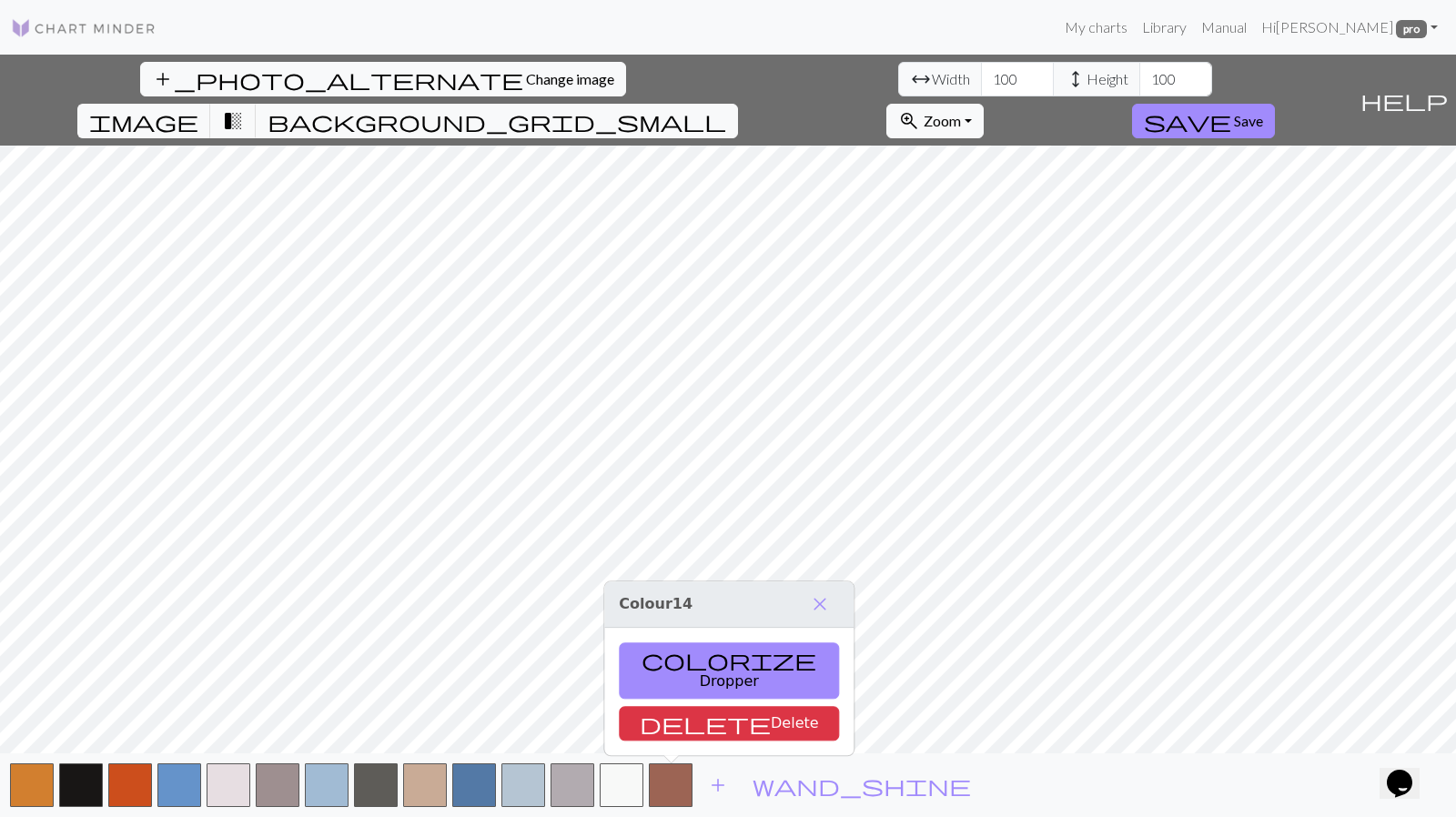
click at [681, 718] on button "delete Delete" at bounding box center [728, 723] width 220 height 34
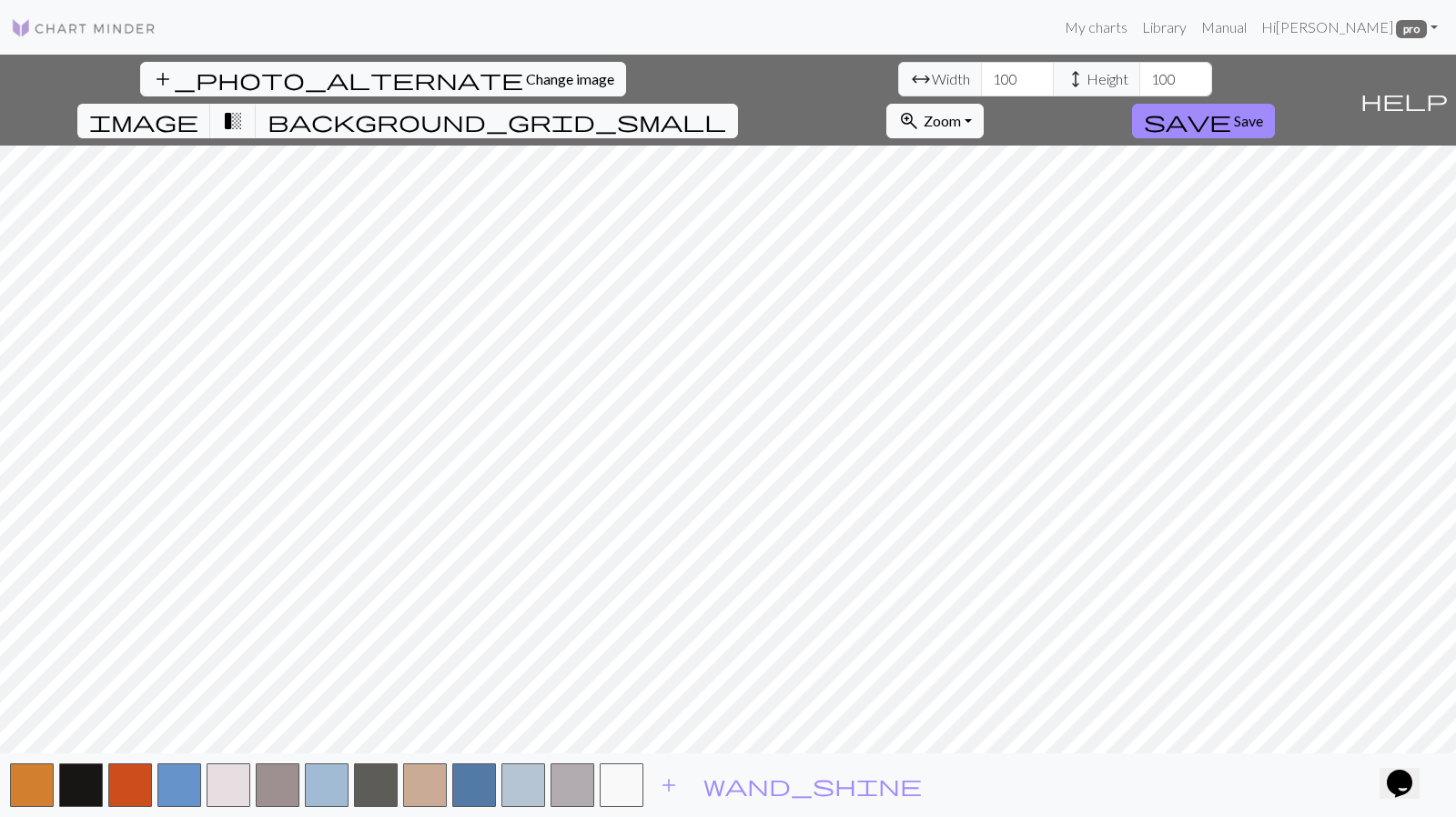
click at [624, 785] on button "button" at bounding box center [621, 785] width 44 height 44
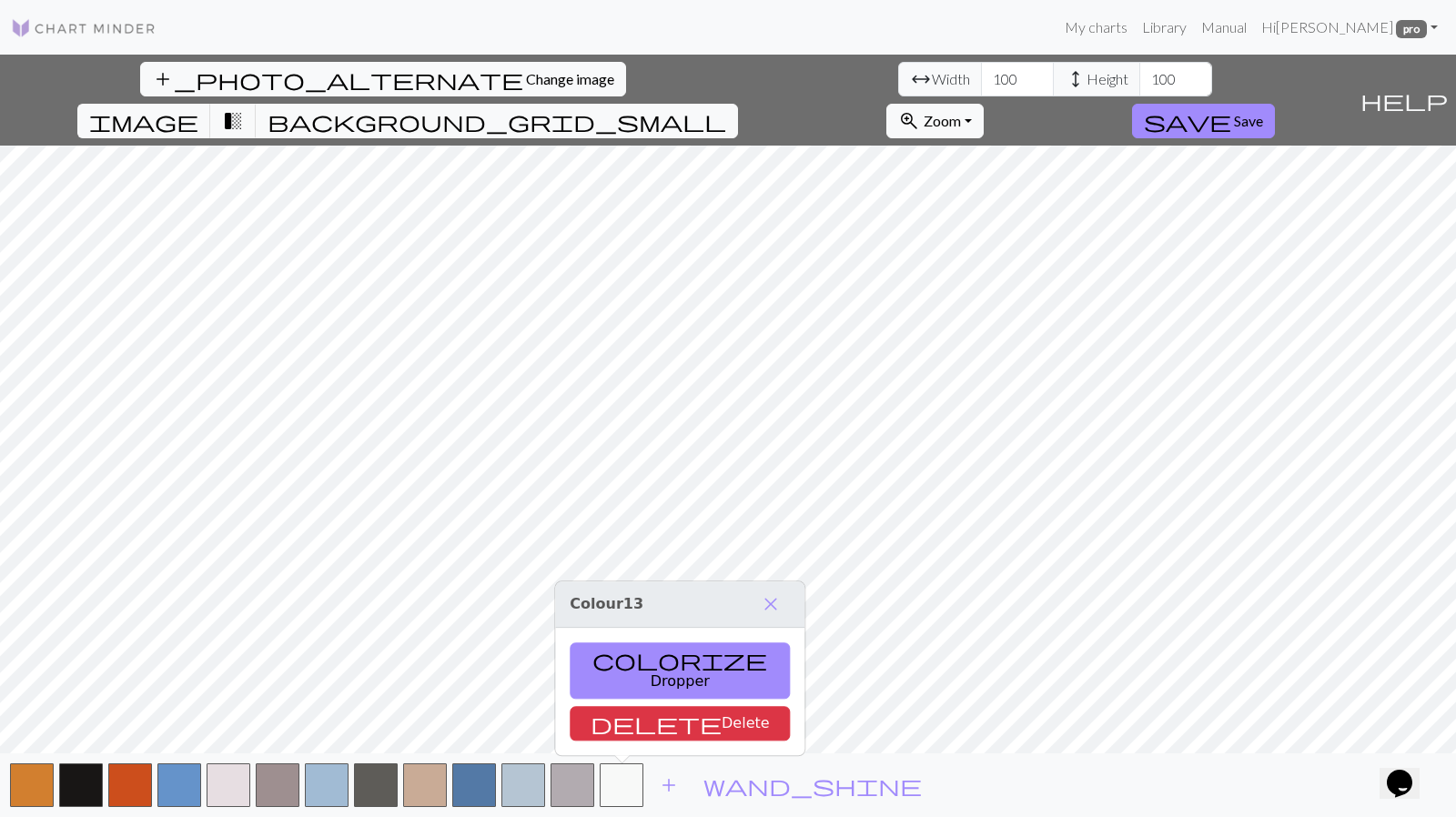
click at [626, 717] on button "delete Delete" at bounding box center [679, 723] width 220 height 34
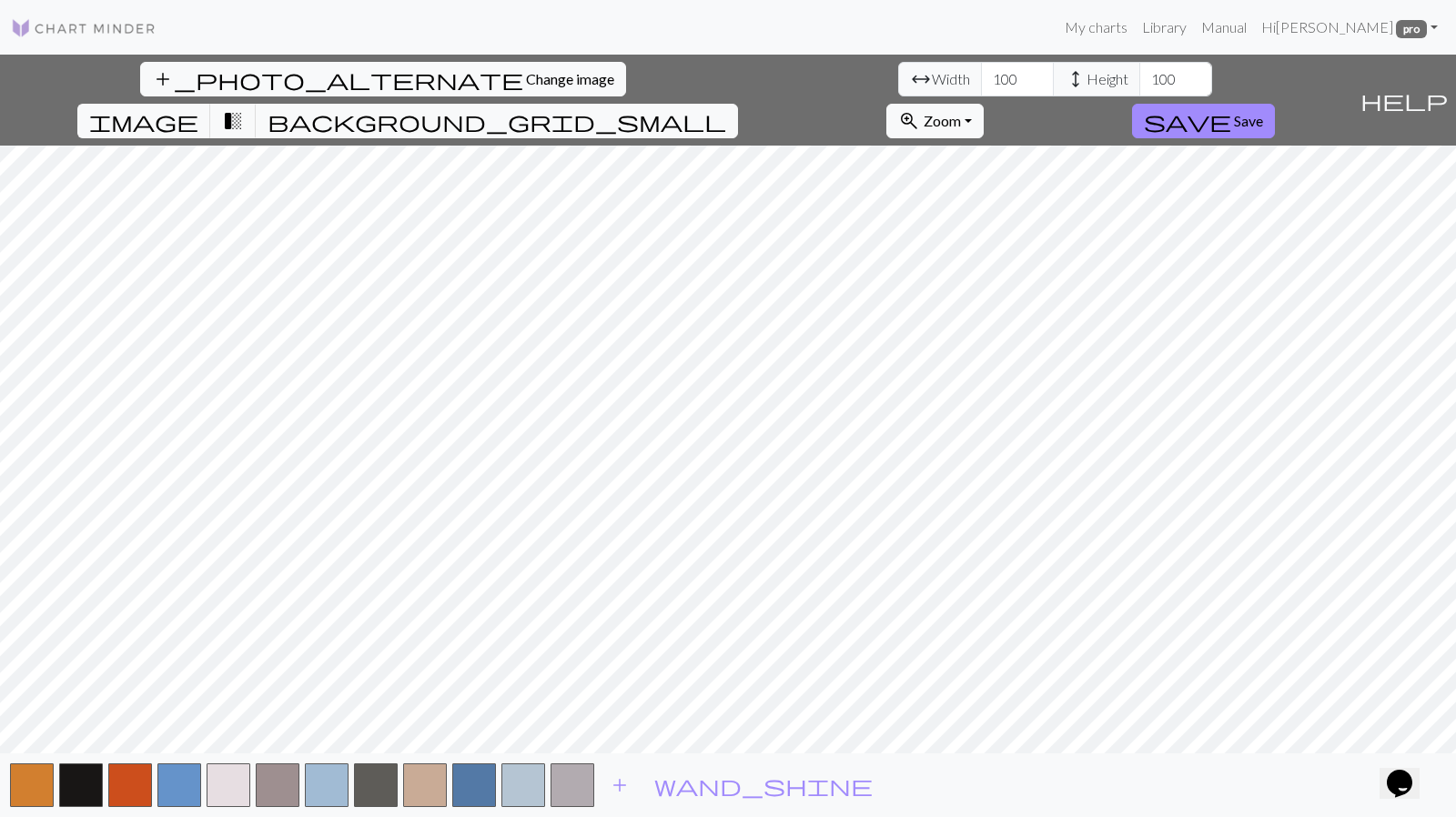
click at [558, 770] on button "button" at bounding box center [572, 785] width 44 height 44
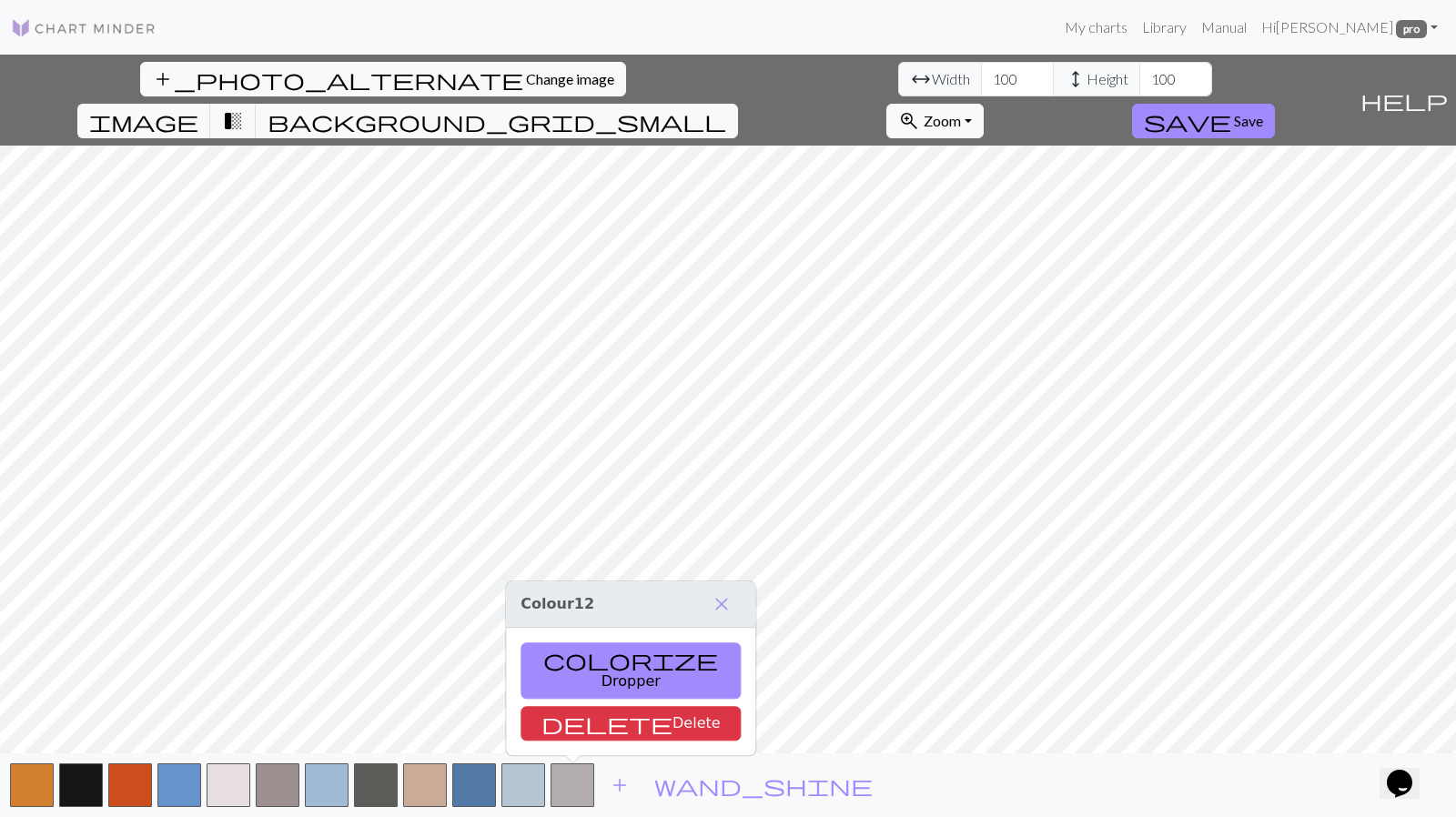
click at [559, 736] on span "delete" at bounding box center [607, 723] width 131 height 25
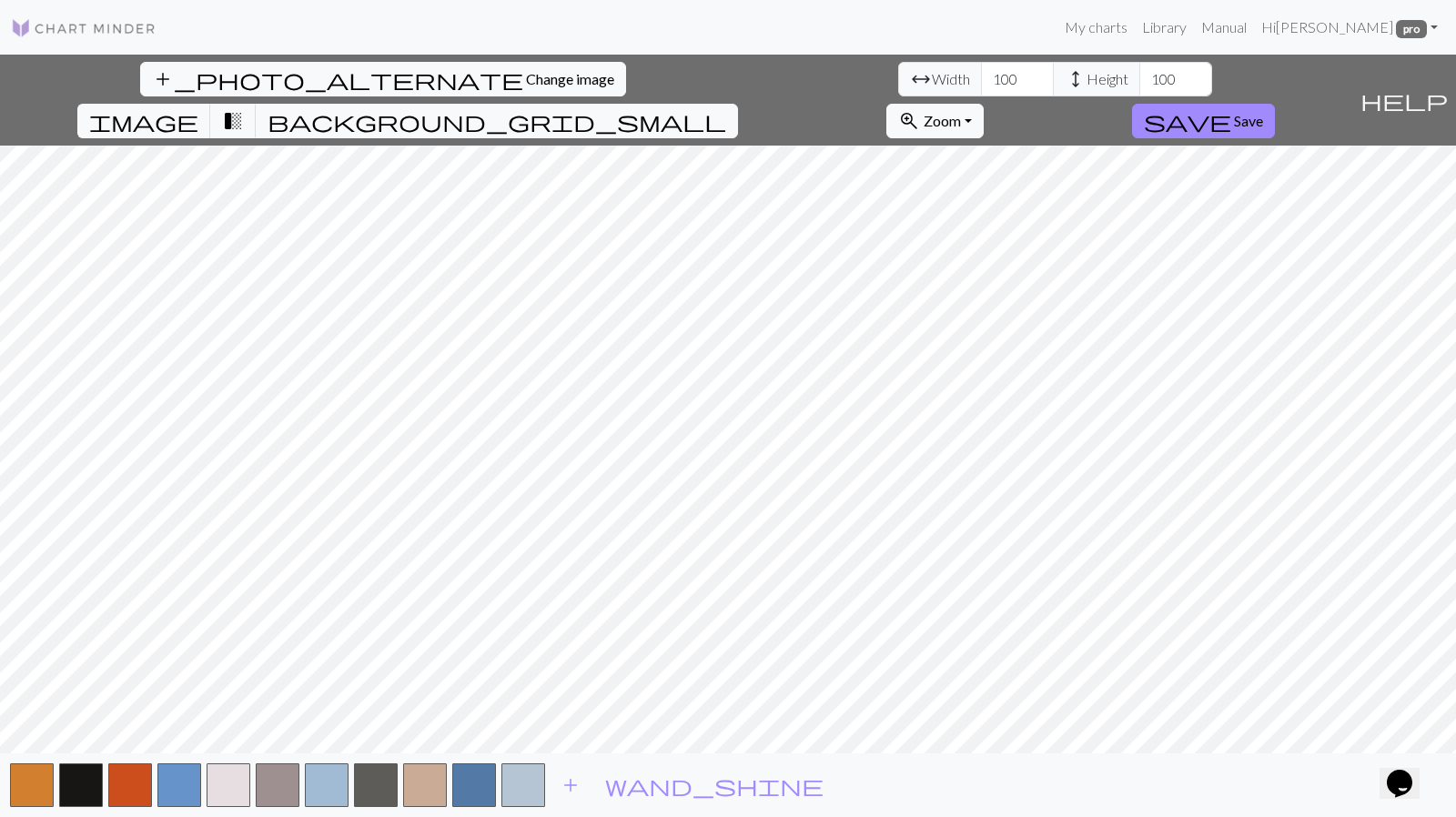
click at [576, 785] on span "add" at bounding box center [570, 785] width 21 height 25
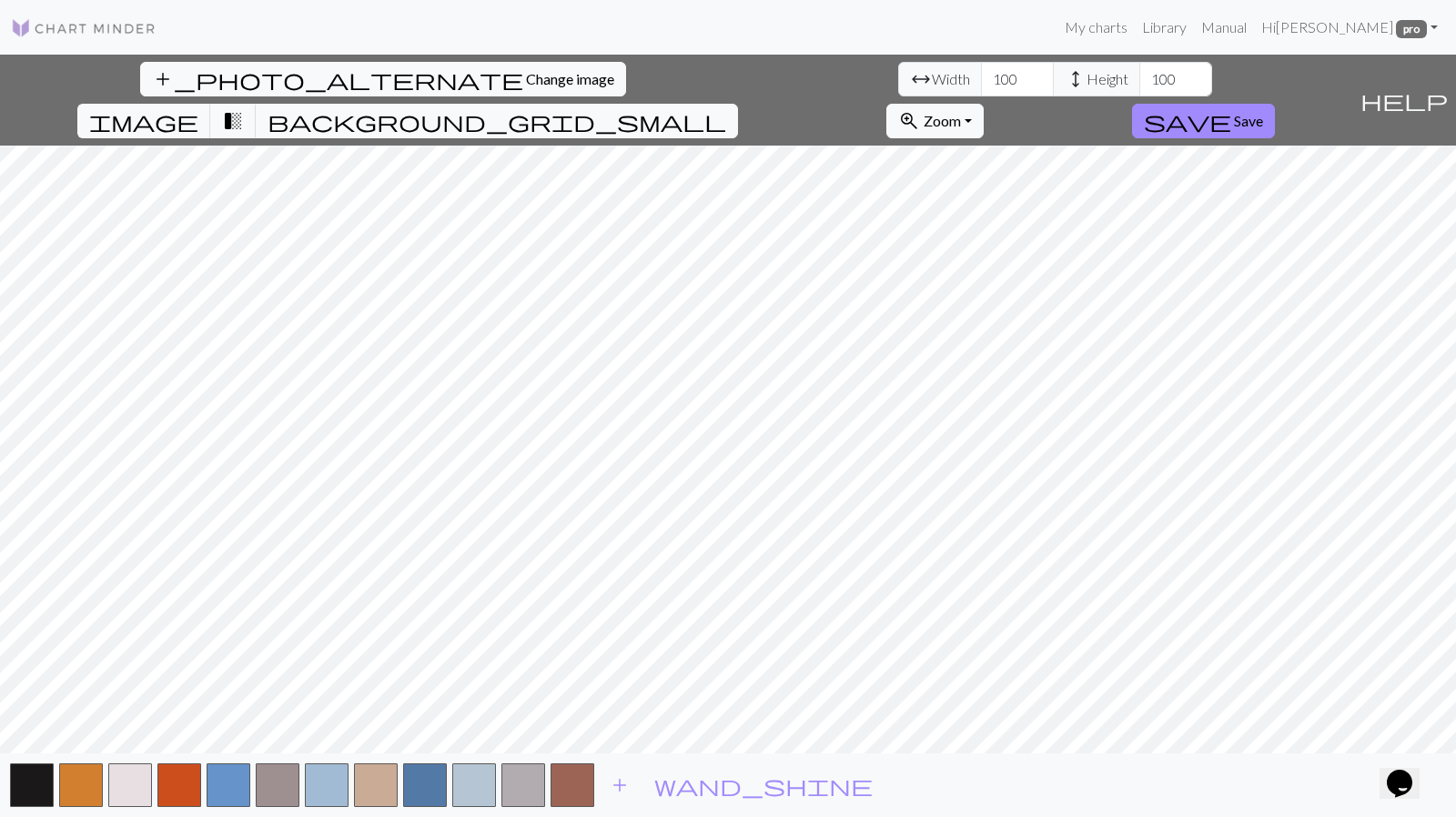
click at [593, 778] on button "button" at bounding box center [572, 785] width 44 height 44
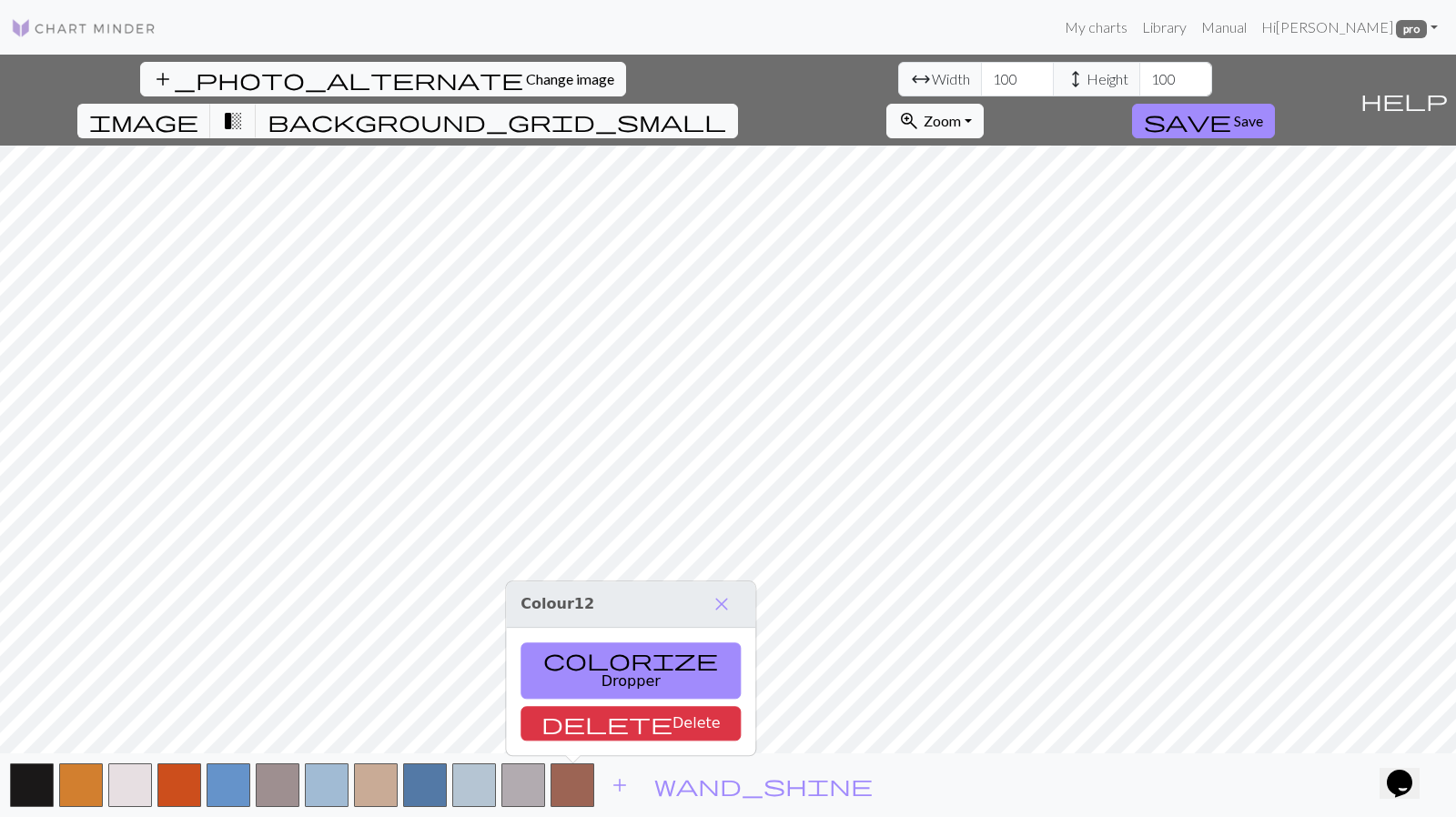
click at [575, 718] on button "delete Delete" at bounding box center [631, 723] width 220 height 34
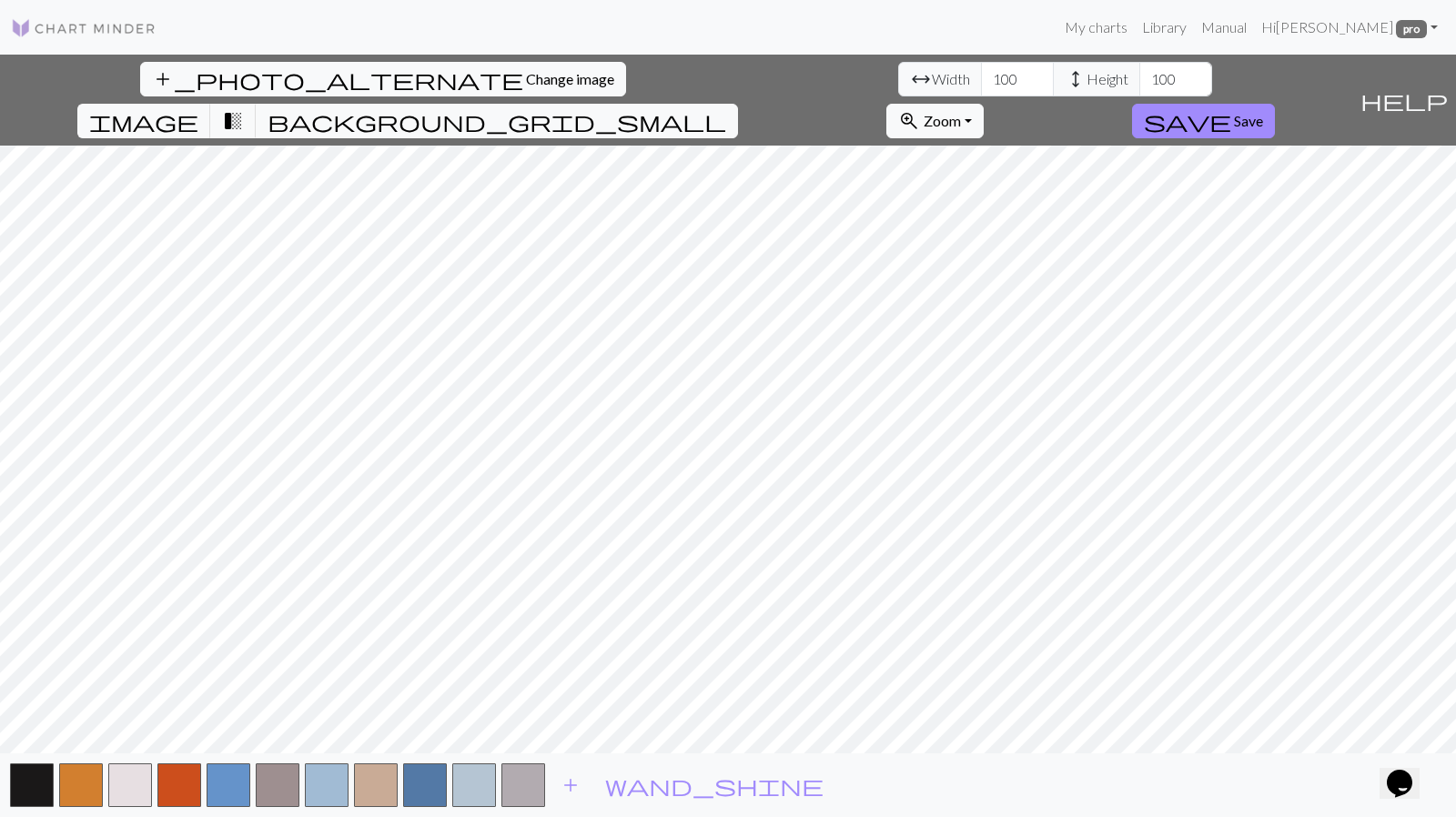
click at [519, 786] on button "button" at bounding box center [523, 785] width 44 height 44
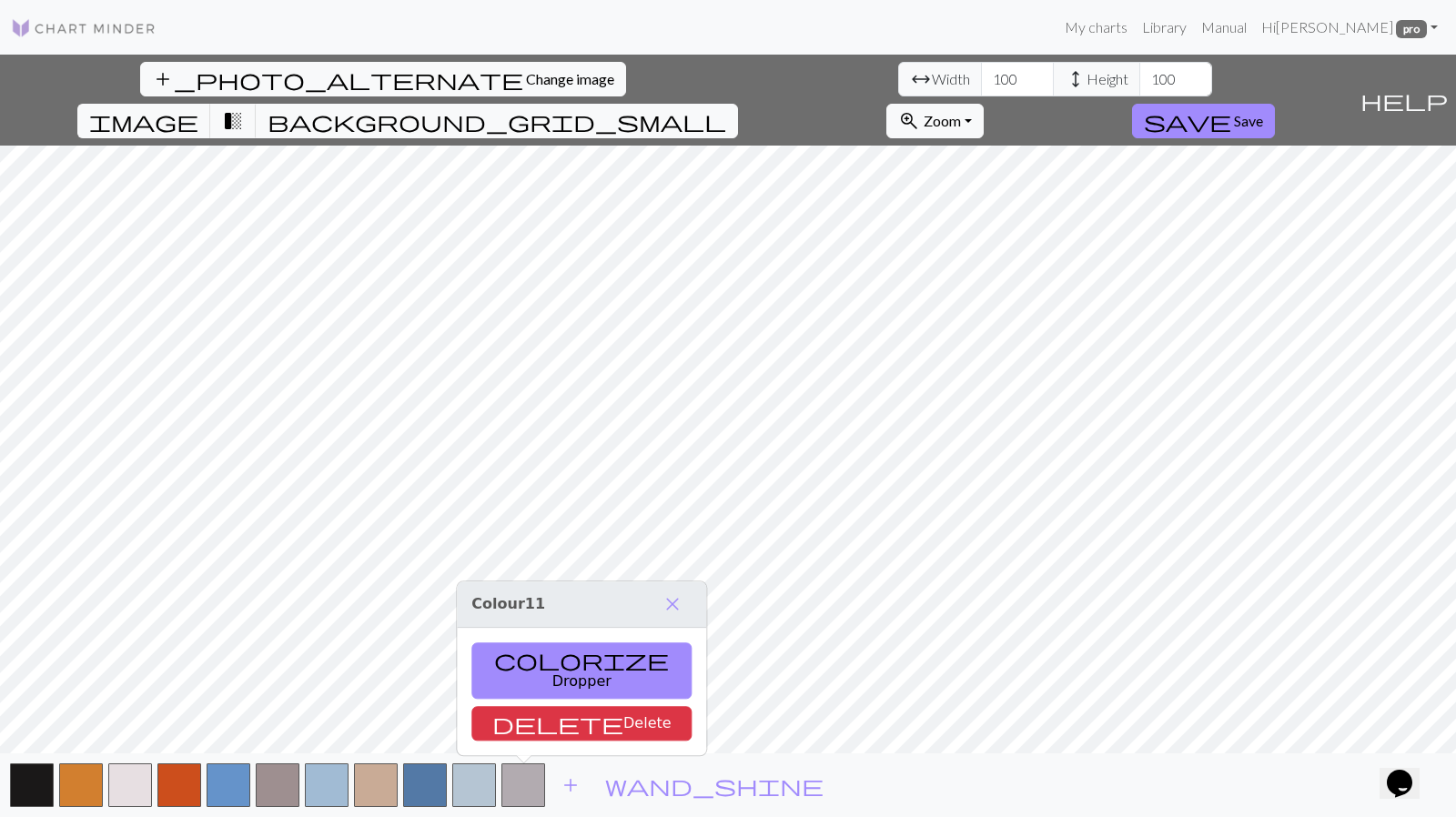
click at [521, 732] on button "delete Delete" at bounding box center [581, 723] width 220 height 34
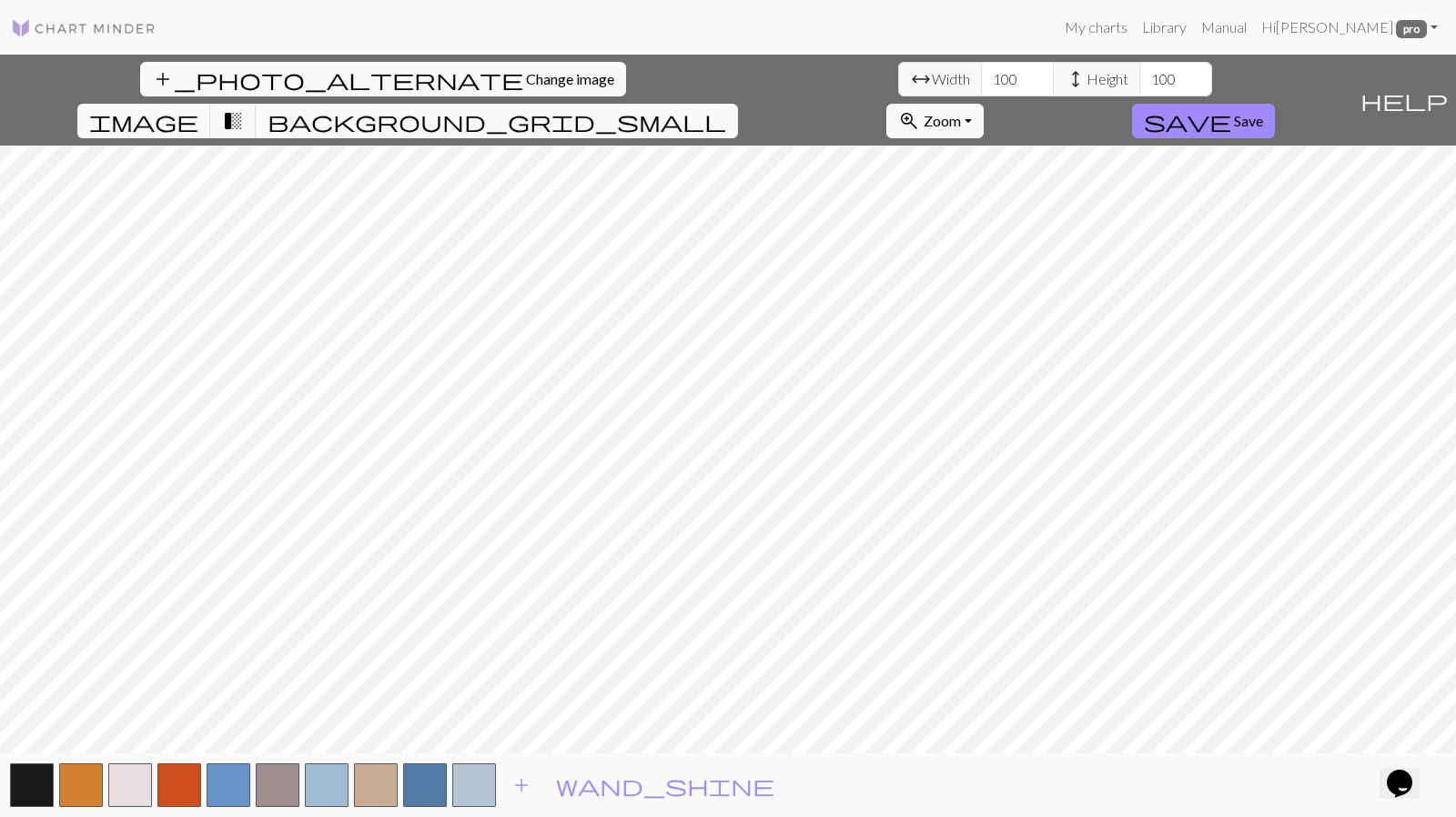
click at [473, 791] on button "button" at bounding box center [474, 785] width 44 height 44
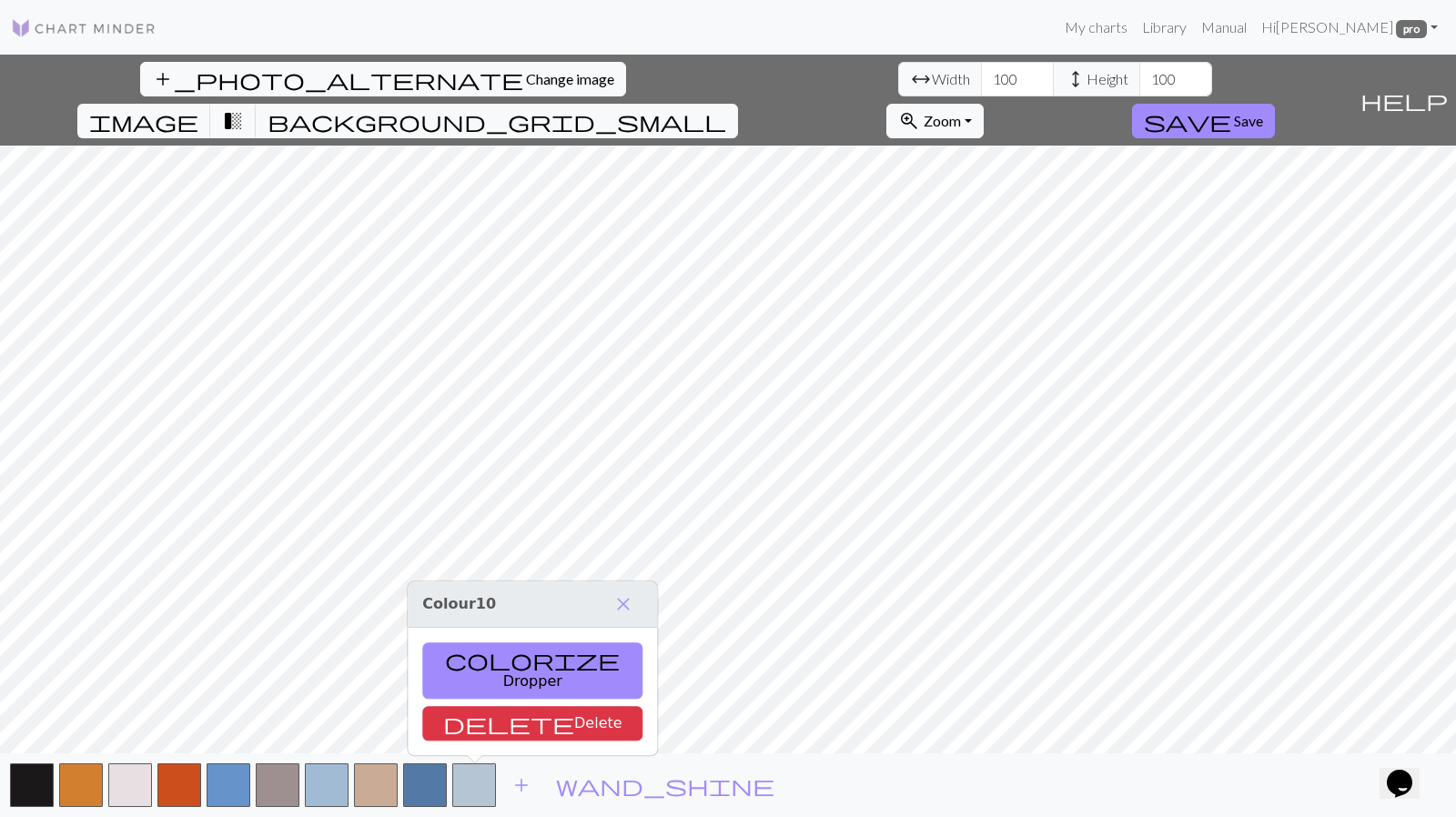
click at [277, 775] on button "button" at bounding box center [277, 785] width 44 height 44
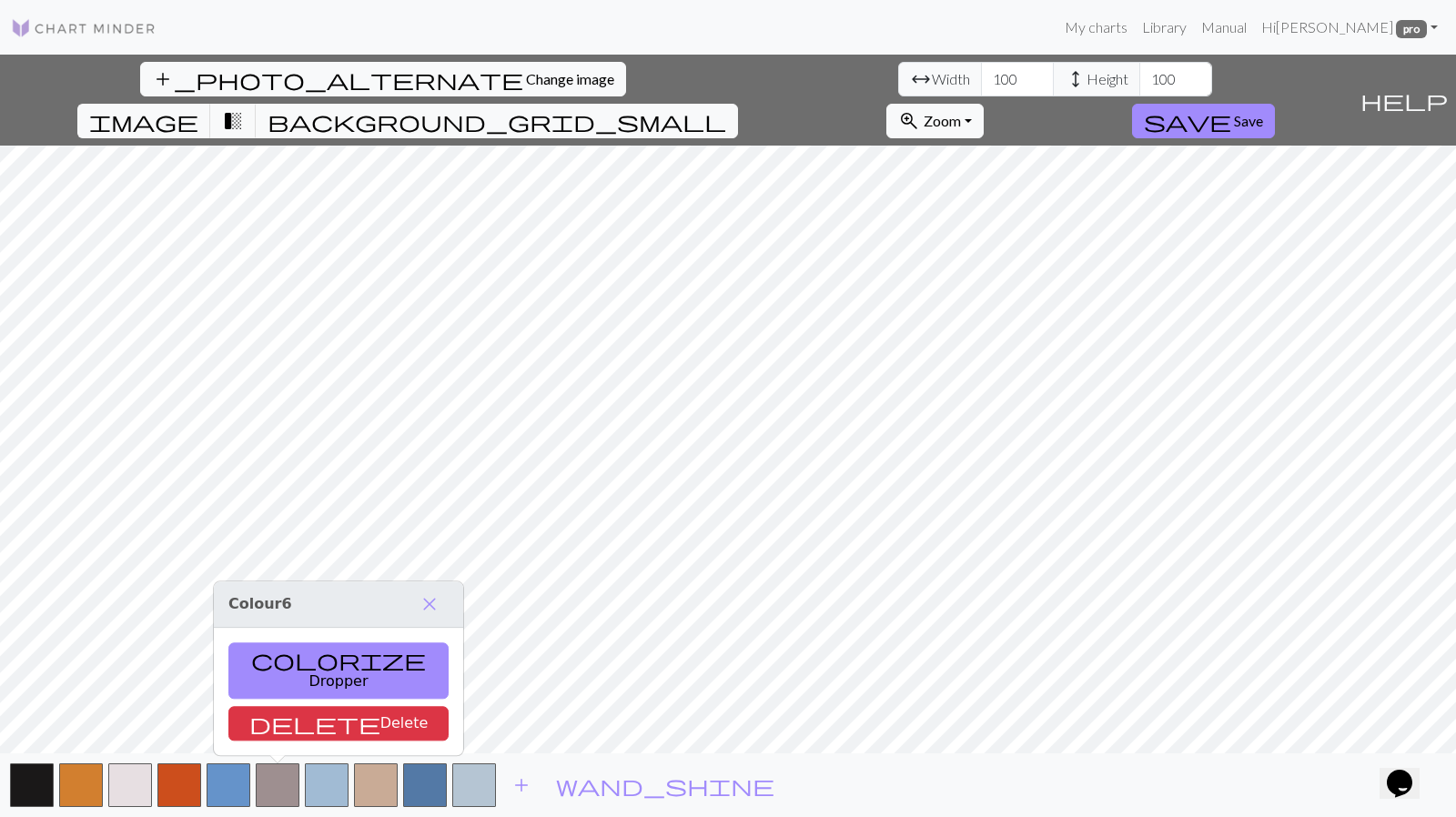
click at [266, 724] on span "delete" at bounding box center [314, 723] width 131 height 25
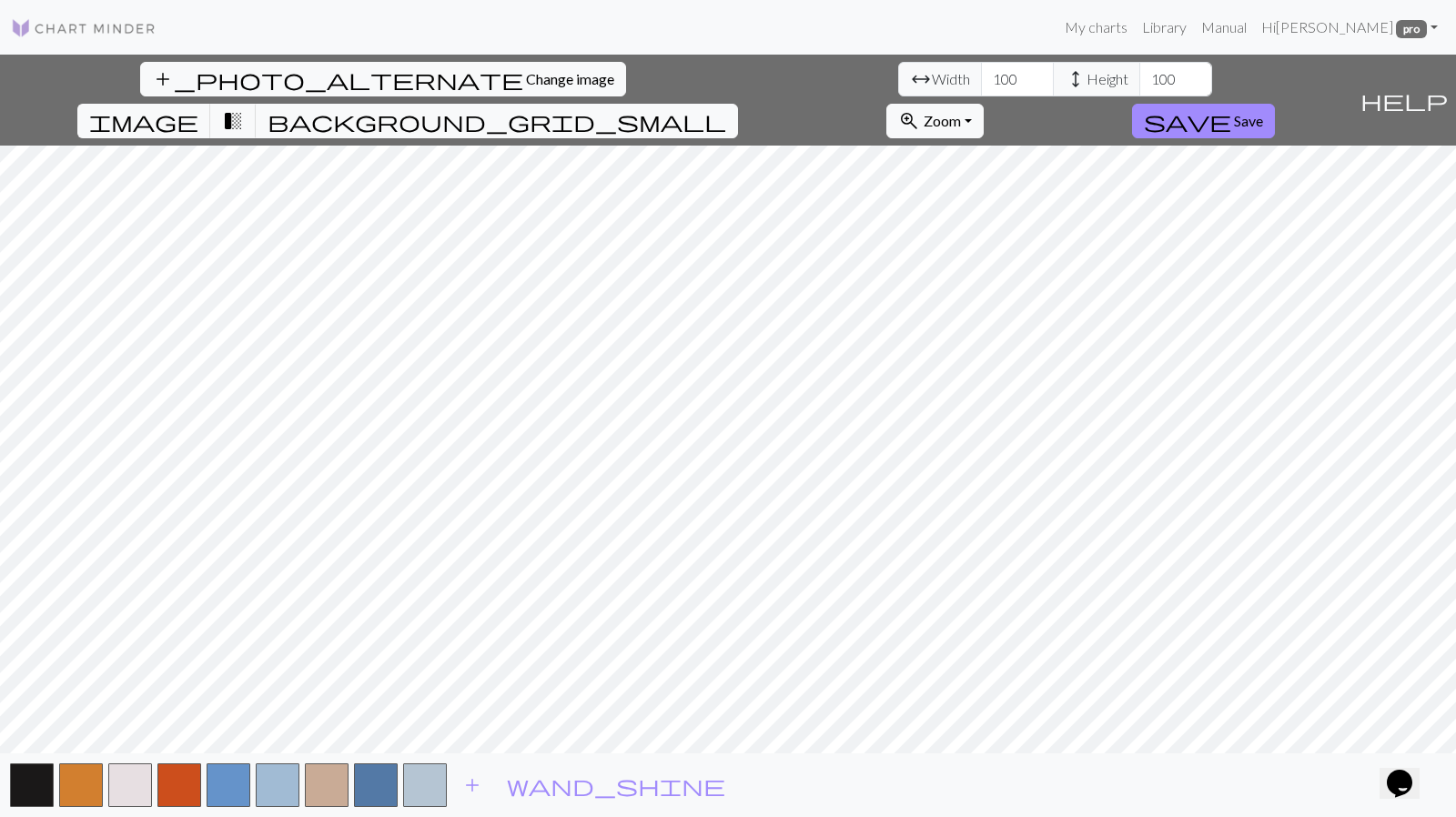
click at [328, 775] on button "button" at bounding box center [327, 785] width 44 height 44
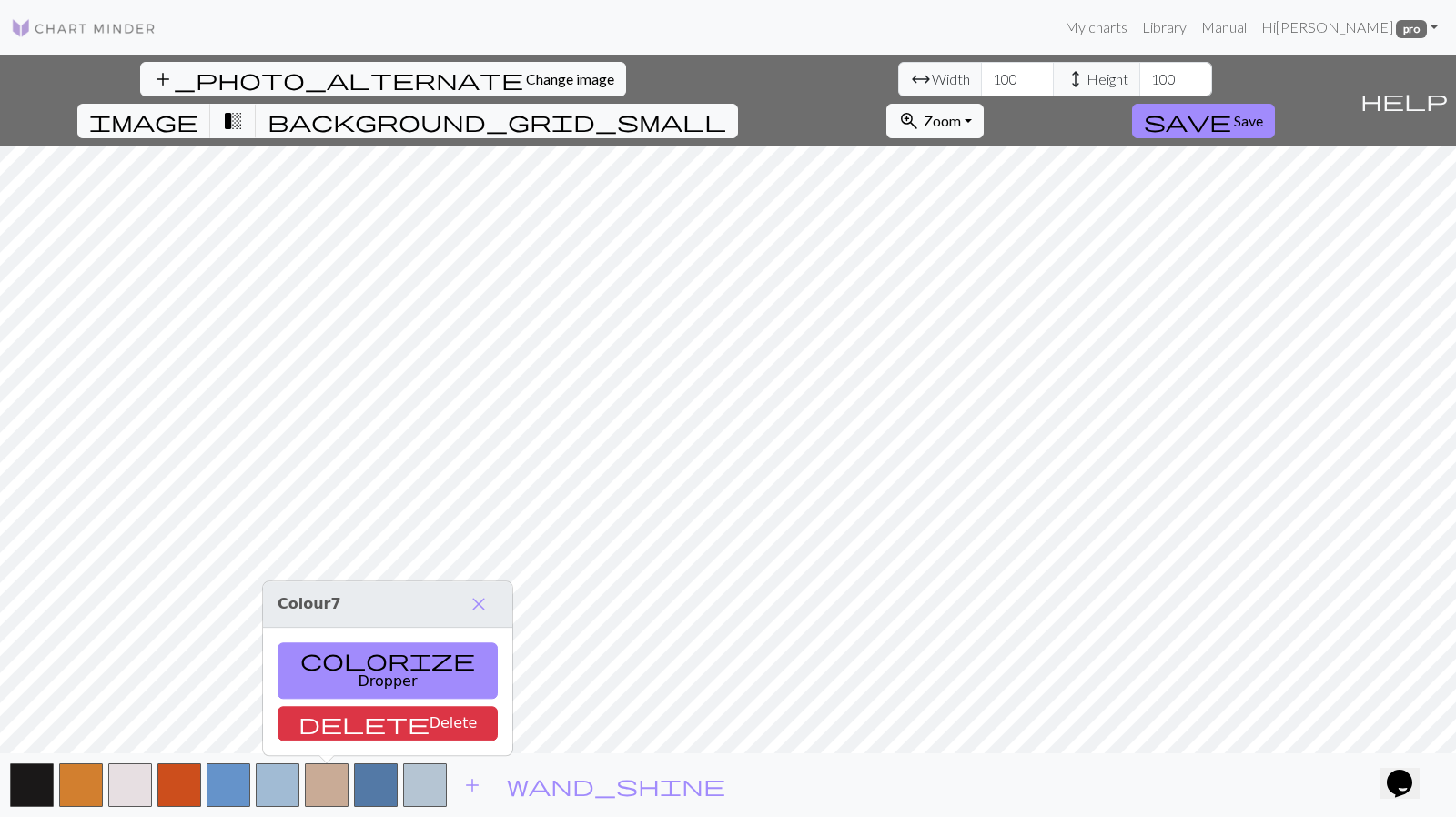
click at [314, 726] on span "delete" at bounding box center [364, 723] width 131 height 25
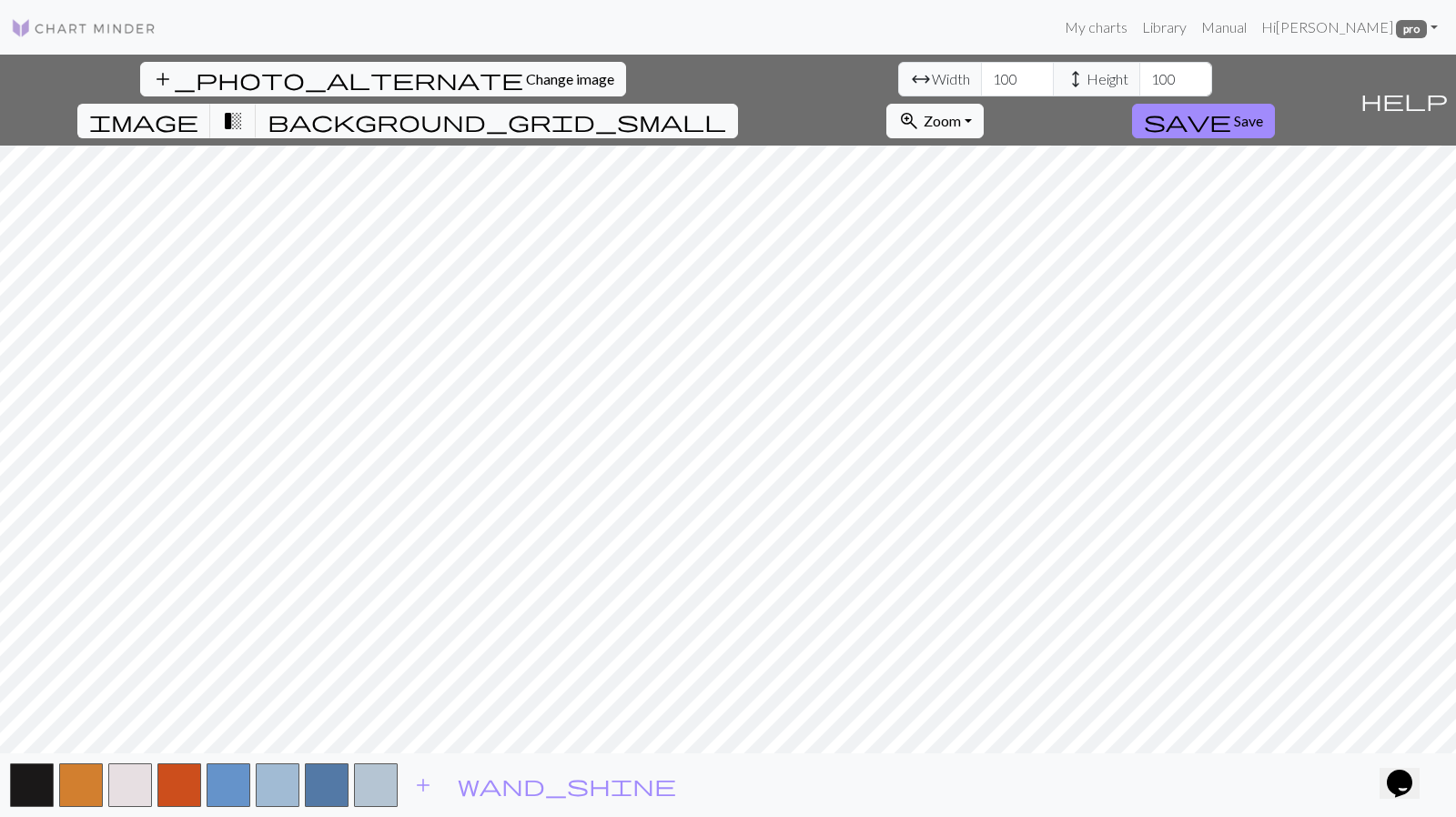
click at [291, 786] on button "button" at bounding box center [277, 785] width 44 height 44
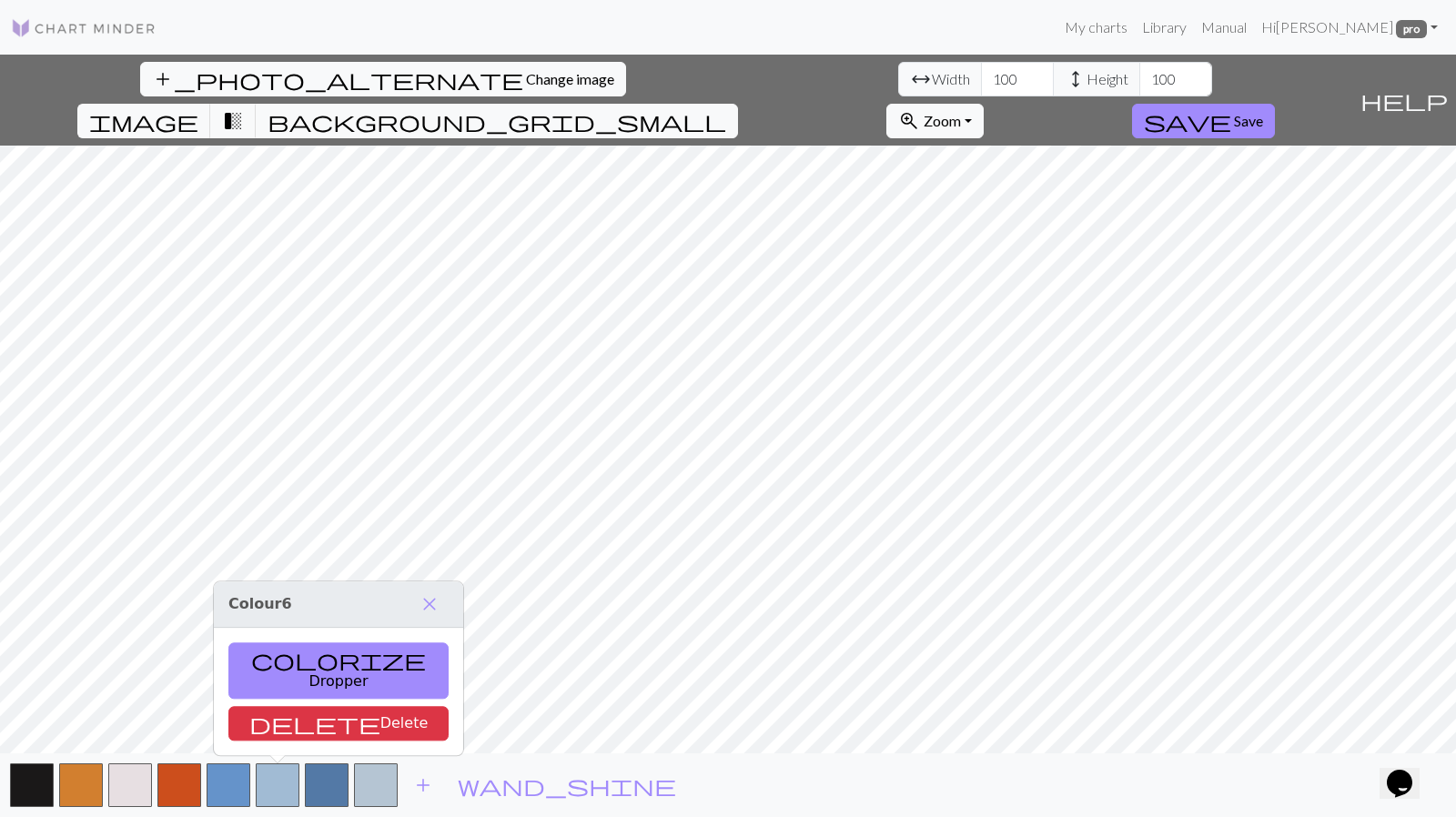
click at [281, 723] on button "delete Delete" at bounding box center [339, 723] width 220 height 34
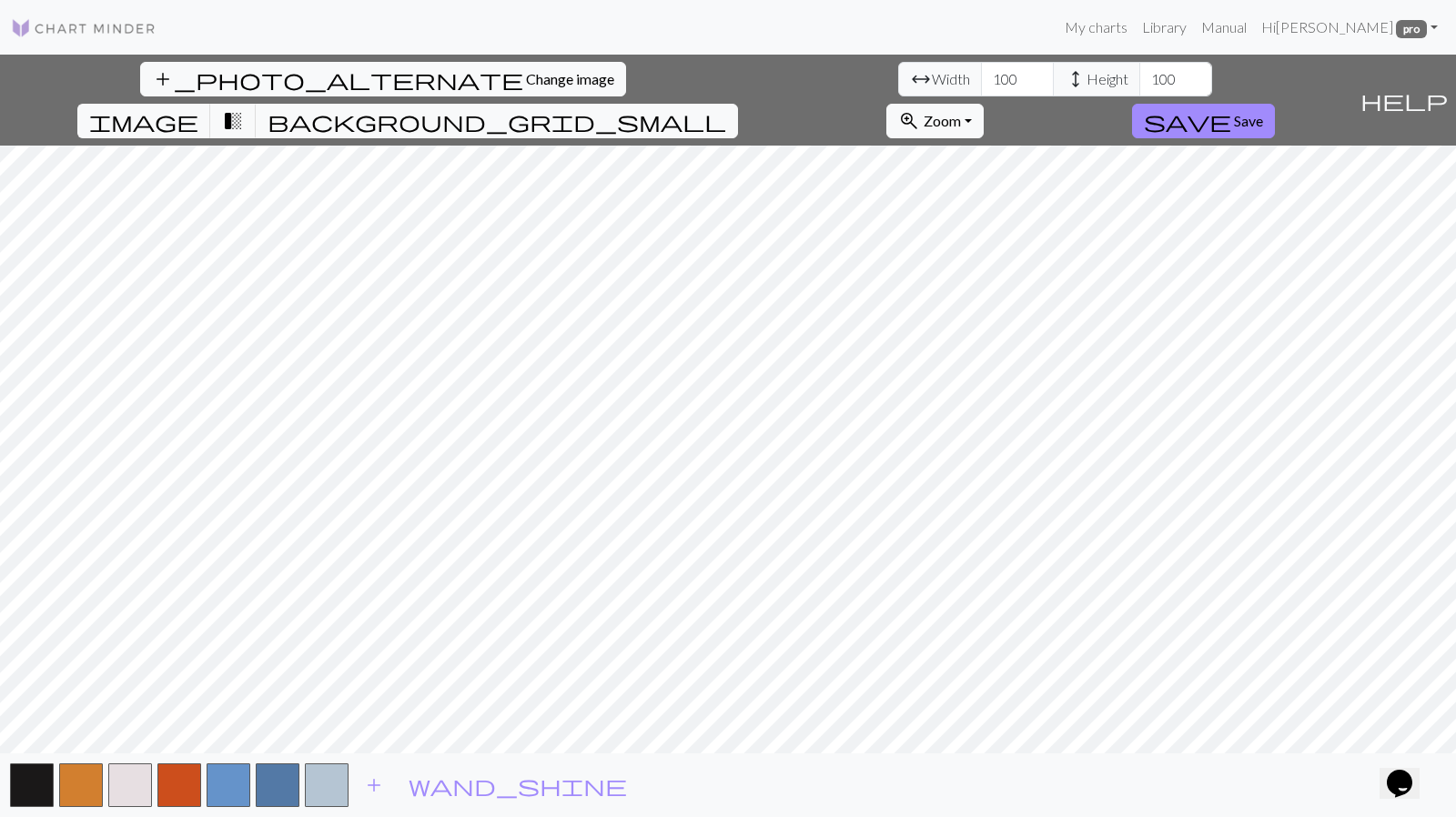
click at [329, 786] on button "button" at bounding box center [327, 785] width 44 height 44
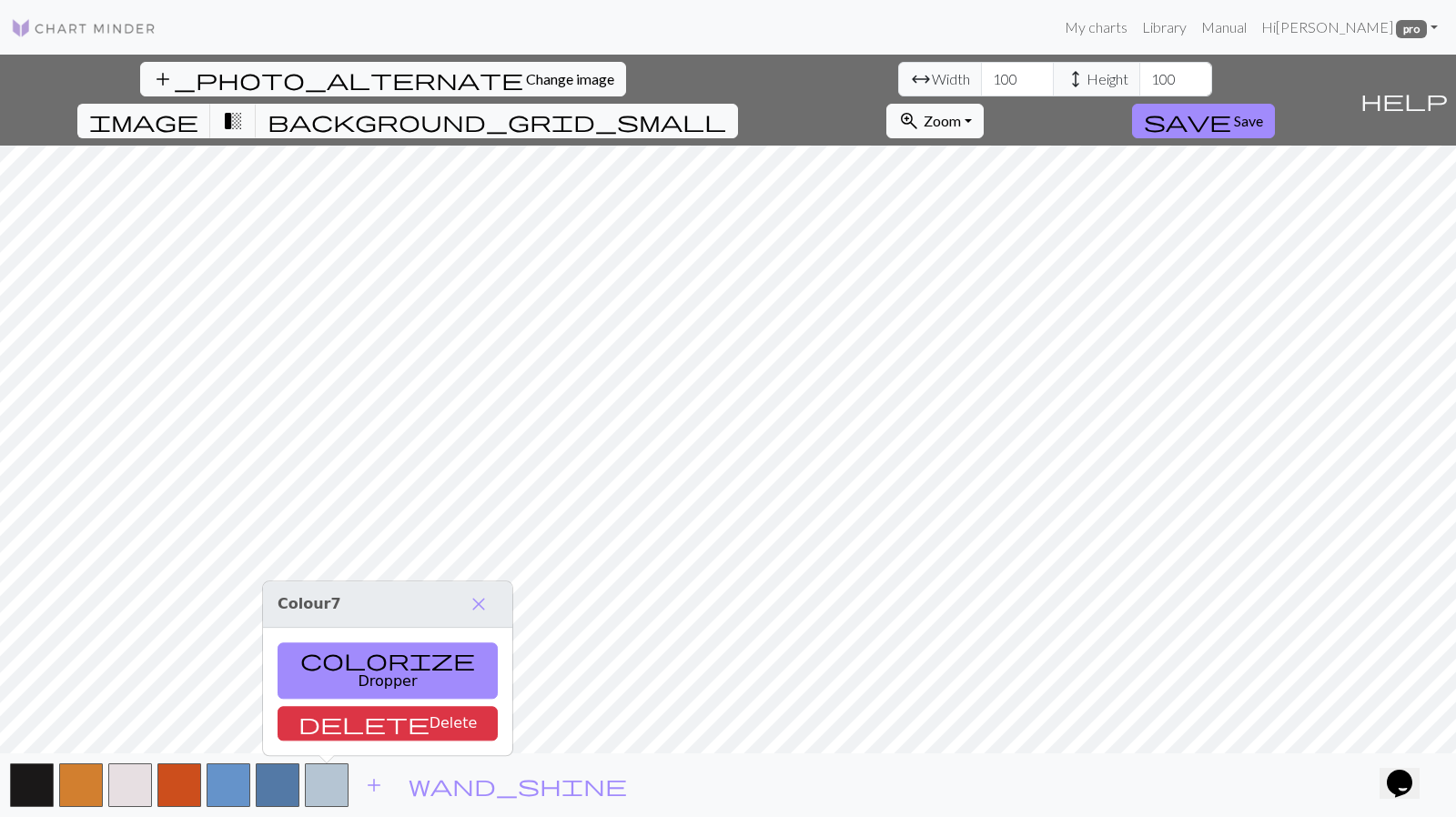
click at [330, 730] on button "delete Delete" at bounding box center [387, 723] width 220 height 34
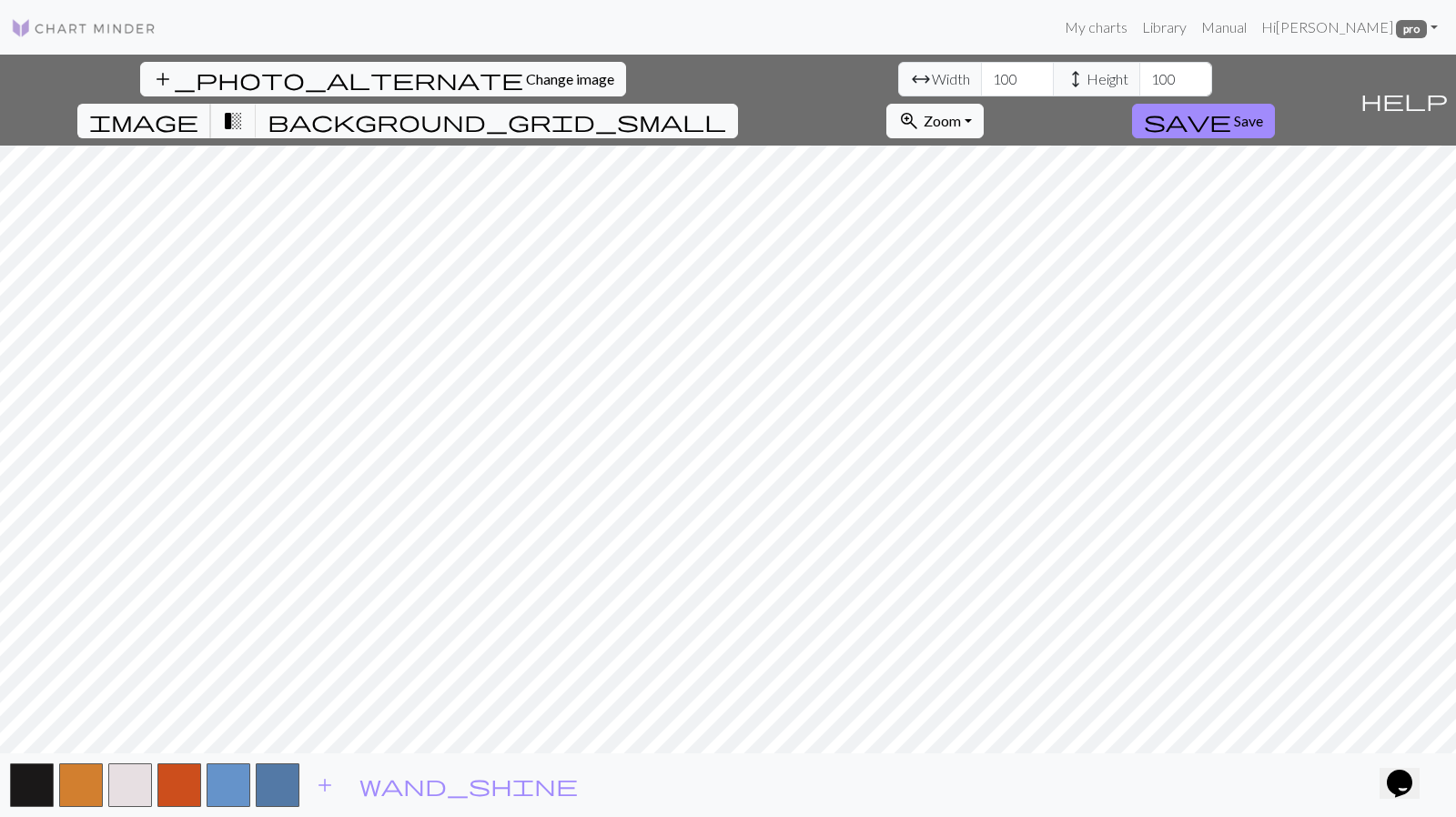
click at [198, 108] on span "image" at bounding box center [143, 120] width 109 height 25
click at [1263, 112] on span "Save" at bounding box center [1249, 120] width 29 height 18
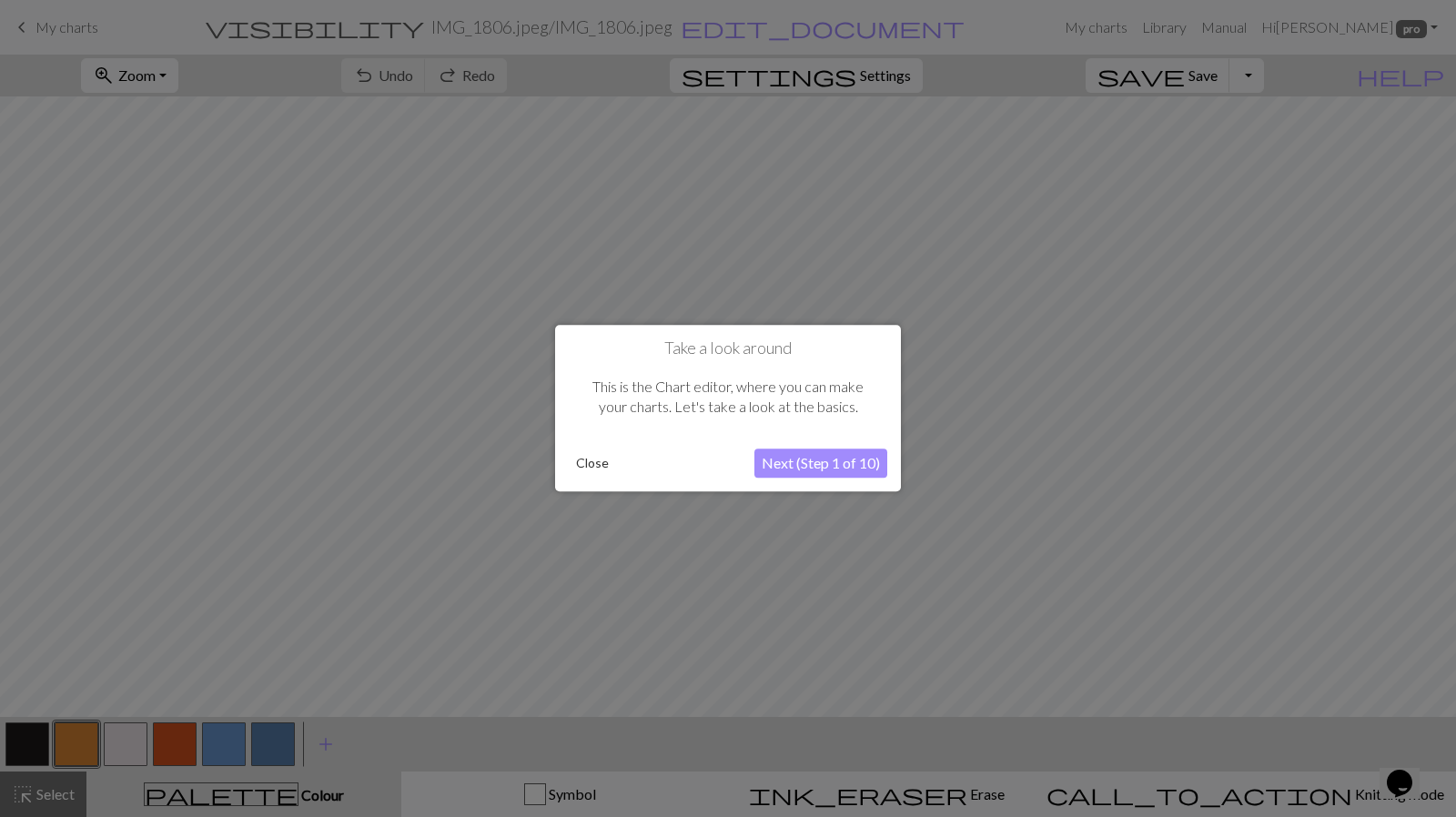
click at [584, 460] on button "Close" at bounding box center [592, 463] width 47 height 27
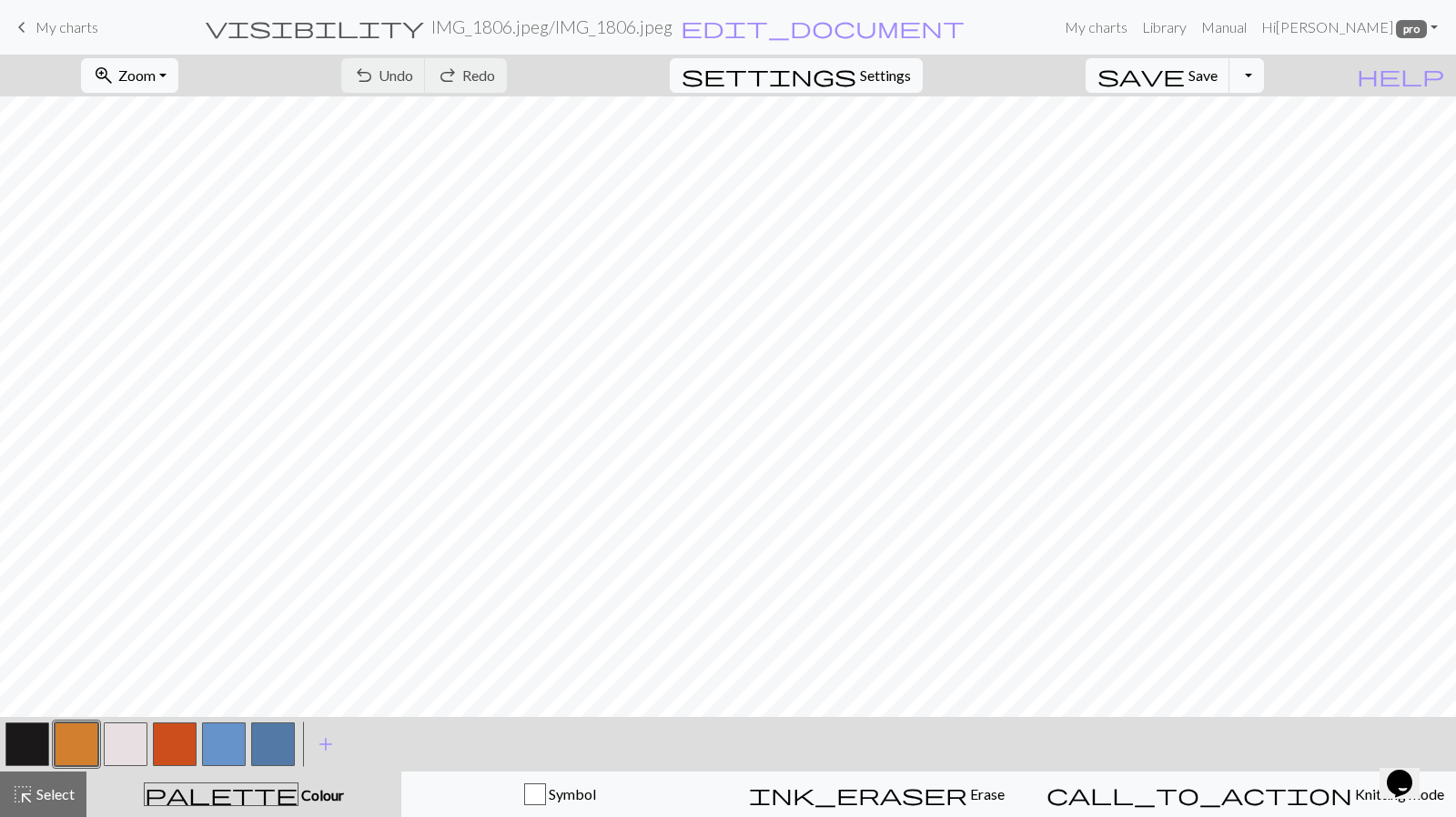
click at [327, 749] on span "add" at bounding box center [325, 744] width 21 height 25
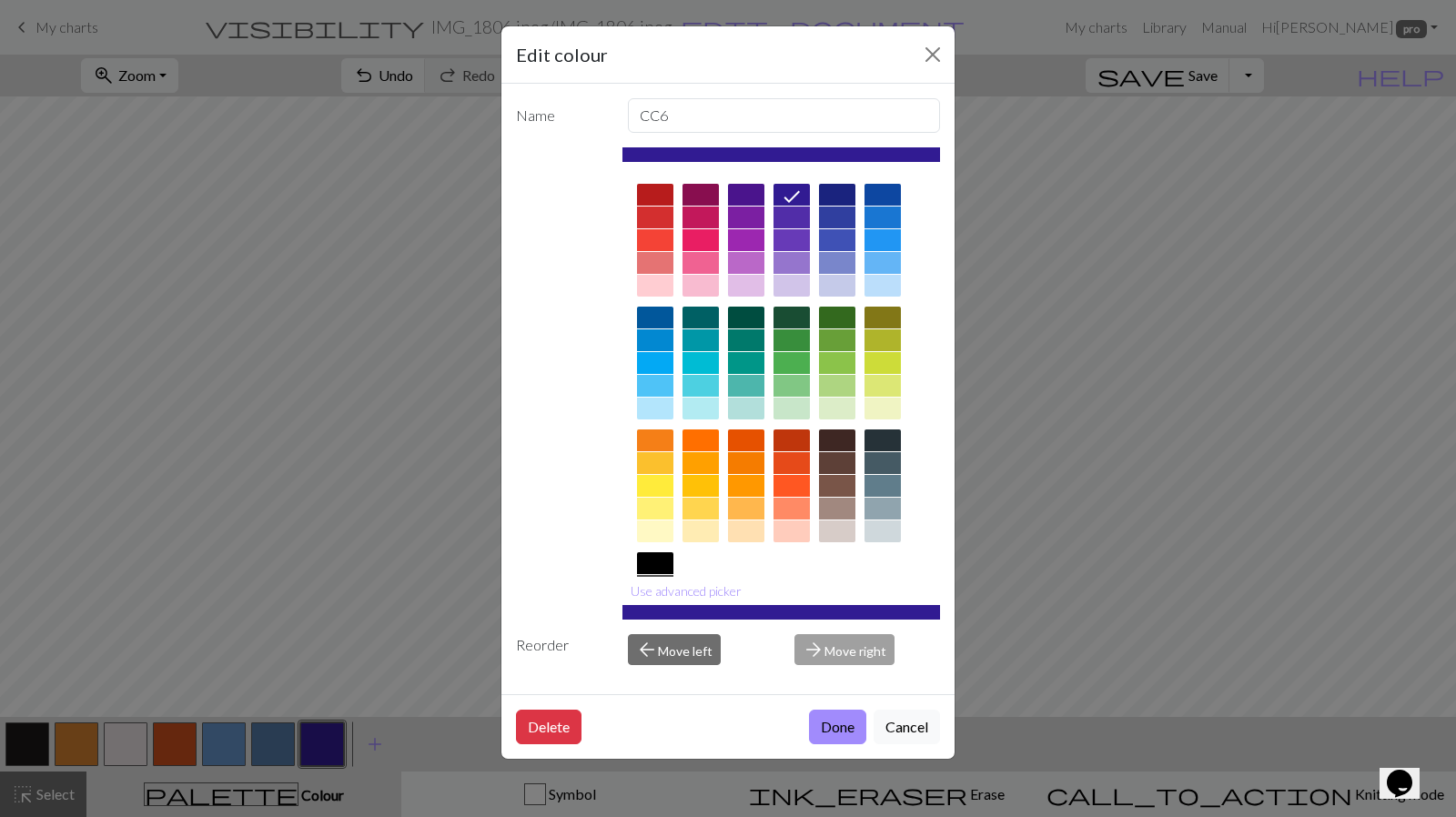
click at [888, 315] on div at bounding box center [882, 317] width 36 height 21
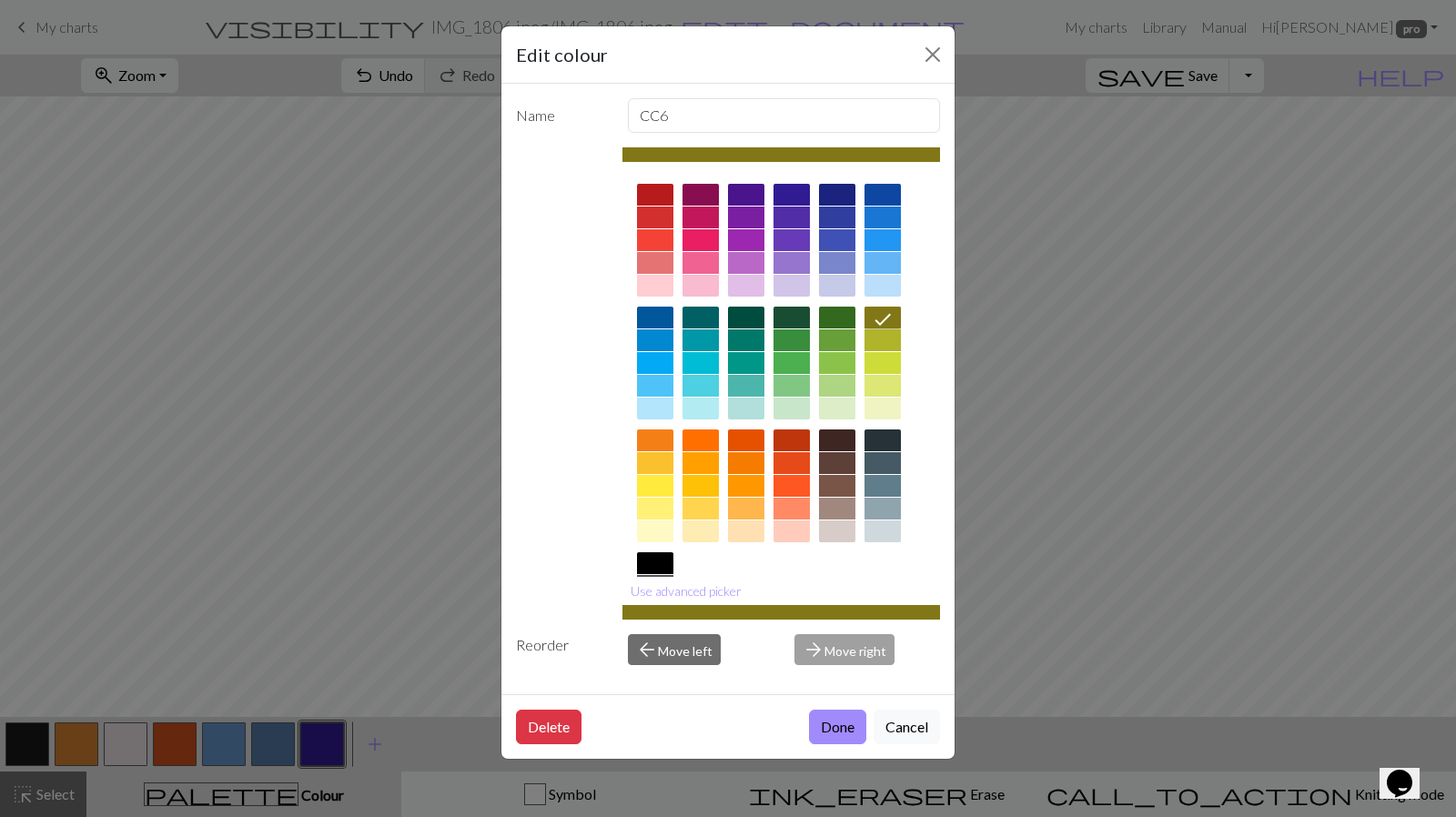
click at [832, 728] on button "Done" at bounding box center [838, 727] width 58 height 34
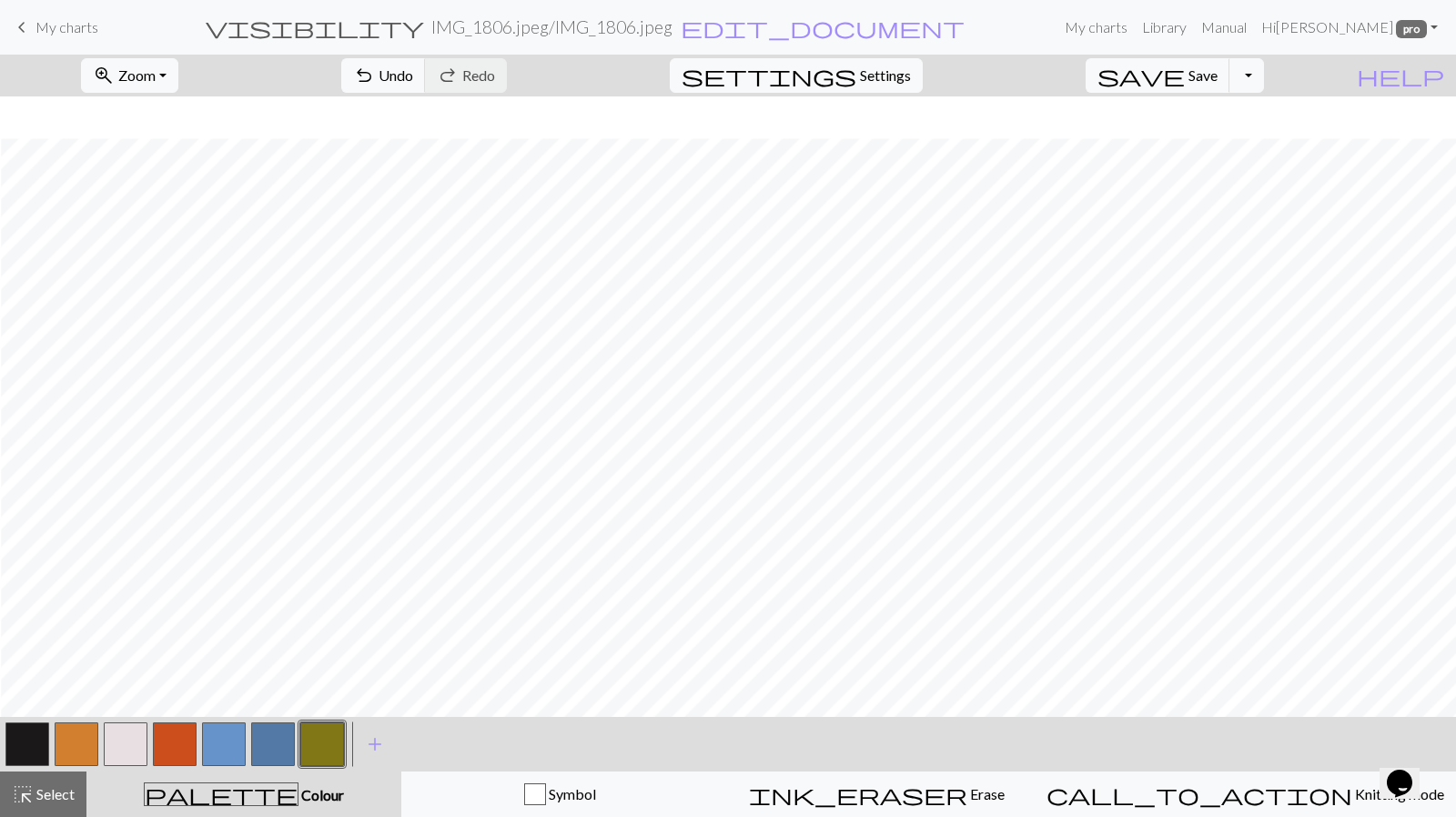
scroll to position [253, 1]
click at [155, 79] on span "Zoom" at bounding box center [137, 74] width 37 height 18
click at [156, 251] on button "100%" at bounding box center [154, 246] width 144 height 29
click at [90, 740] on button "button" at bounding box center [76, 744] width 44 height 44
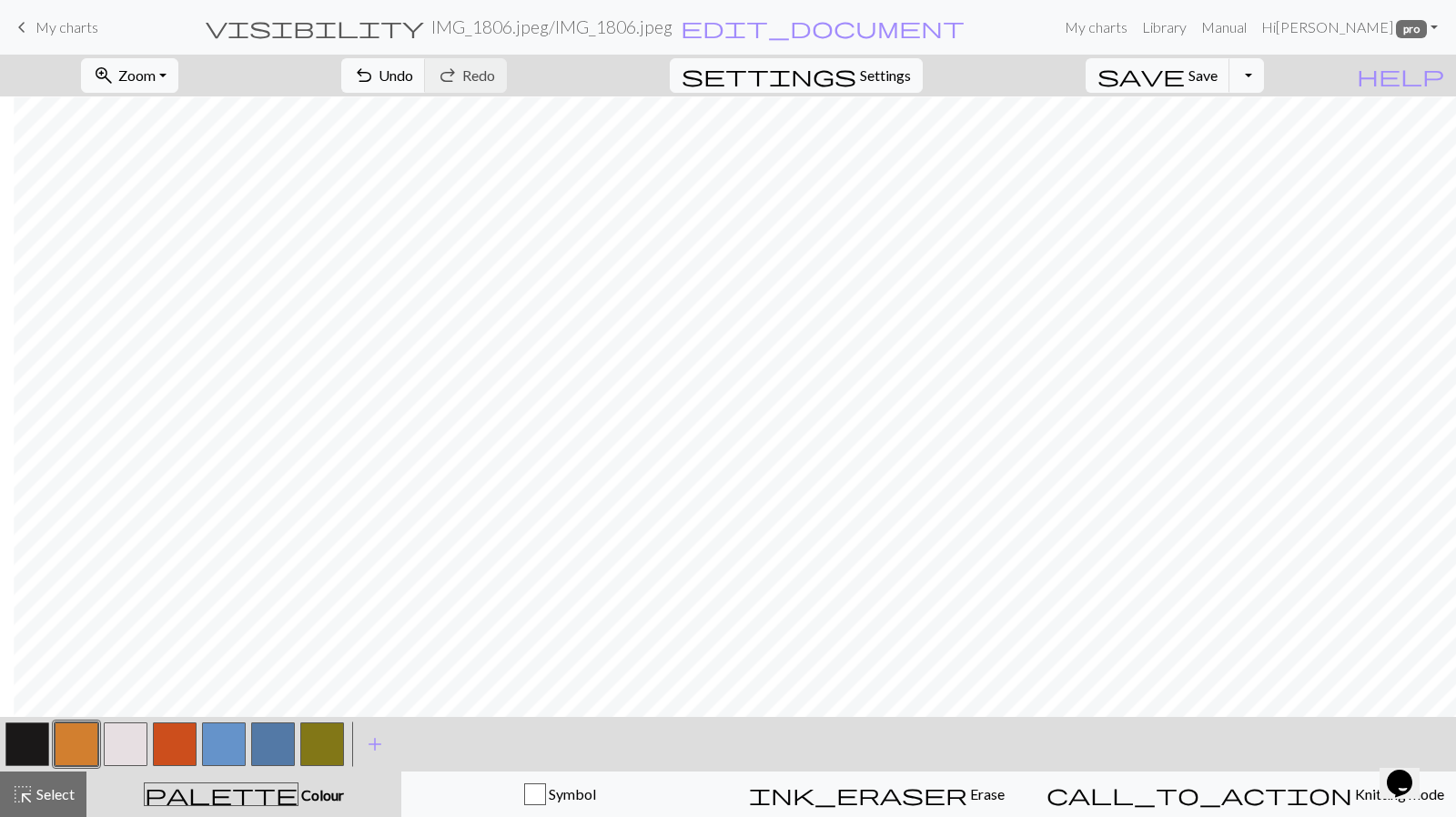
click at [81, 739] on button "button" at bounding box center [76, 744] width 44 height 44
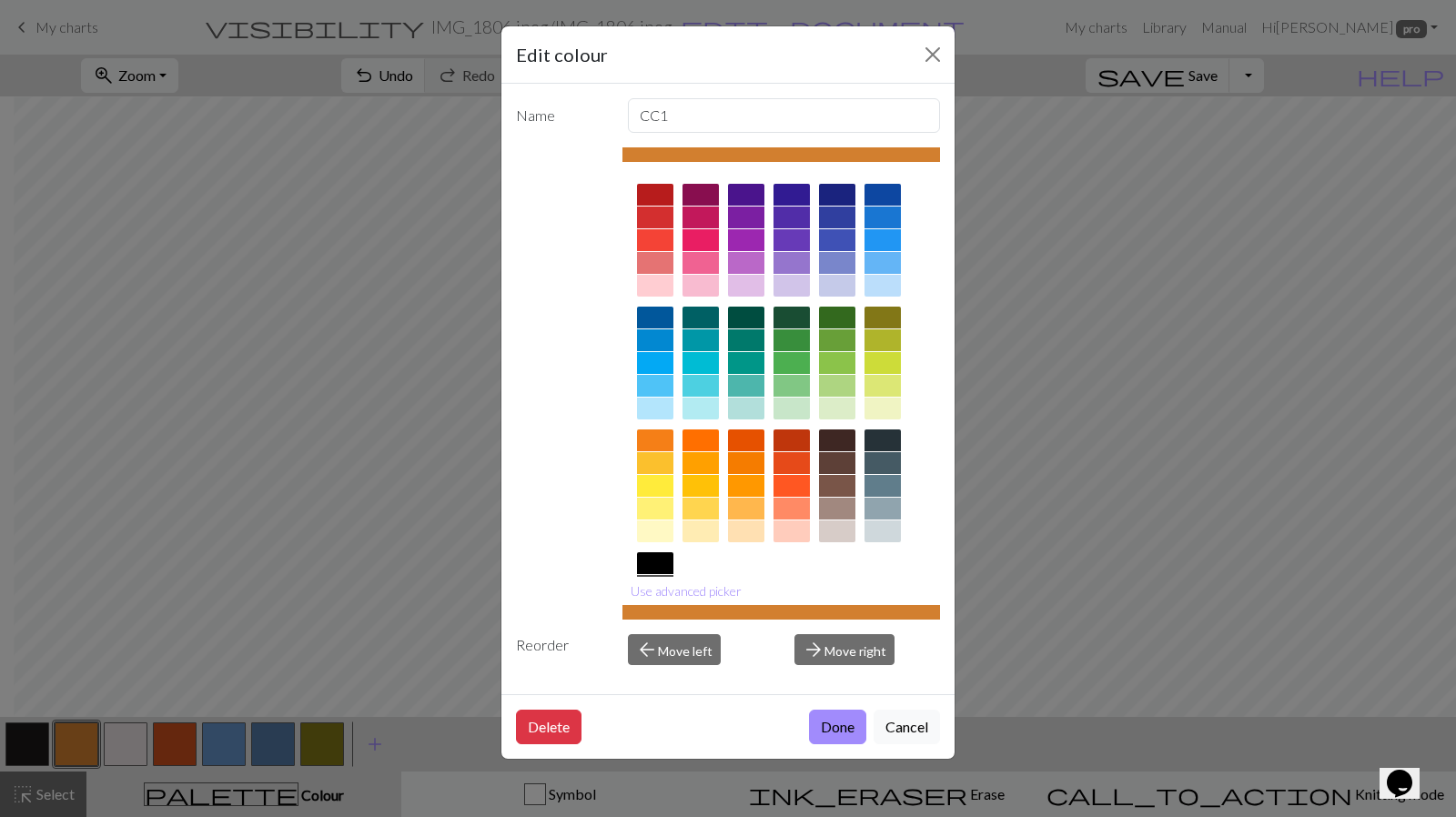
click at [837, 727] on button "Done" at bounding box center [838, 727] width 58 height 34
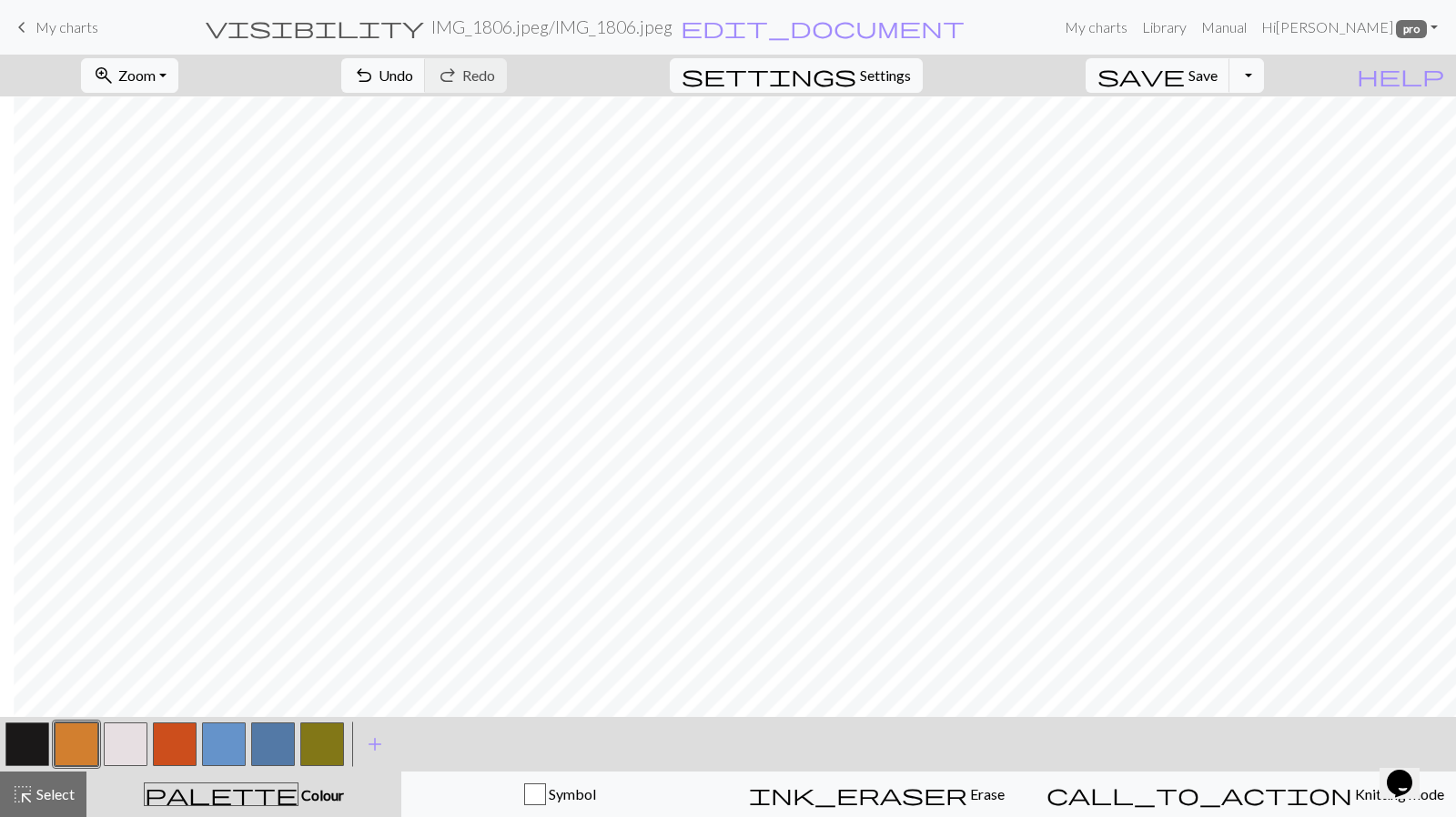
click at [28, 745] on button "button" at bounding box center [27, 744] width 44 height 44
click at [30, 743] on button "button" at bounding box center [27, 744] width 44 height 44
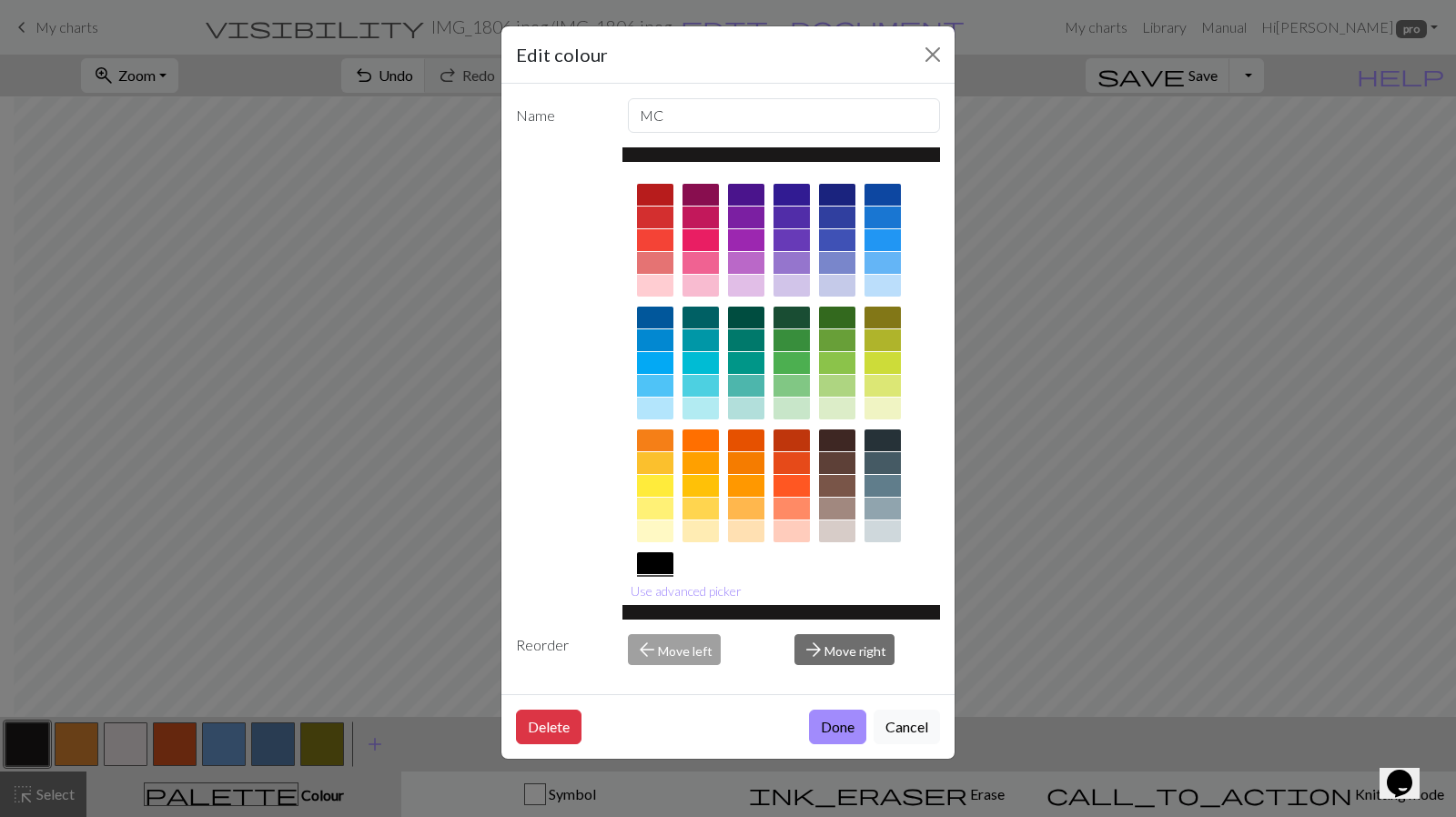
click at [835, 728] on button "Done" at bounding box center [838, 727] width 58 height 34
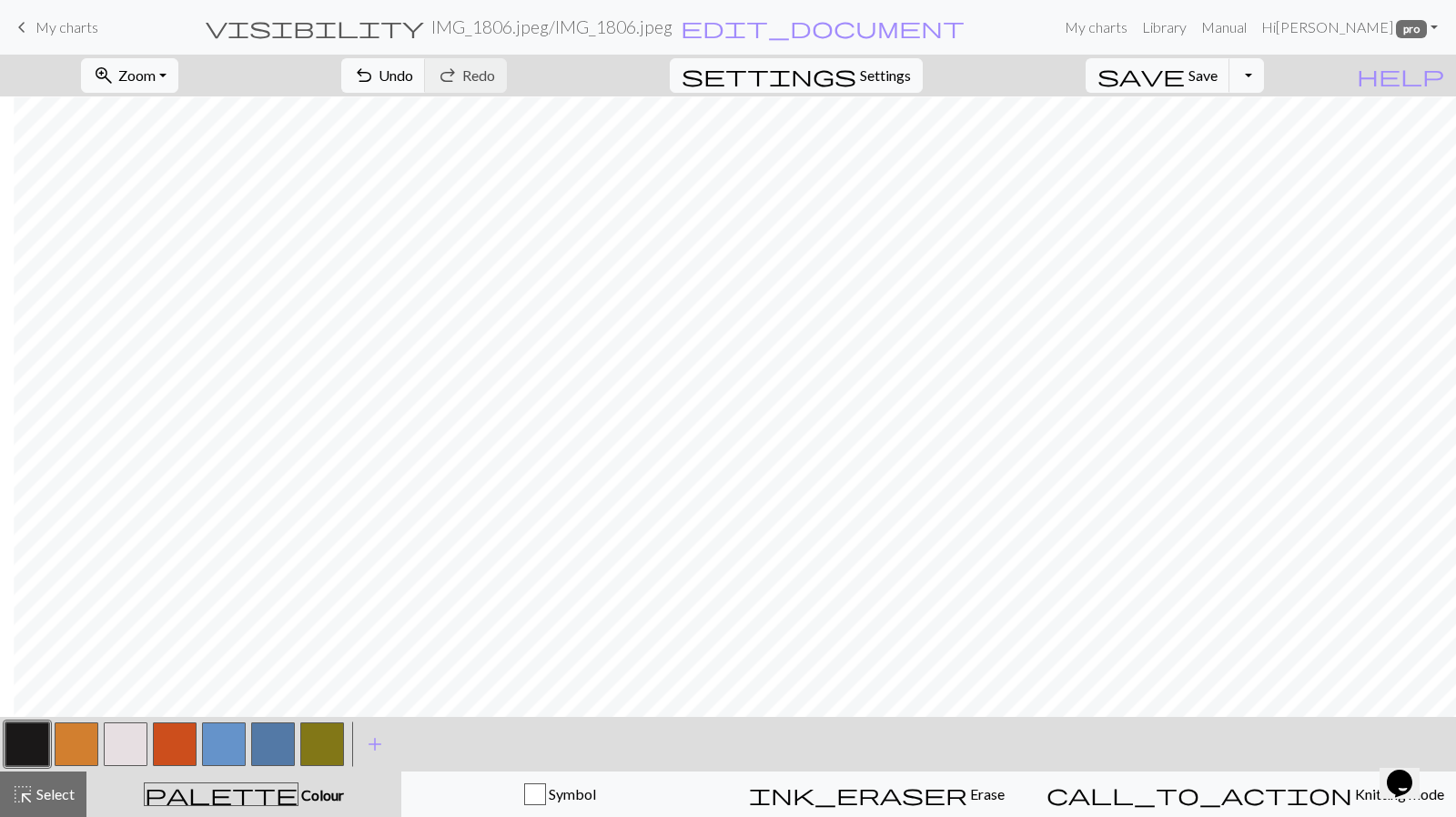
click at [127, 739] on button "button" at bounding box center [126, 744] width 44 height 44
click at [127, 743] on button "button" at bounding box center [126, 744] width 44 height 44
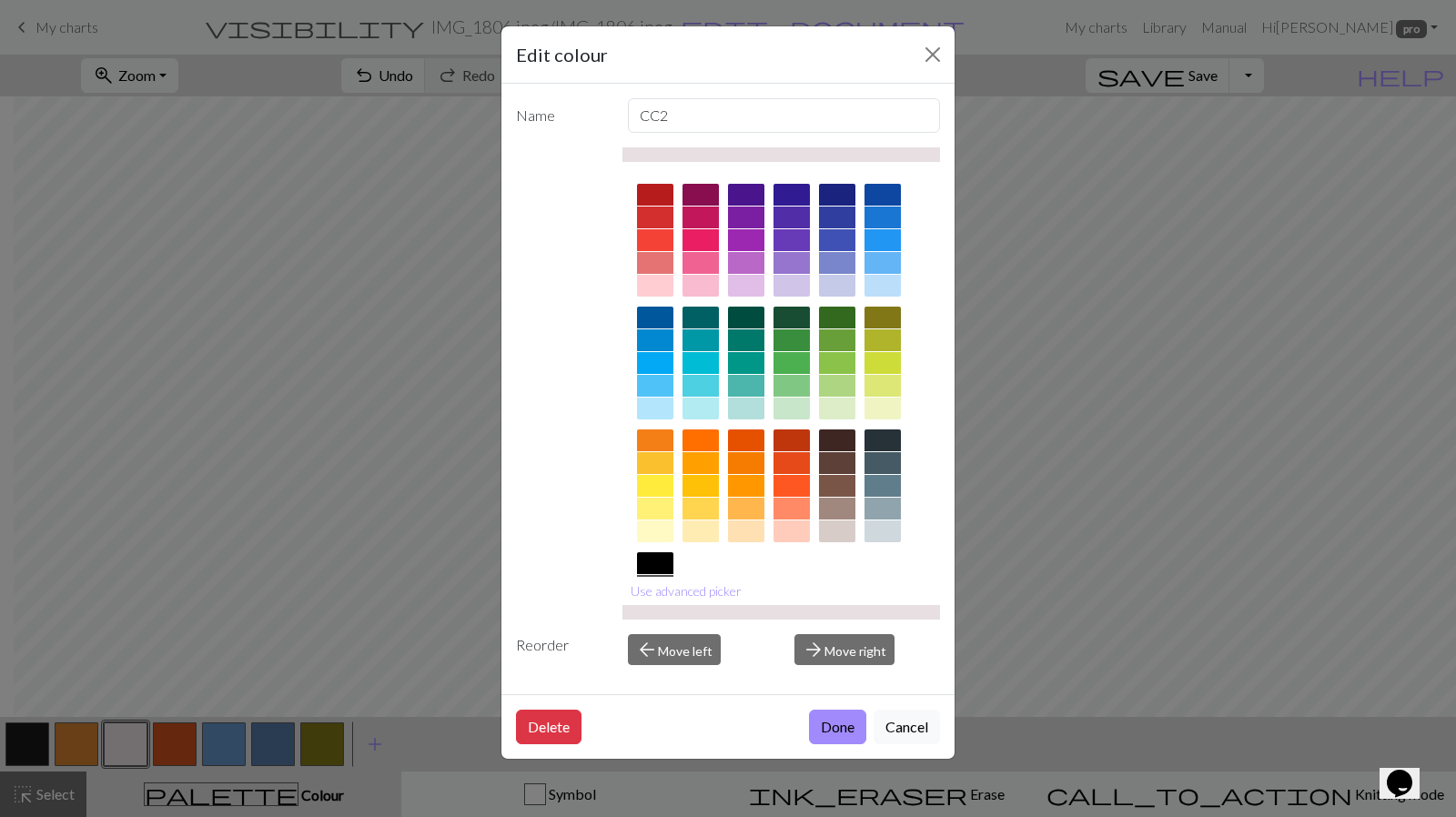
click at [835, 723] on button "Done" at bounding box center [838, 727] width 58 height 34
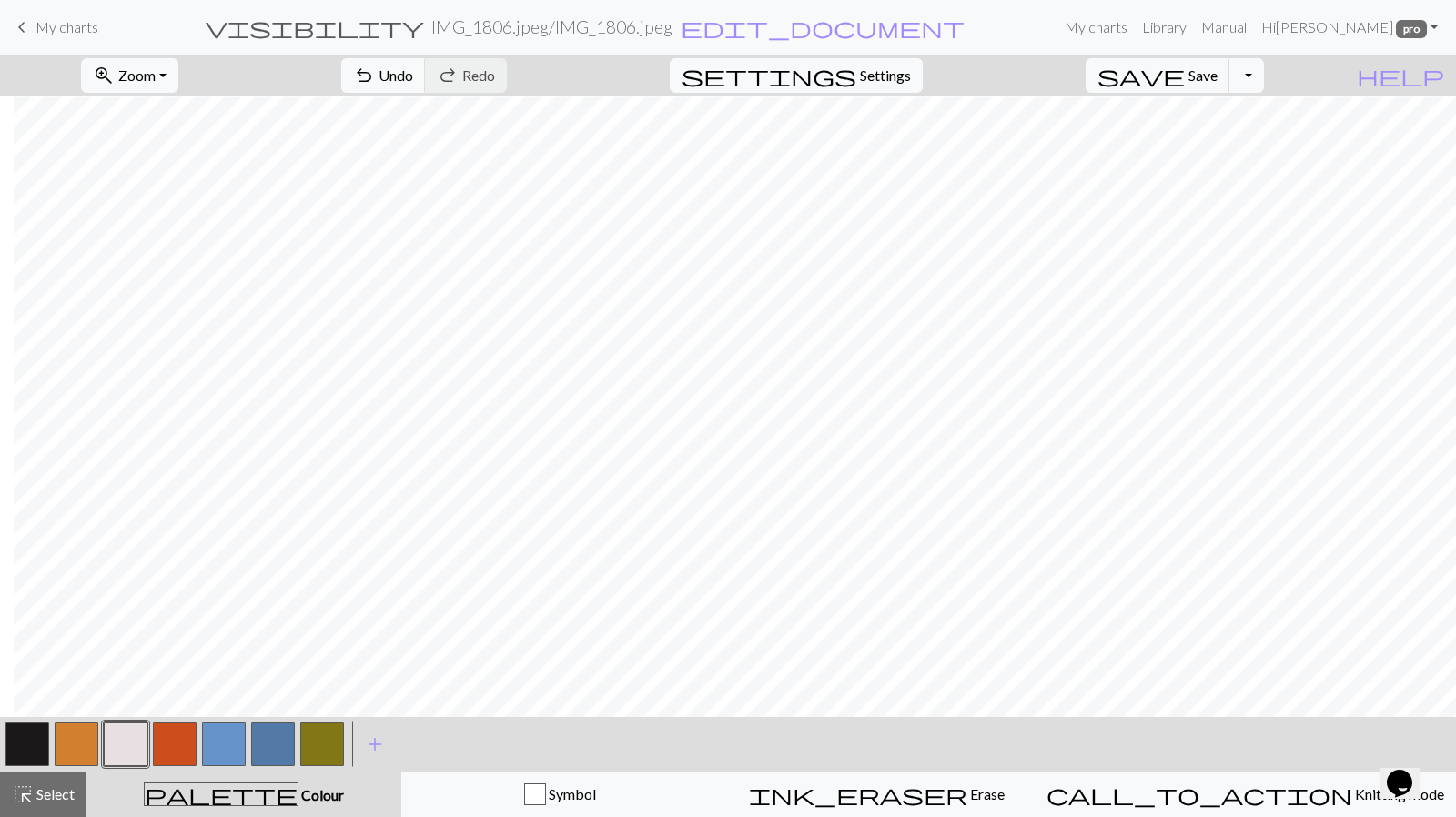
click at [178, 744] on button "button" at bounding box center [174, 744] width 44 height 44
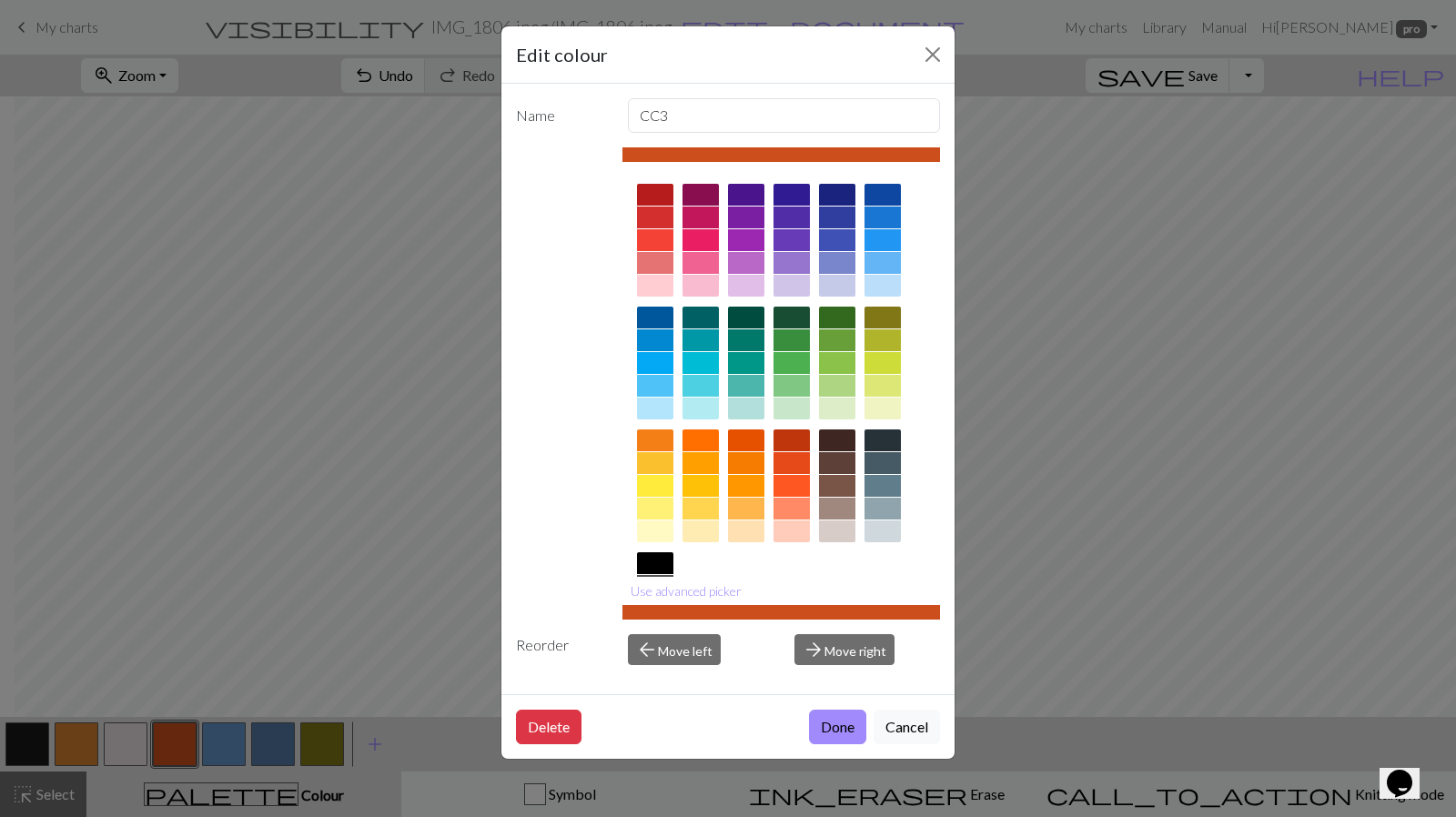
click at [847, 717] on button "Done" at bounding box center [838, 727] width 58 height 34
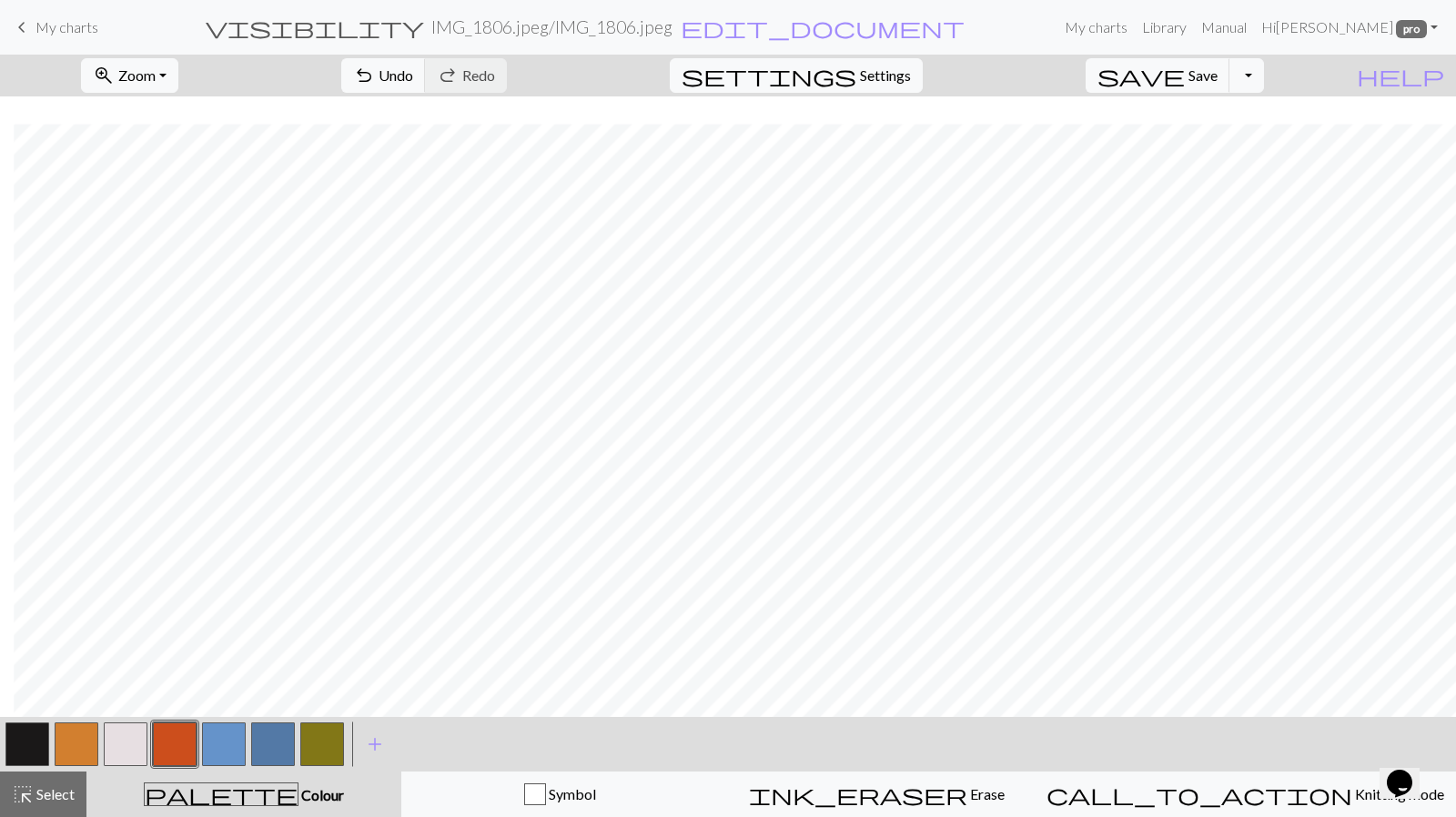
scroll to position [484, 460]
click at [373, 746] on span "add" at bounding box center [374, 744] width 21 height 25
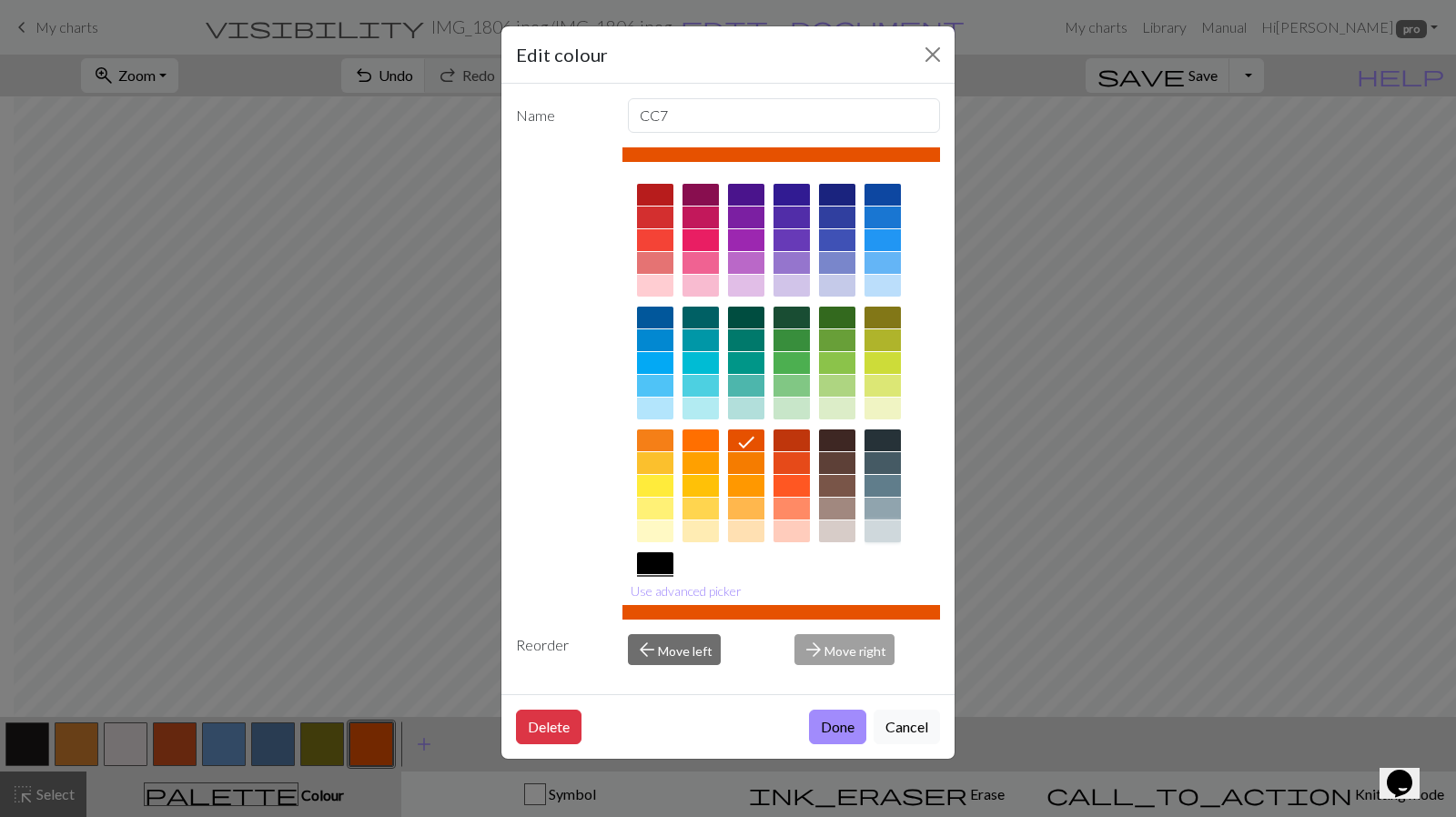
click at [888, 531] on div at bounding box center [882, 531] width 36 height 21
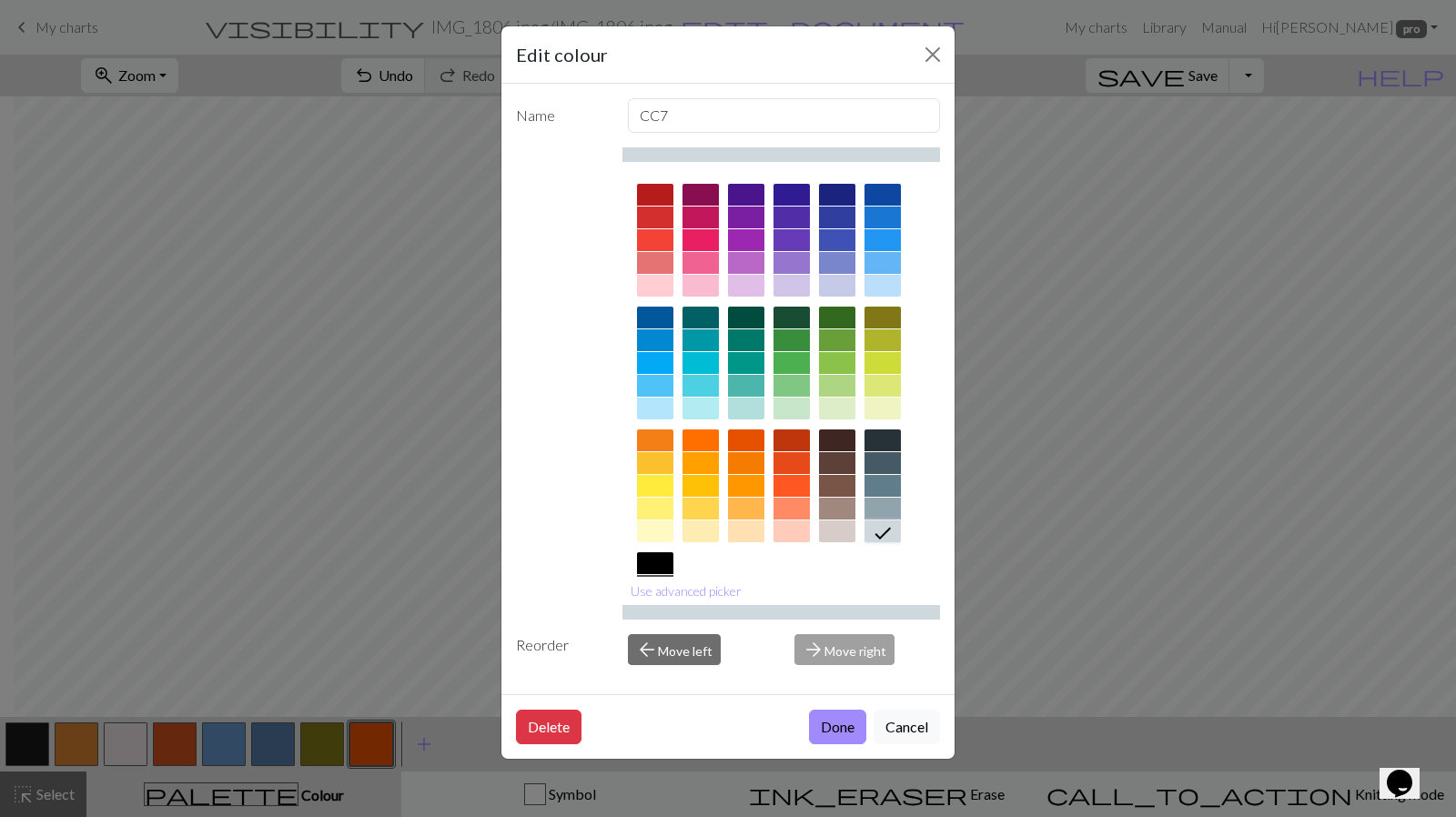
click at [841, 724] on button "Done" at bounding box center [838, 727] width 58 height 34
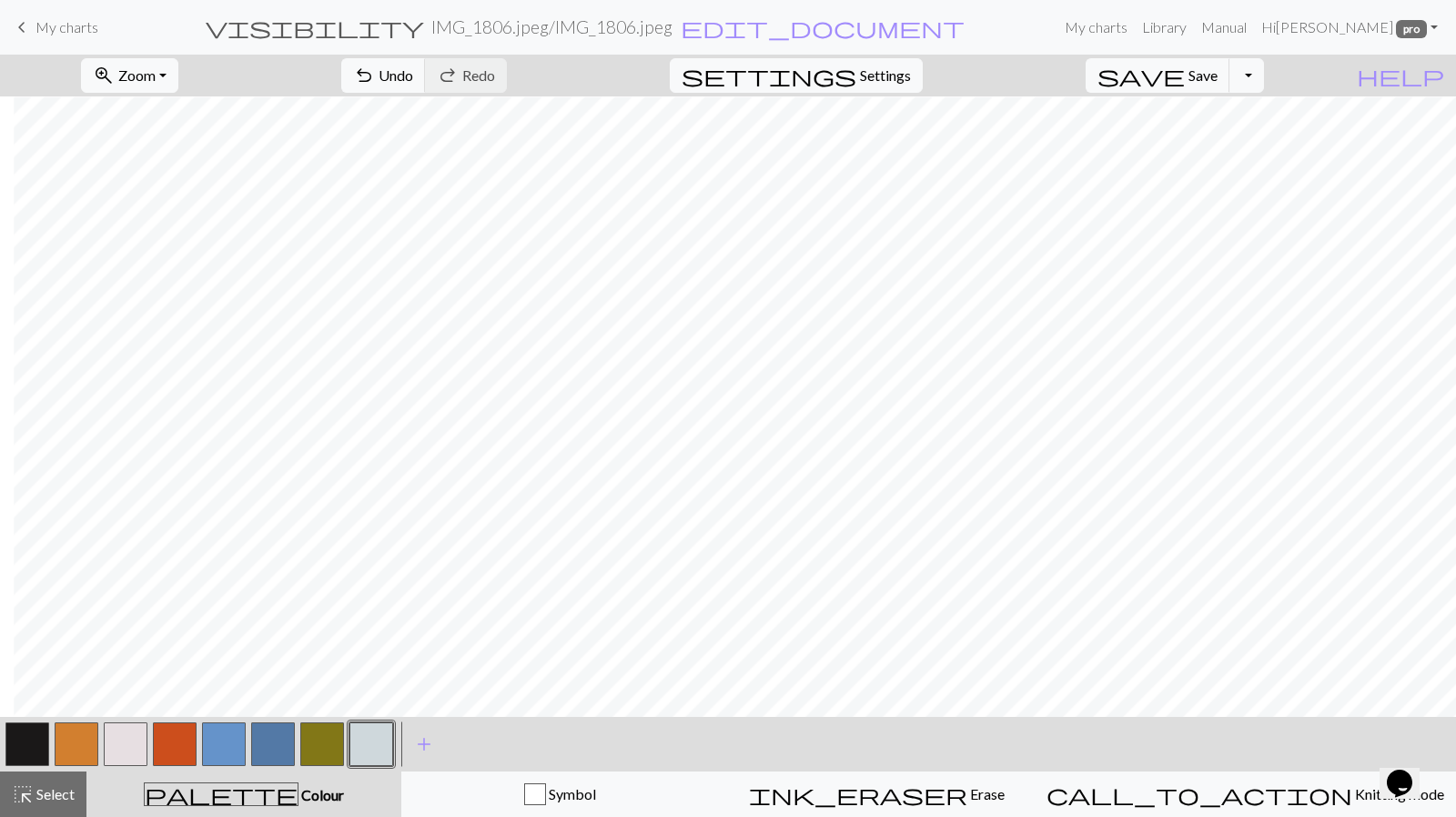
click at [18, 757] on button "button" at bounding box center [27, 744] width 44 height 44
click at [20, 747] on button "button" at bounding box center [27, 744] width 44 height 44
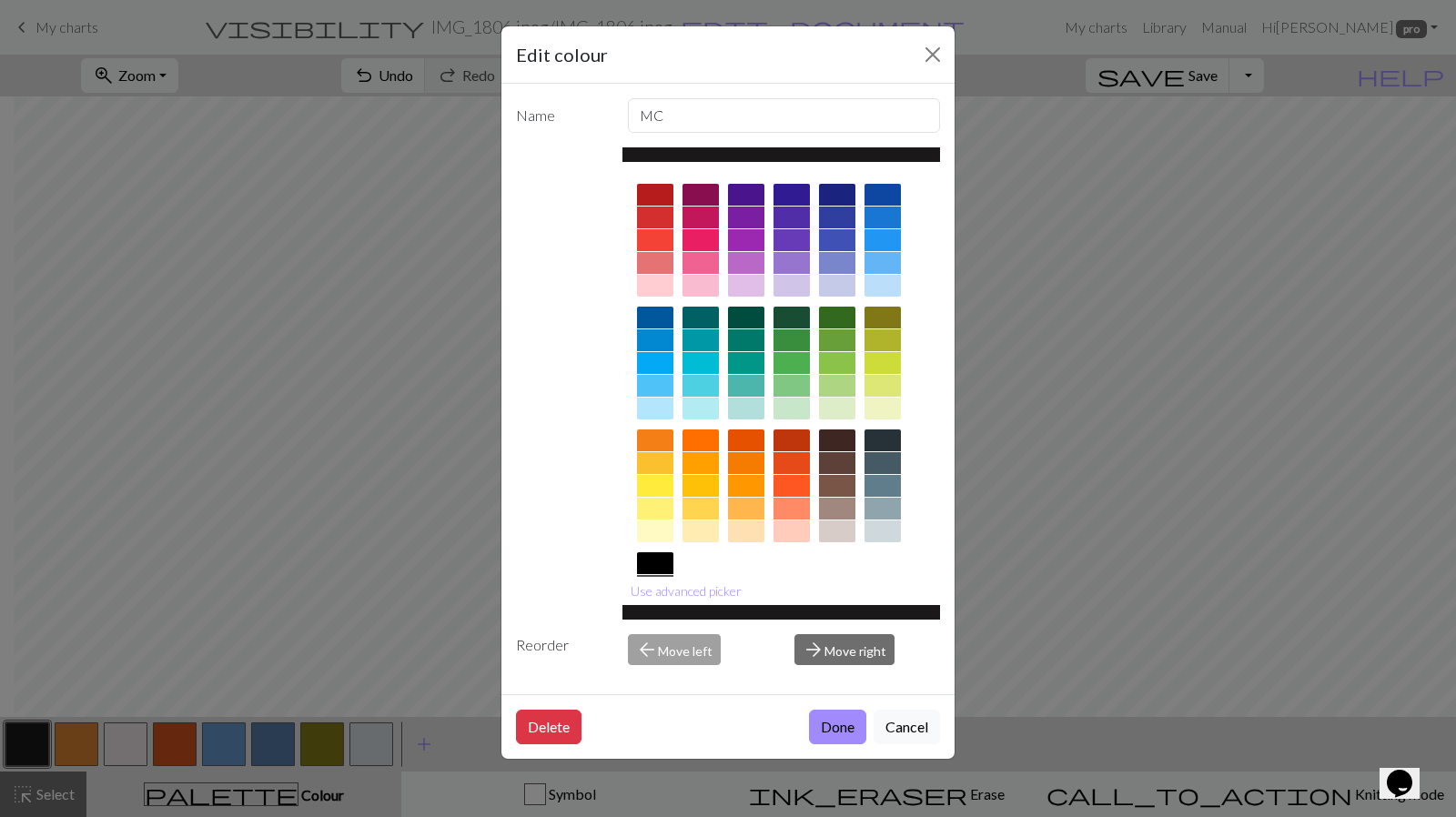
click at [851, 717] on button "Done" at bounding box center [838, 727] width 58 height 34
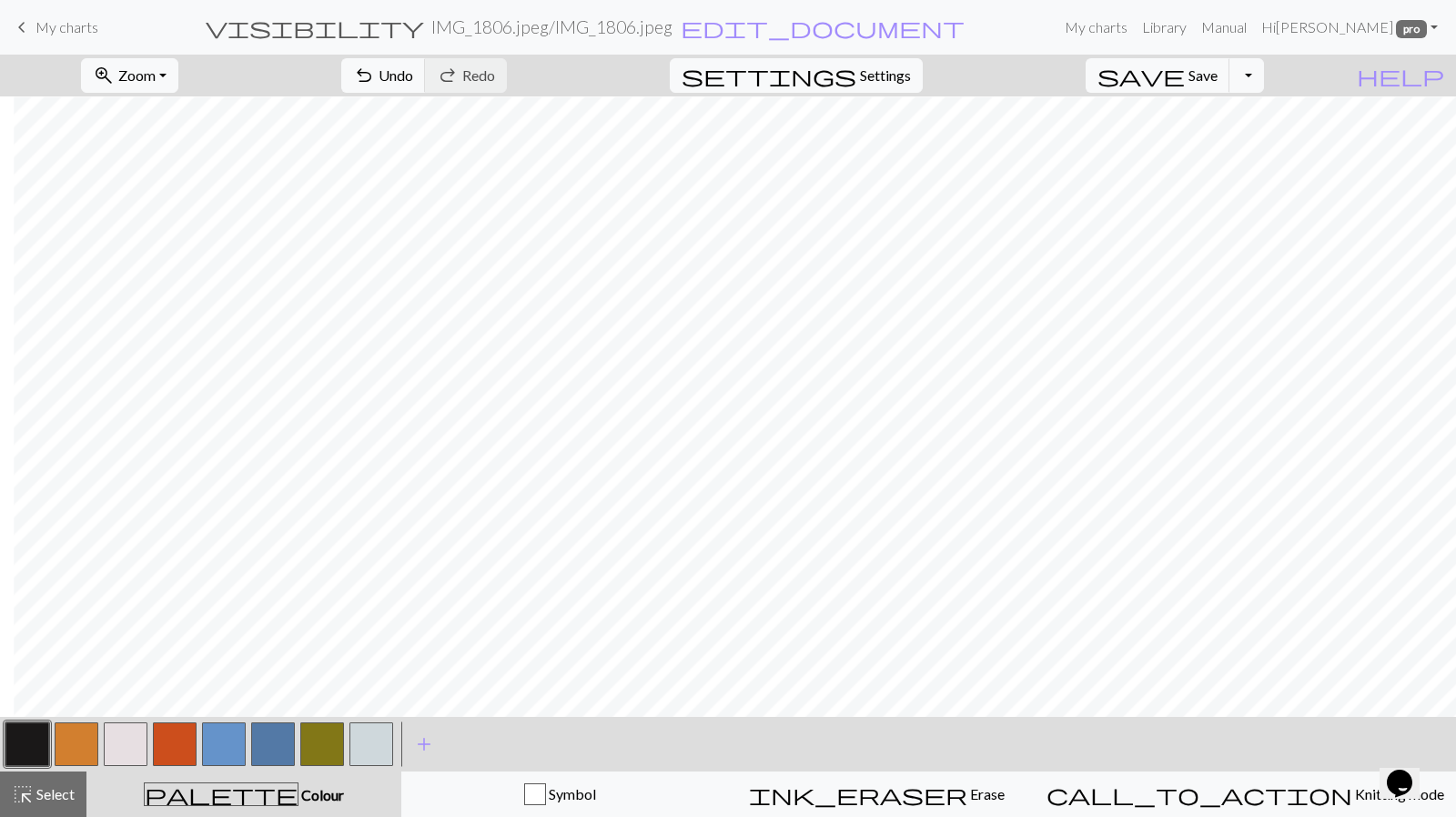
click at [79, 745] on button "button" at bounding box center [76, 744] width 44 height 44
click at [78, 745] on button "button" at bounding box center [76, 744] width 44 height 44
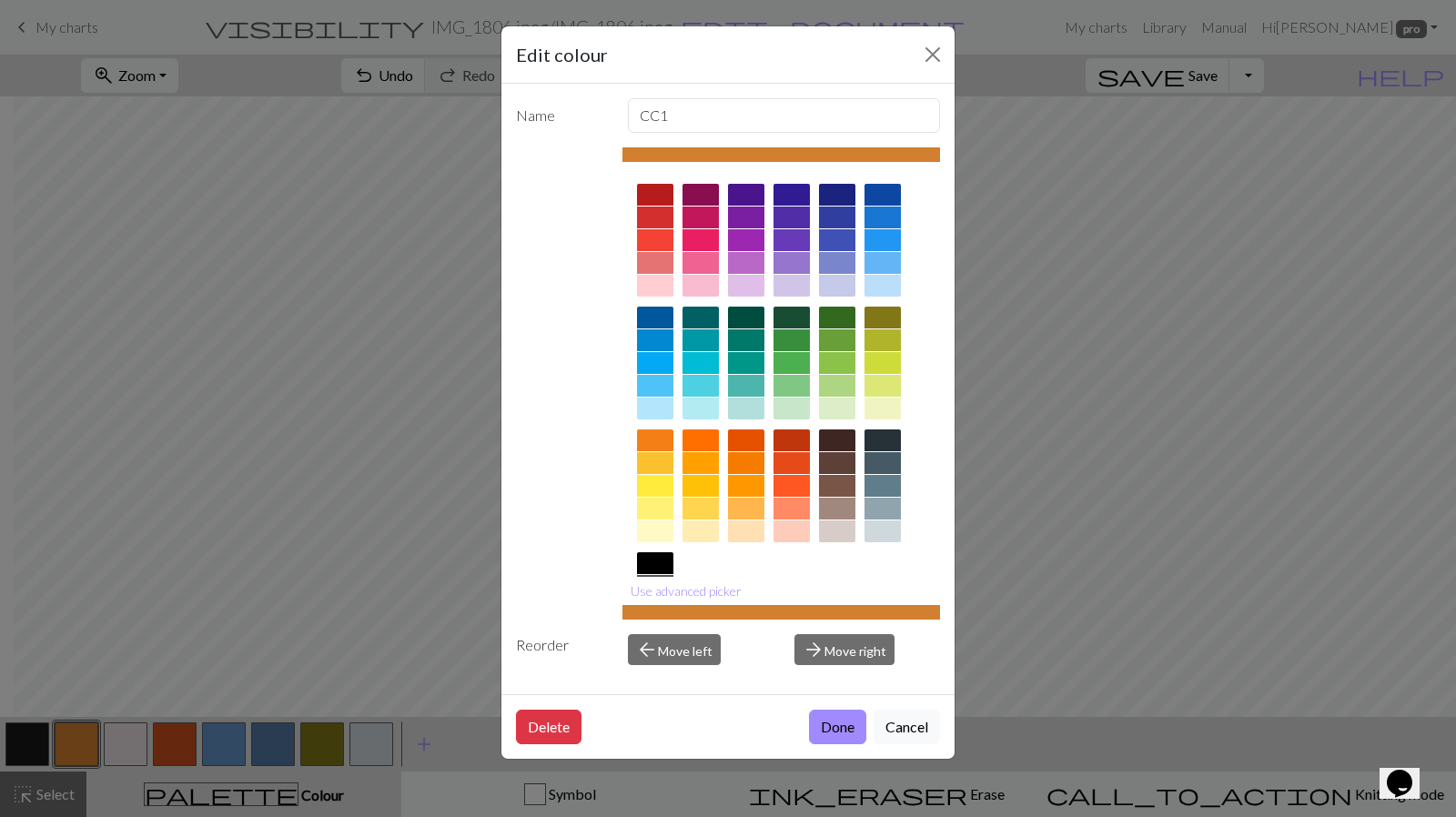
click at [836, 717] on button "Done" at bounding box center [838, 727] width 58 height 34
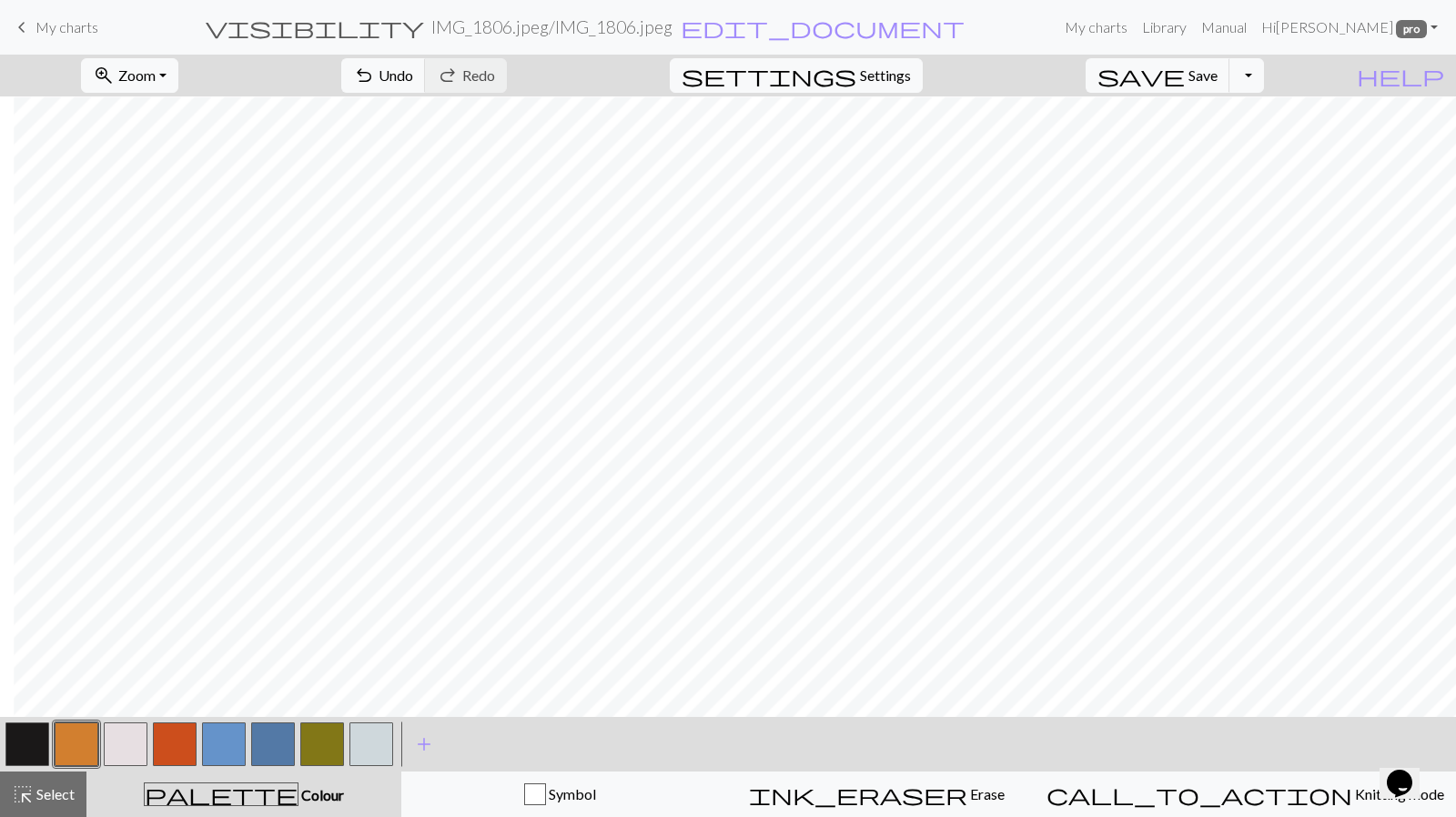
click at [170, 743] on button "button" at bounding box center [174, 744] width 44 height 44
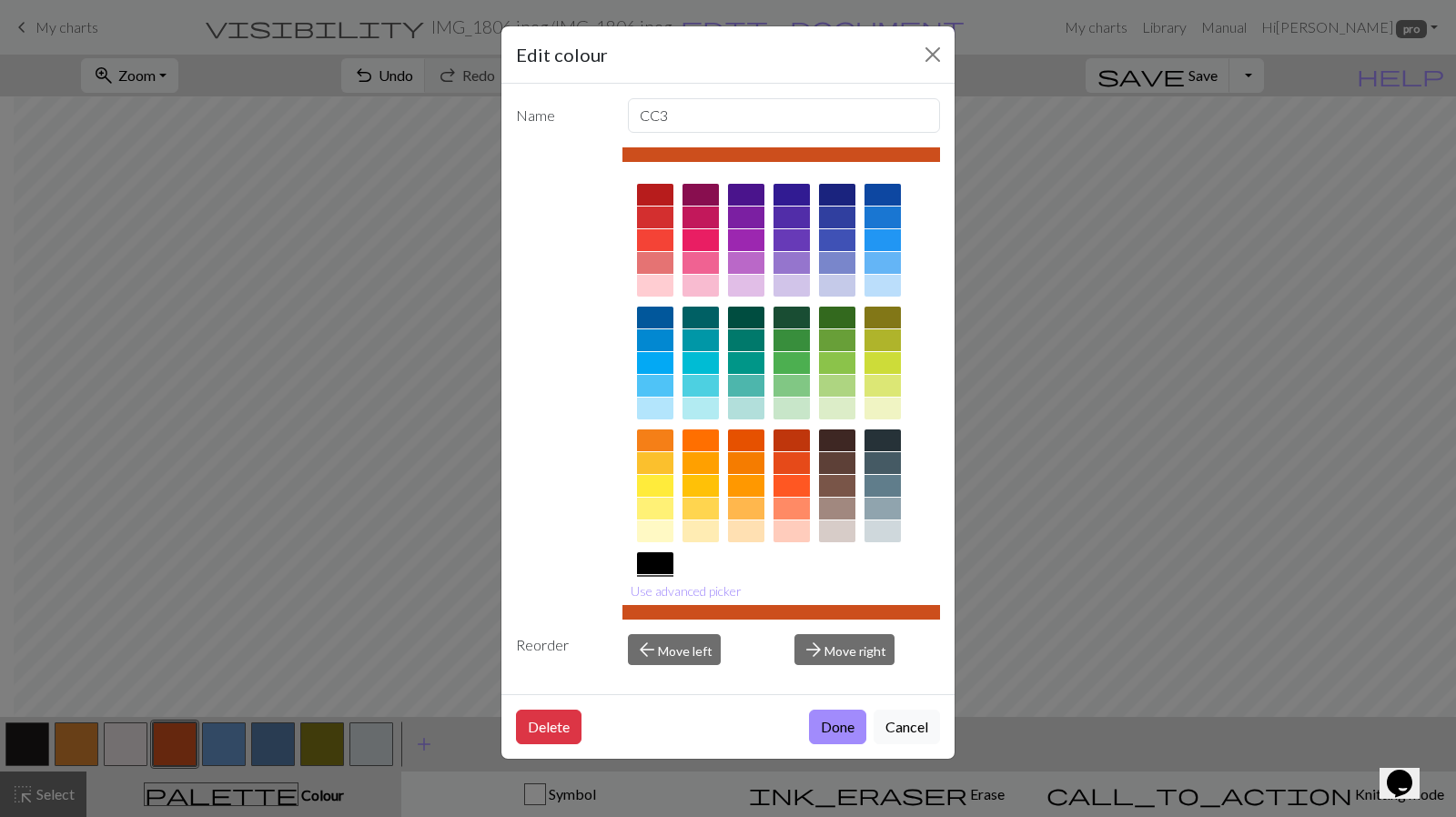
click at [839, 713] on button "Done" at bounding box center [838, 727] width 58 height 34
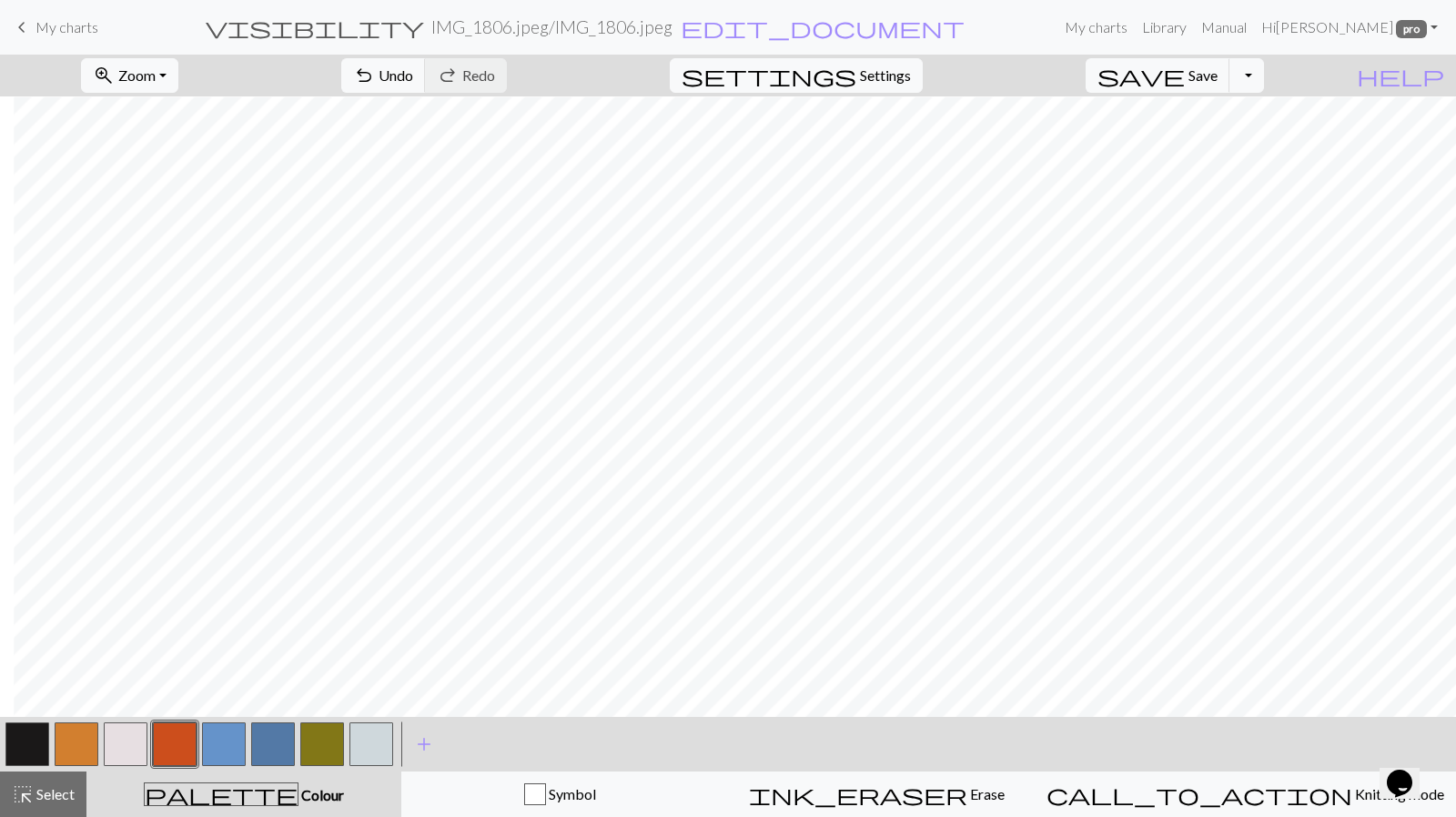
click at [71, 742] on button "button" at bounding box center [76, 744] width 44 height 44
click at [63, 739] on button "button" at bounding box center [76, 744] width 44 height 44
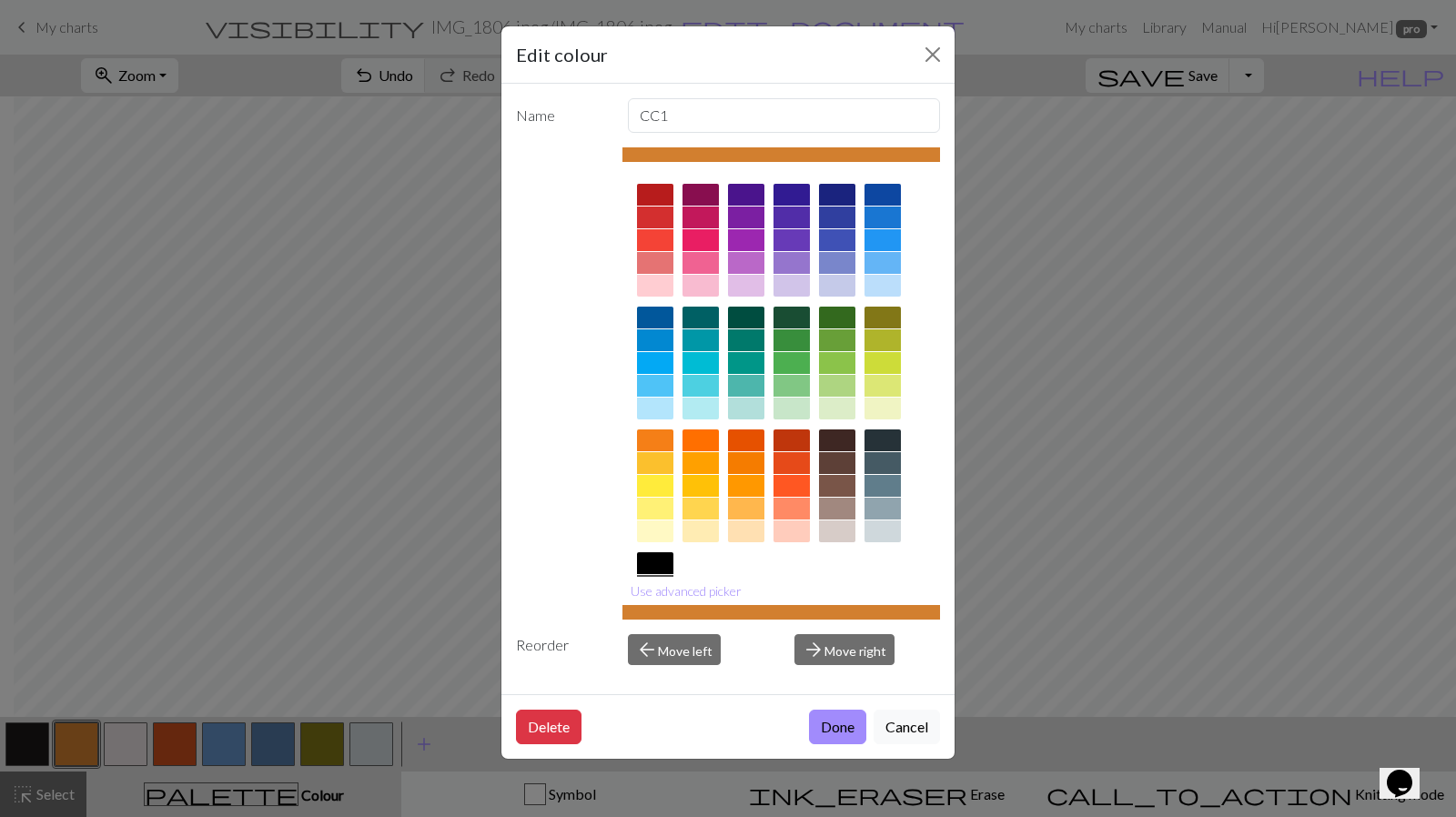
click at [830, 711] on button "Done" at bounding box center [838, 727] width 58 height 34
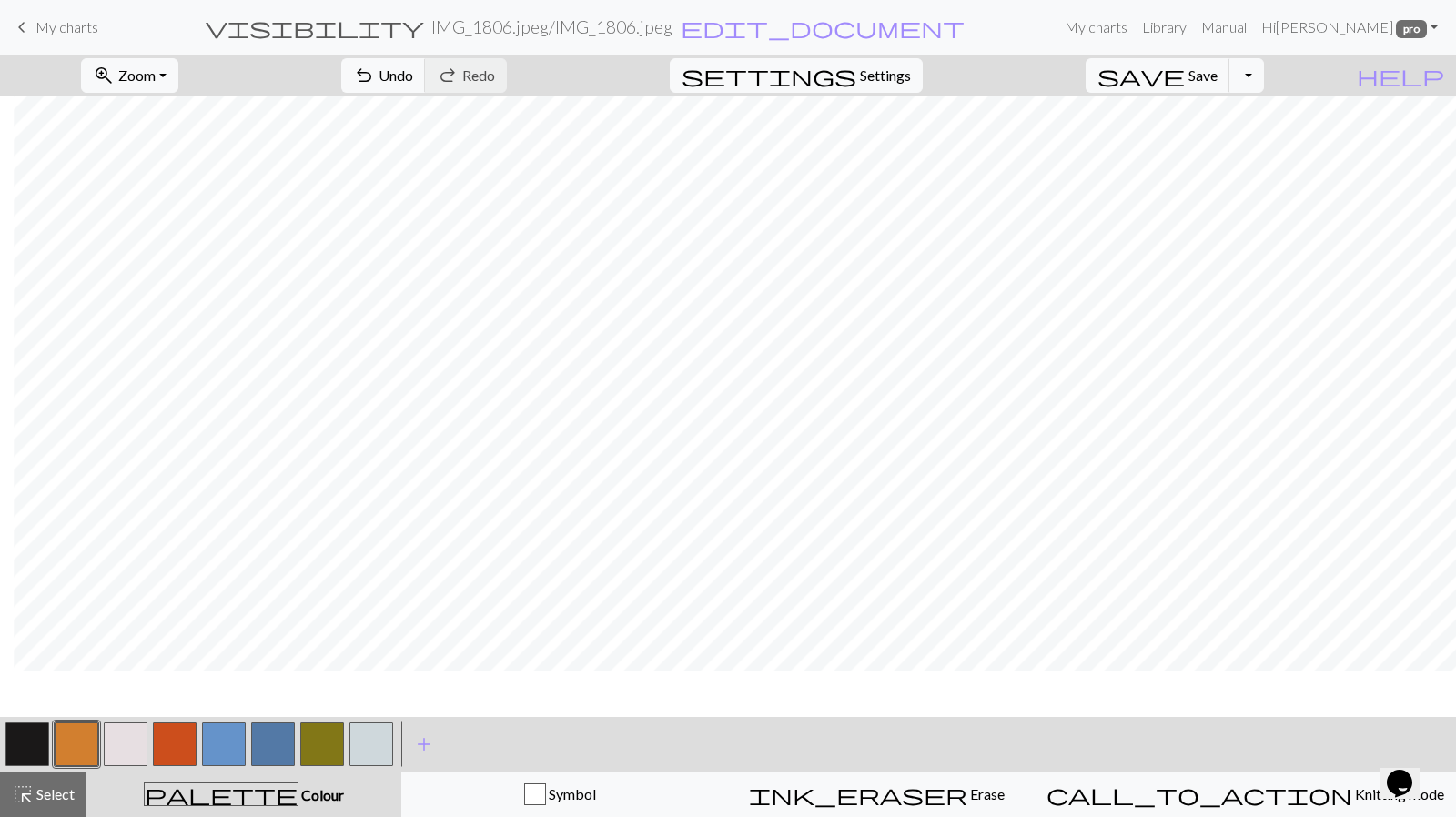
scroll to position [377, 460]
click at [177, 754] on button "button" at bounding box center [174, 744] width 44 height 44
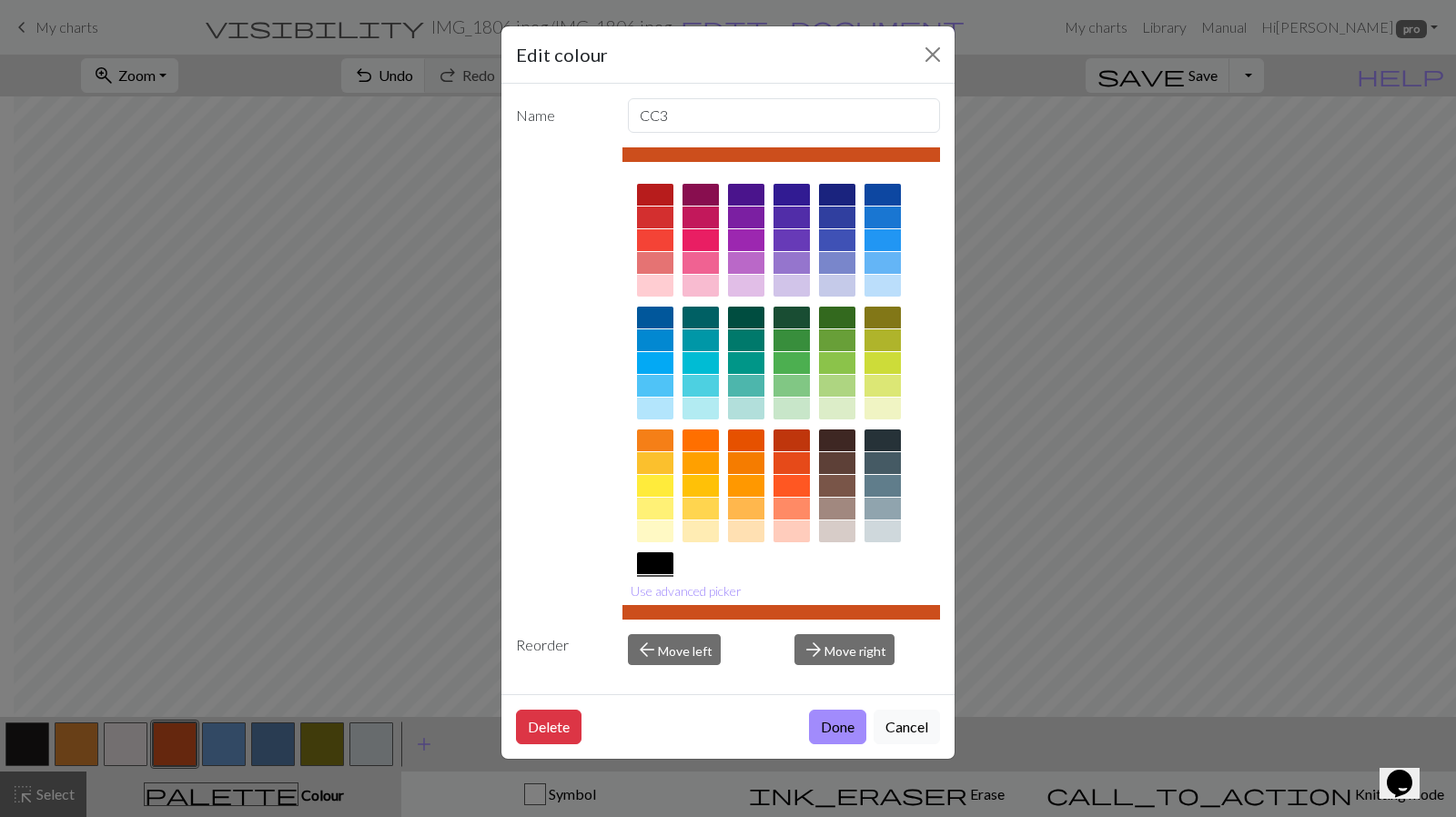
click at [824, 726] on button "Done" at bounding box center [838, 727] width 58 height 34
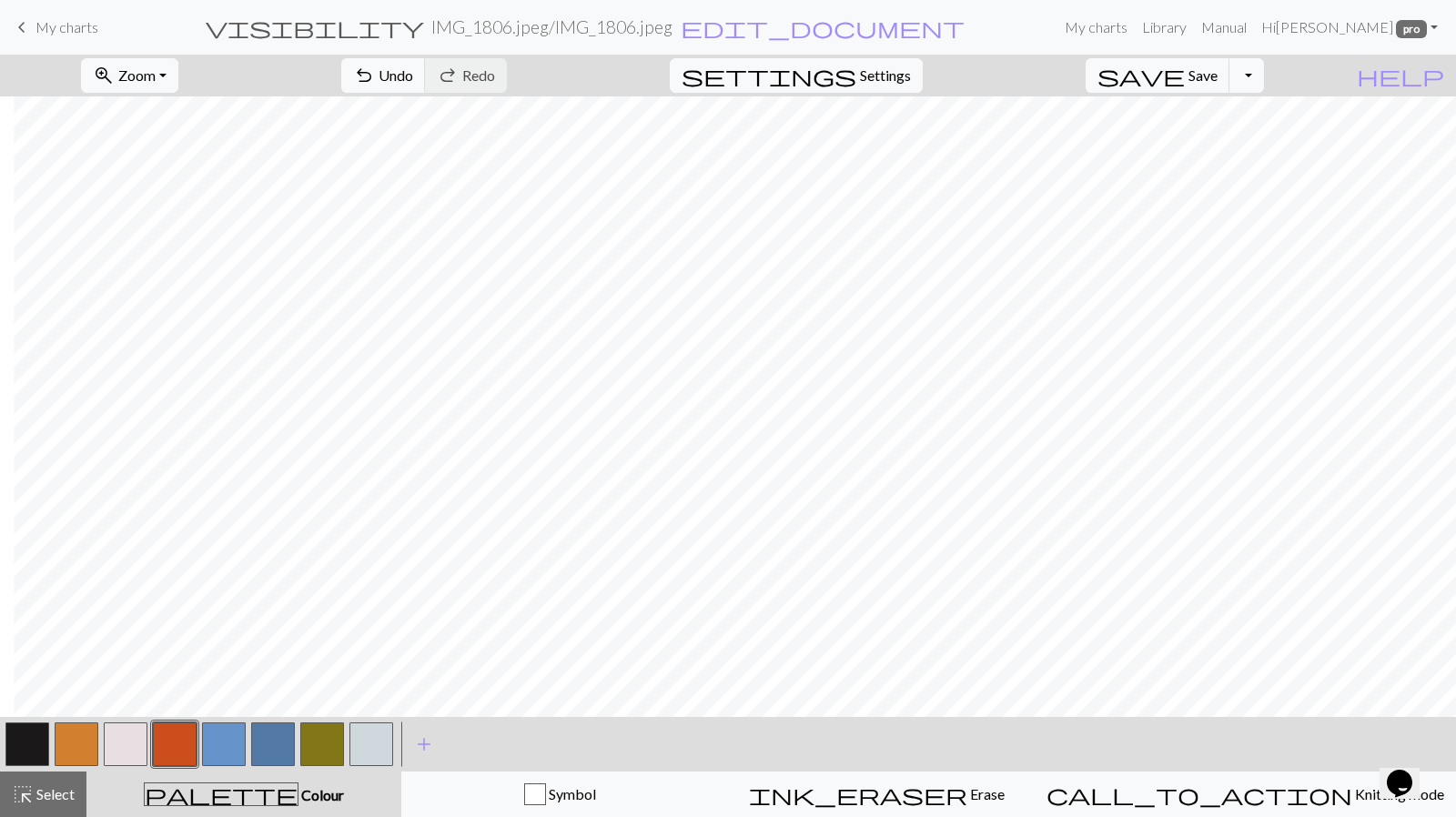
click at [71, 743] on button "button" at bounding box center [76, 744] width 44 height 44
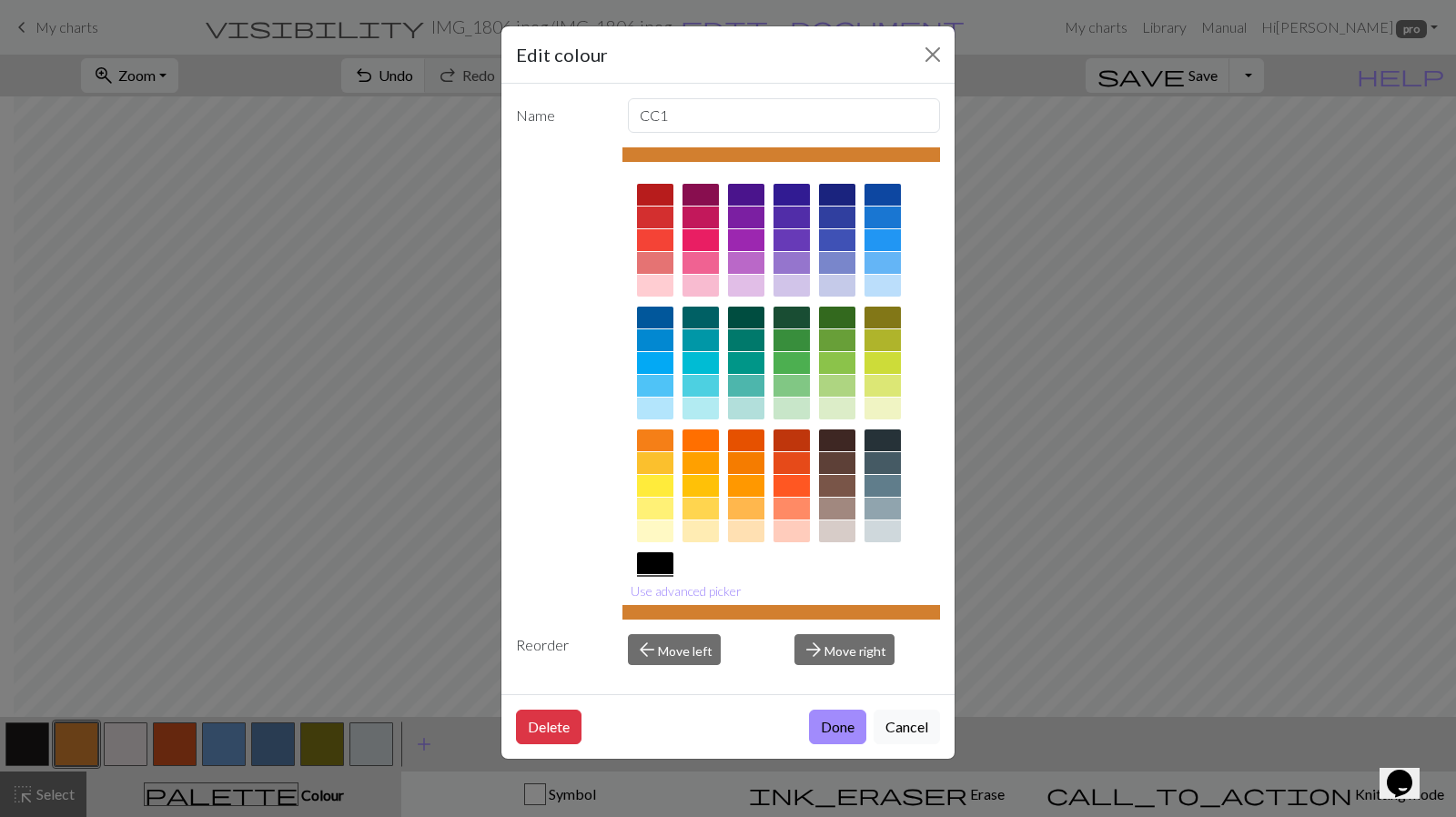
click at [841, 725] on button "Done" at bounding box center [838, 727] width 58 height 34
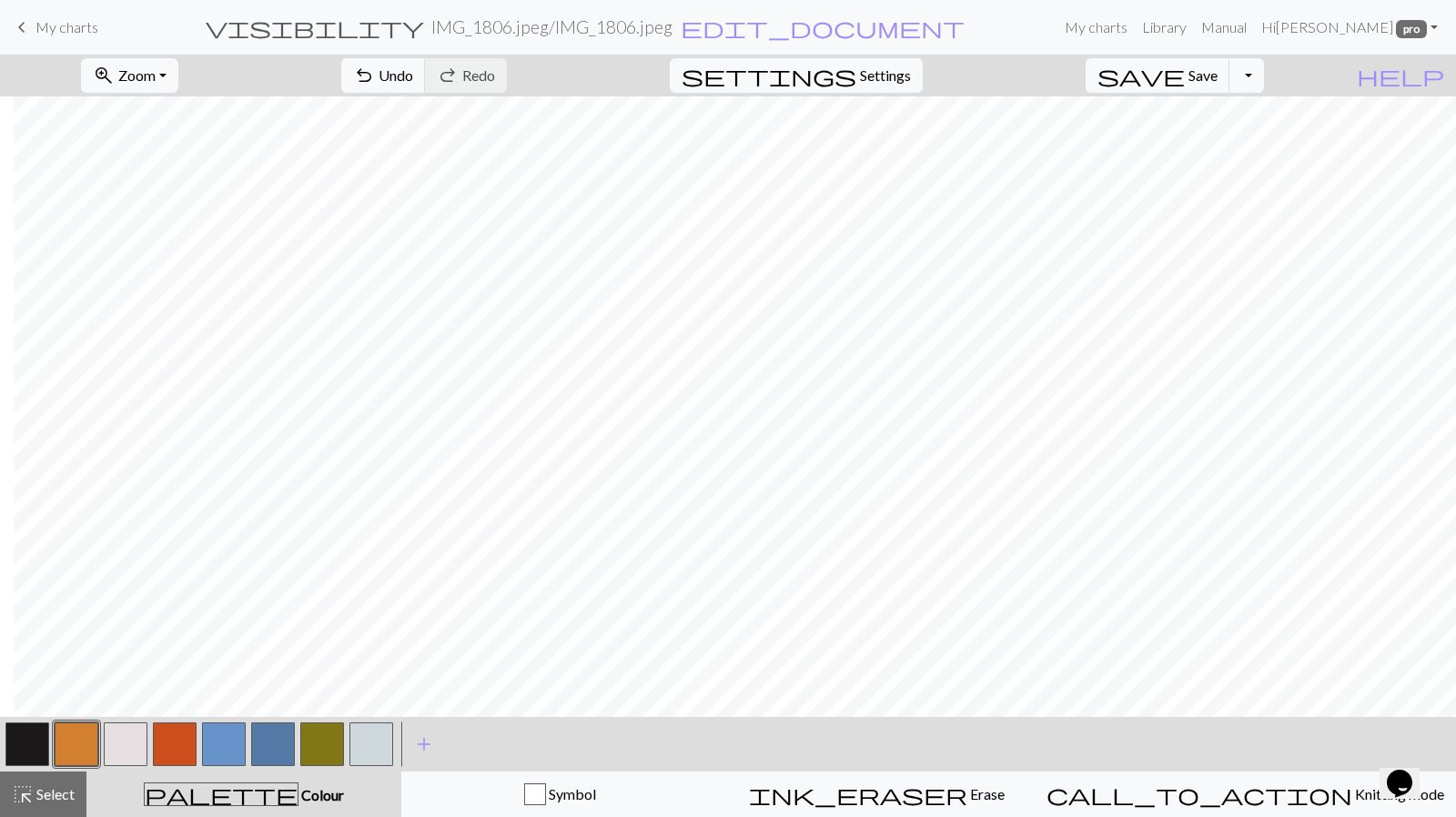
click at [175, 738] on button "button" at bounding box center [174, 744] width 44 height 44
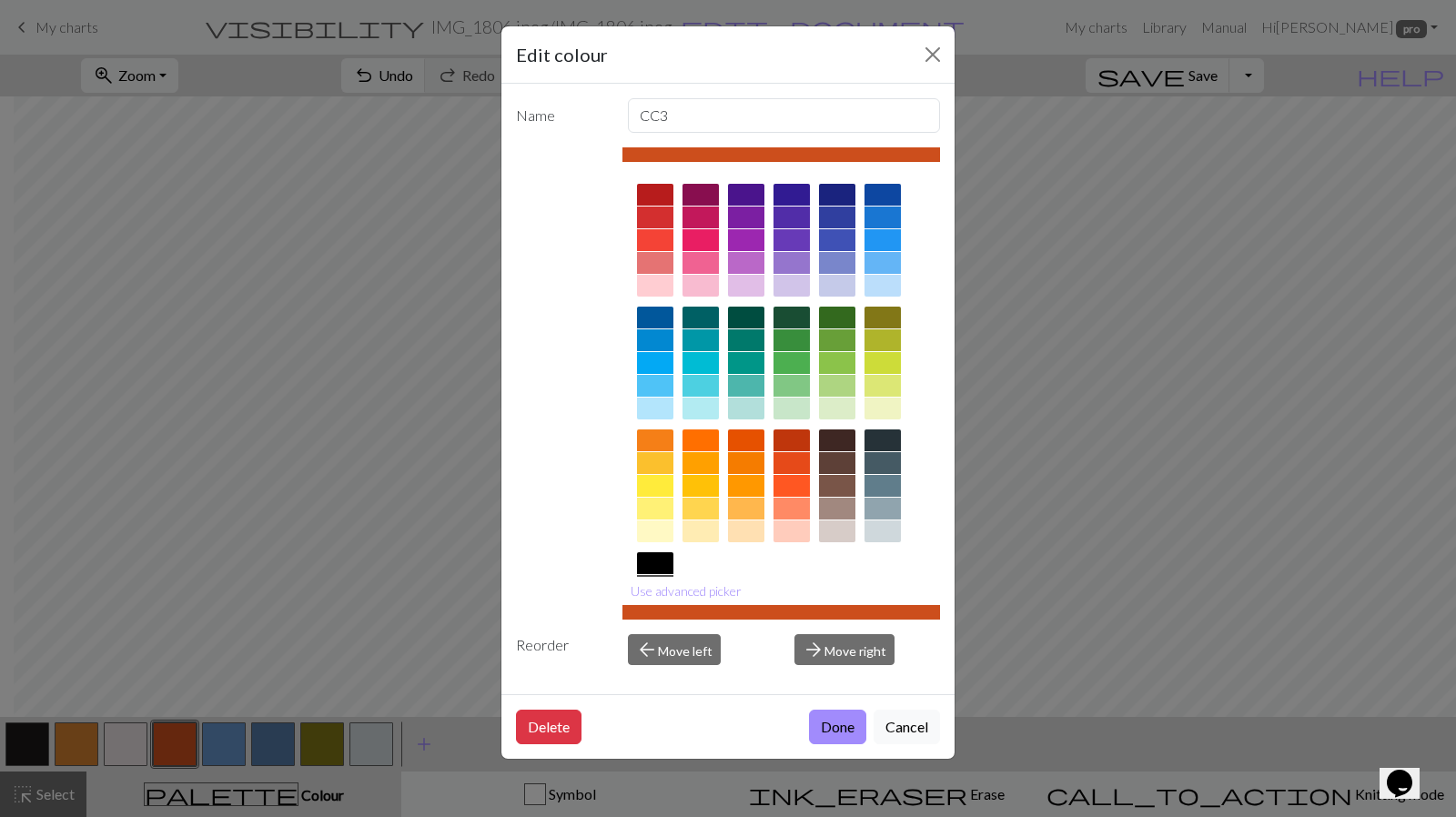
click at [835, 734] on button "Done" at bounding box center [838, 727] width 58 height 34
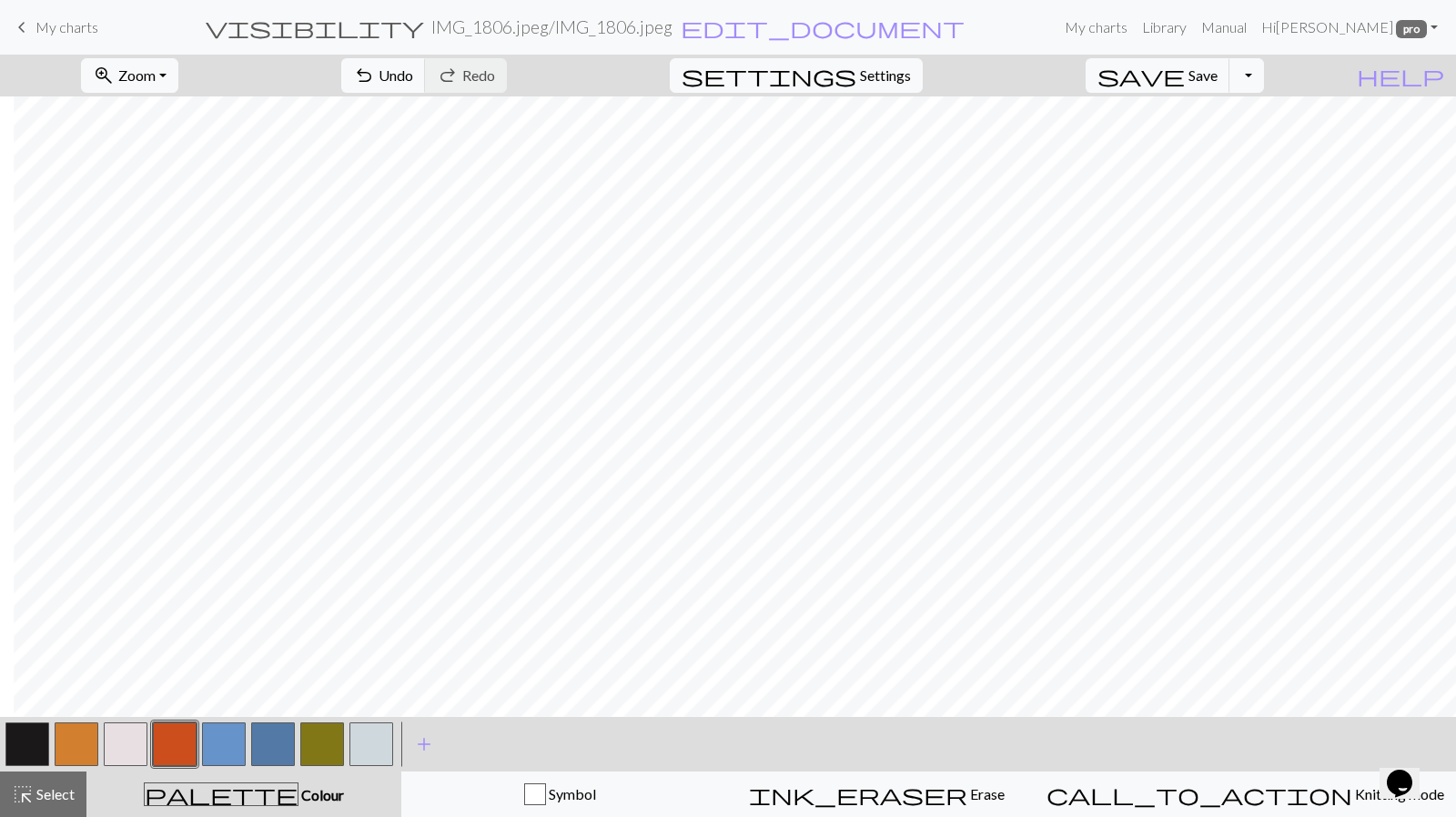
scroll to position [129, 460]
